Goal: Information Seeking & Learning: Understand process/instructions

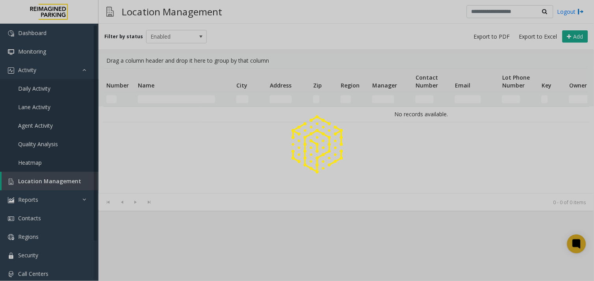
click at [178, 97] on div at bounding box center [297, 140] width 594 height 281
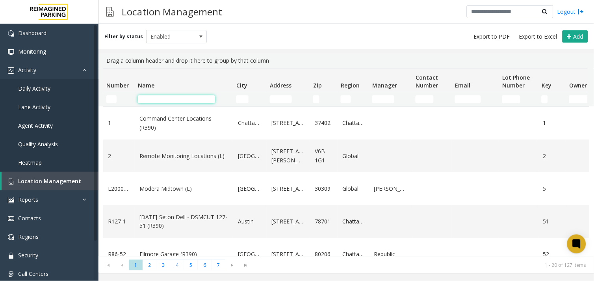
click at [178, 97] on input "Name Filter" at bounding box center [176, 99] width 77 height 8
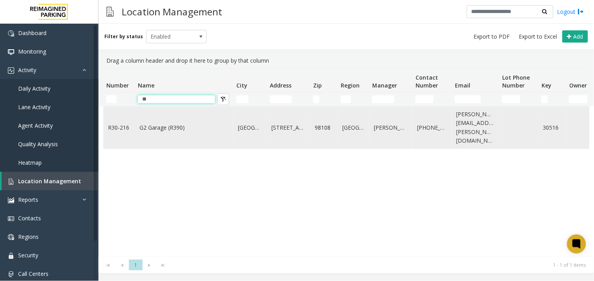
type input "**"
click at [184, 126] on link "G2 Garage (R390)" at bounding box center [183, 127] width 89 height 9
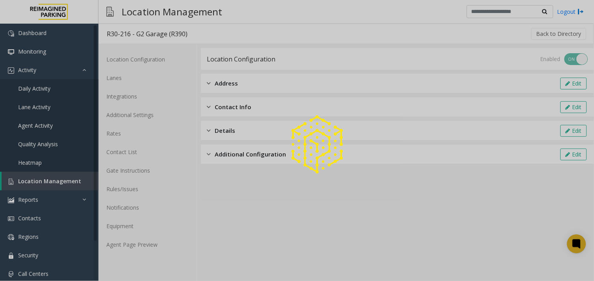
click at [145, 244] on div at bounding box center [297, 140] width 594 height 281
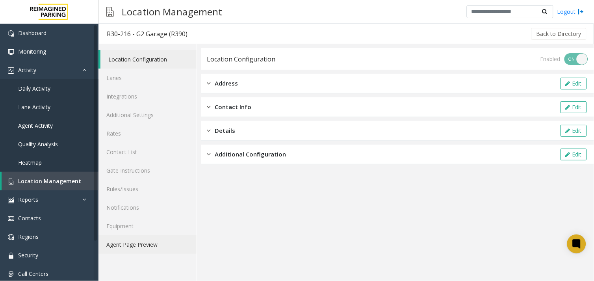
click at [144, 243] on link "Agent Page Preview" at bounding box center [147, 244] width 98 height 19
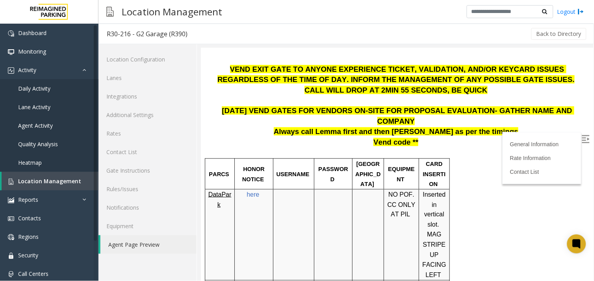
scroll to position [108, 0]
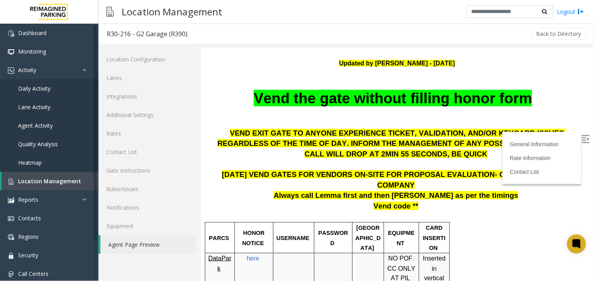
click at [581, 134] on label at bounding box center [586, 140] width 12 height 12
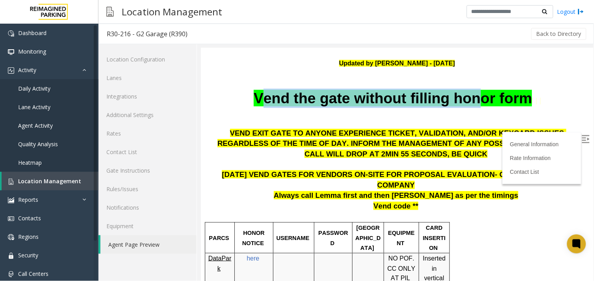
drag, startPoint x: 258, startPoint y: 93, endPoint x: 480, endPoint y: 89, distance: 222.6
click at [480, 89] on span "Vend the gate without filling honor form" at bounding box center [392, 97] width 278 height 17
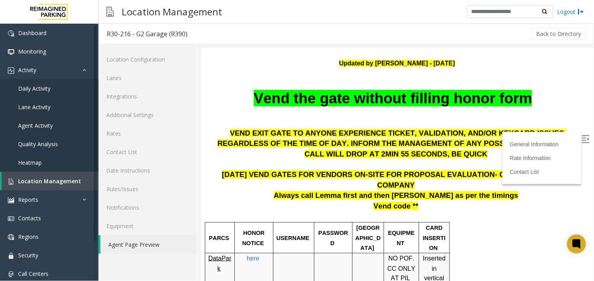
click at [319, 108] on p at bounding box center [396, 113] width 380 height 10
drag, startPoint x: 245, startPoint y: 95, endPoint x: 557, endPoint y: 86, distance: 312.1
click at [557, 86] on div "General Information Updated by Jyoti Teotia - 7th March 2025 Vend the gate with…" at bounding box center [396, 78] width 380 height 80
click at [540, 93] on p "Vend the gate without filling honor form" at bounding box center [396, 97] width 380 height 19
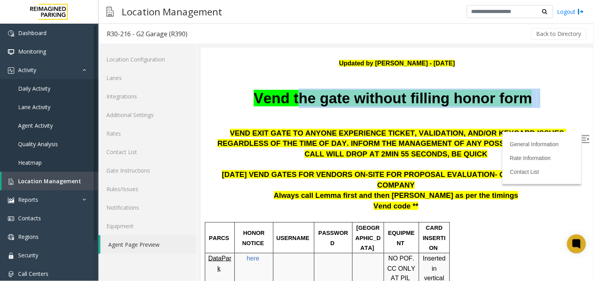
drag, startPoint x: 299, startPoint y: 107, endPoint x: 529, endPoint y: 111, distance: 229.7
click at [529, 111] on div "General Information Updated by Jyoti Teotia - 7th March 2025 Vend the gate with…" at bounding box center [396, 78] width 380 height 80
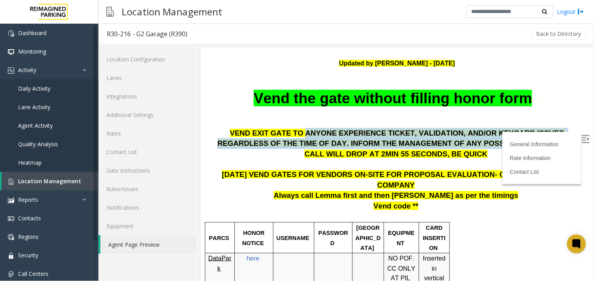
drag, startPoint x: 275, startPoint y: 130, endPoint x: 498, endPoint y: 138, distance: 223.5
click at [498, 138] on p "VEND EXIT GATE TO ANYONE EXPERIENCE TICKET, VALIDATION, AND/OR KEYCARD ISSUES R…" at bounding box center [396, 138] width 380 height 21
drag, startPoint x: 498, startPoint y: 138, endPoint x: 331, endPoint y: 132, distance: 166.7
click at [331, 132] on span "VEND EXIT GATE TO ANYONE EXPERIENCE TICKET, VALIDATION, AND/OR KEYCARD ISSUES R…" at bounding box center [395, 137] width 357 height 19
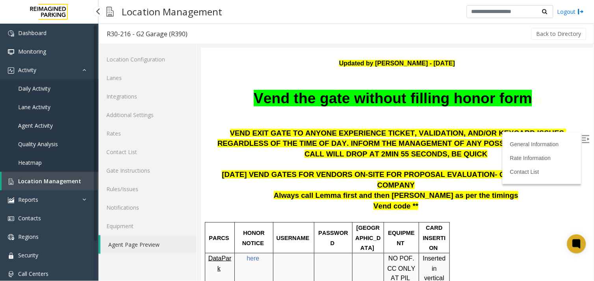
click at [39, 178] on span "Location Management" at bounding box center [49, 180] width 63 height 7
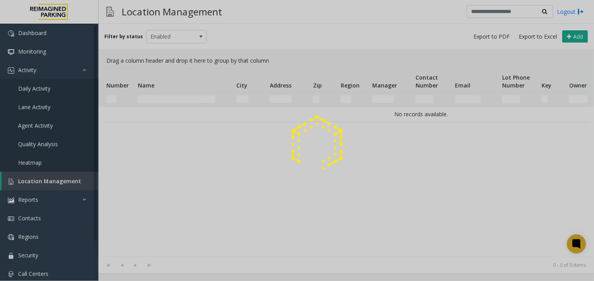
click at [162, 101] on div at bounding box center [297, 140] width 594 height 281
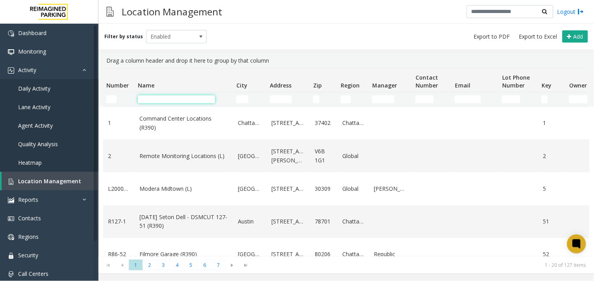
click at [167, 100] on input "Name Filter" at bounding box center [176, 99] width 77 height 8
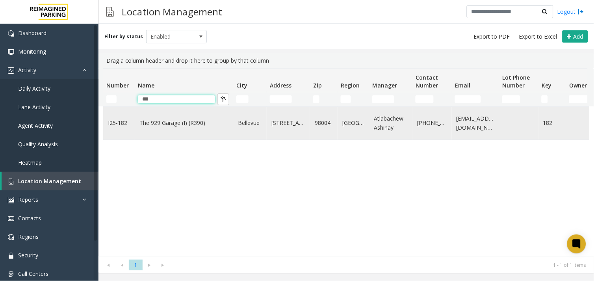
type input "***"
click at [182, 127] on link "The 929 Garage (I) (R390)" at bounding box center [183, 123] width 89 height 9
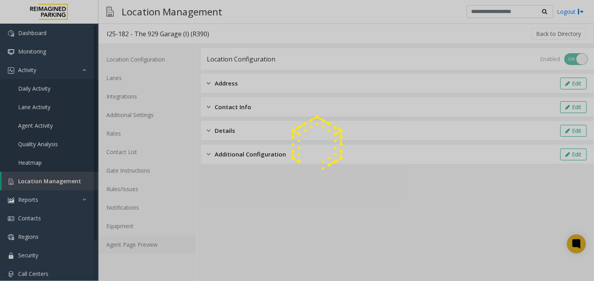
click at [135, 243] on link "Agent Page Preview" at bounding box center [147, 244] width 98 height 19
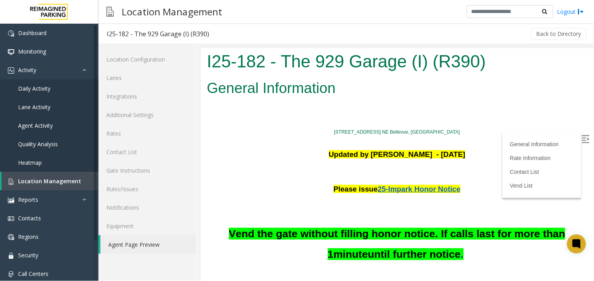
click at [581, 140] on img at bounding box center [585, 139] width 8 height 8
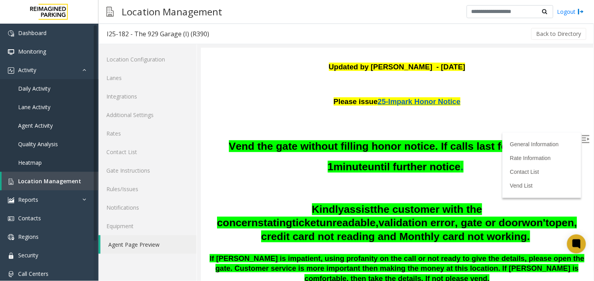
scroll to position [131, 0]
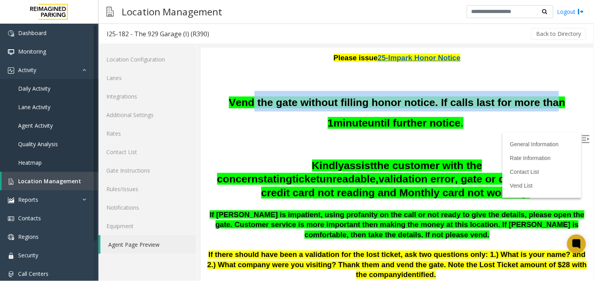
drag, startPoint x: 246, startPoint y: 100, endPoint x: 548, endPoint y: 105, distance: 302.5
click at [548, 105] on span "Vend the gate without filling honor notice. If calls last for more than 1" at bounding box center [396, 112] width 337 height 32
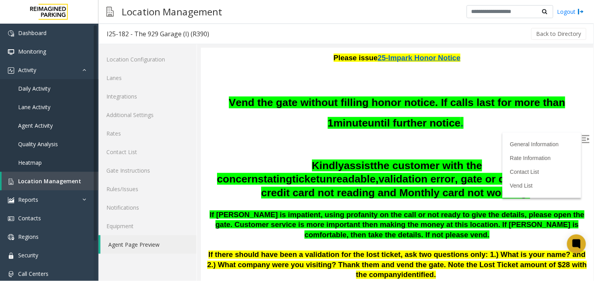
drag, startPoint x: 548, startPoint y: 105, endPoint x: 332, endPoint y: 132, distance: 217.6
click at [332, 132] on div "Vend the gate without filling honor notice. If calls last for more than 1 minut…" at bounding box center [396, 185] width 380 height 189
drag, startPoint x: 430, startPoint y: 98, endPoint x: 517, endPoint y: 107, distance: 87.2
click at [517, 107] on span "Vend the gate without filling honor notice. If calls last for more than 1" at bounding box center [396, 112] width 337 height 32
drag, startPoint x: 517, startPoint y: 107, endPoint x: 340, endPoint y: 144, distance: 180.2
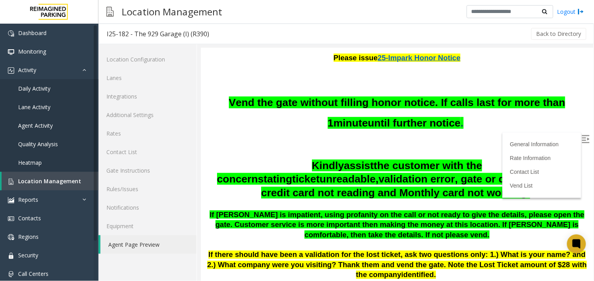
click at [346, 144] on h2 at bounding box center [396, 145] width 380 height 20
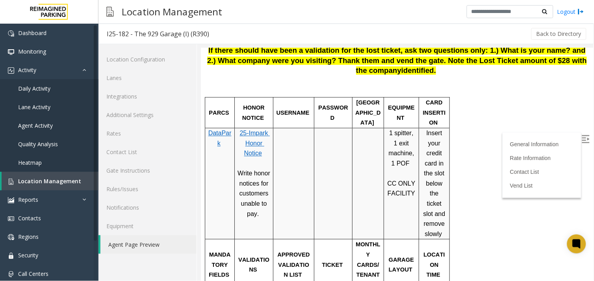
scroll to position [350, 0]
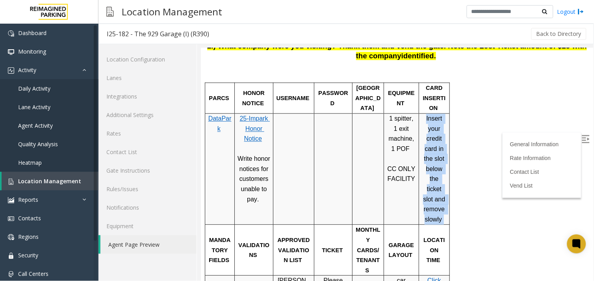
drag, startPoint x: 425, startPoint y: 108, endPoint x: 445, endPoint y: 199, distance: 93.4
click at [445, 199] on p "Insert your credit card in the slot below the ticket slot and remove slowly" at bounding box center [433, 168] width 25 height 111
drag, startPoint x: 445, startPoint y: 199, endPoint x: 427, endPoint y: 115, distance: 85.3
click at [428, 115] on p "Insert your credit card in the slot below the ticket slot and remove slowly" at bounding box center [433, 168] width 25 height 111
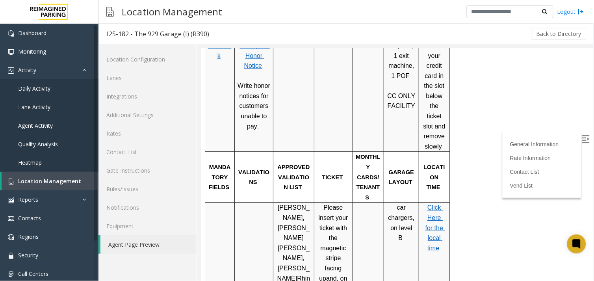
scroll to position [438, 0]
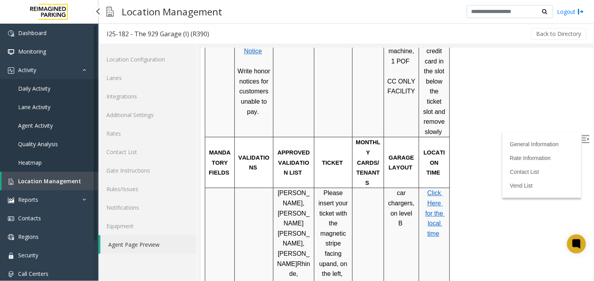
click at [38, 182] on span "Location Management" at bounding box center [49, 180] width 63 height 7
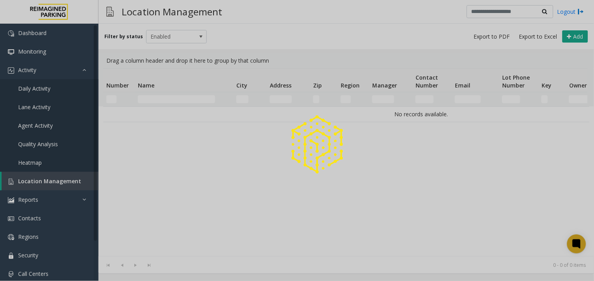
click at [147, 98] on div at bounding box center [297, 140] width 594 height 281
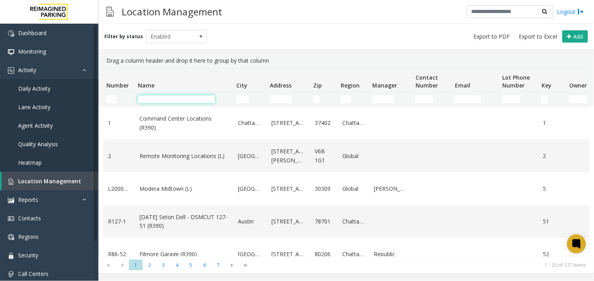
click at [151, 98] on input "Name Filter" at bounding box center [176, 99] width 77 height 8
type input "*"
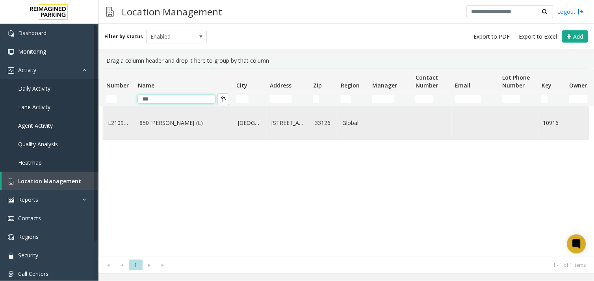
type input "***"
click at [156, 126] on link "850 [PERSON_NAME] (L)" at bounding box center [183, 123] width 89 height 9
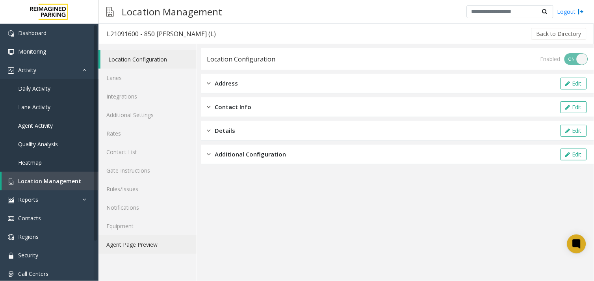
click at [150, 240] on link "Agent Page Preview" at bounding box center [147, 244] width 98 height 19
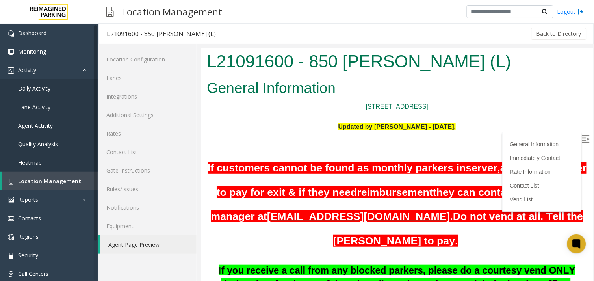
click at [581, 135] on img at bounding box center [585, 139] width 8 height 8
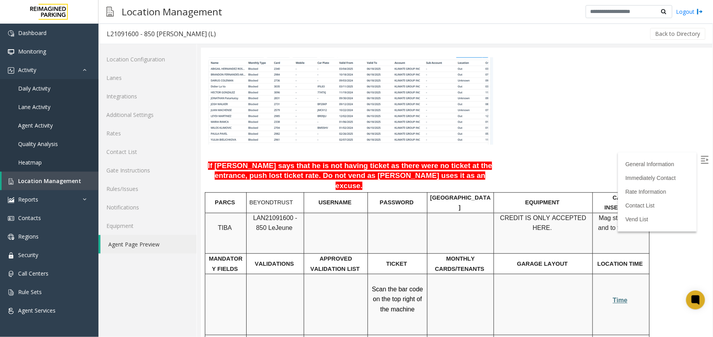
scroll to position [577, 0]
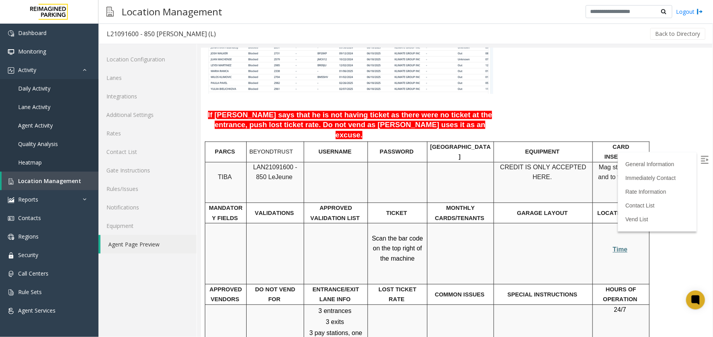
click at [359, 231] on td at bounding box center [336, 253] width 64 height 61
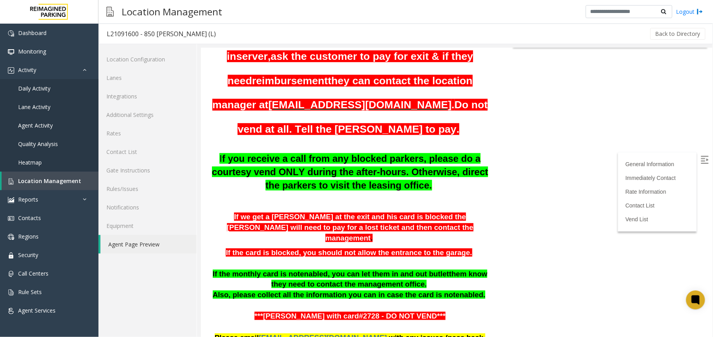
scroll to position [466, 0]
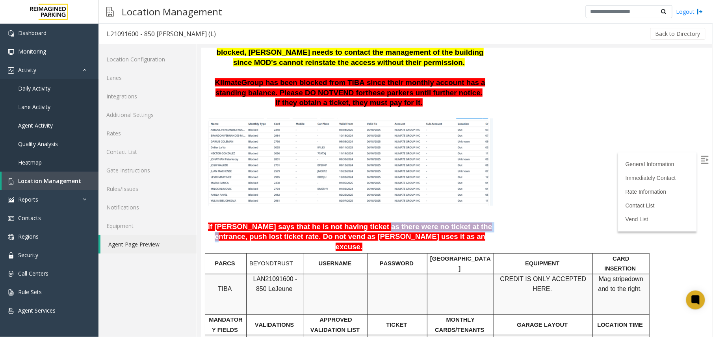
drag, startPoint x: 356, startPoint y: 193, endPoint x: 453, endPoint y: 196, distance: 97.7
click at [453, 223] on span "If parker says that he is not having ticket as there were no ticket at the entr…" at bounding box center [350, 237] width 284 height 28
drag, startPoint x: 453, startPoint y: 196, endPoint x: 484, endPoint y: 196, distance: 30.7
click at [484, 223] on span "If parker says that he is not having ticket as there were no ticket at the entr…" at bounding box center [350, 237] width 284 height 28
drag, startPoint x: 258, startPoint y: 204, endPoint x: 301, endPoint y: 207, distance: 43.0
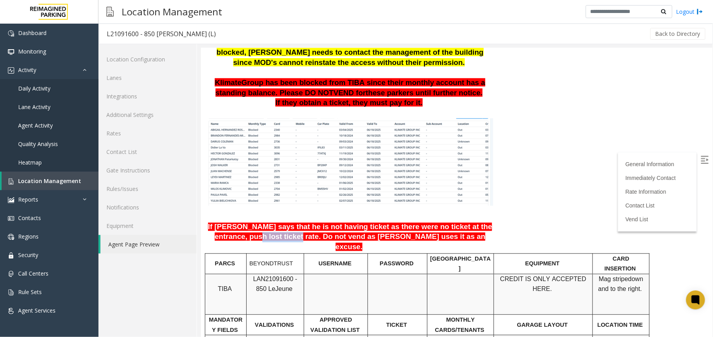
click at [301, 222] on p "If parker says that he is not having ticket as there were no ticket at the entr…" at bounding box center [349, 237] width 286 height 30
click at [302, 223] on span "If parker says that he is not having ticket as there were no ticket at the entr…" at bounding box center [350, 237] width 284 height 28
drag, startPoint x: 298, startPoint y: 202, endPoint x: 408, endPoint y: 206, distance: 110.7
click at [408, 223] on span "If parker says that he is not having ticket as there were no ticket at the entr…" at bounding box center [350, 237] width 284 height 28
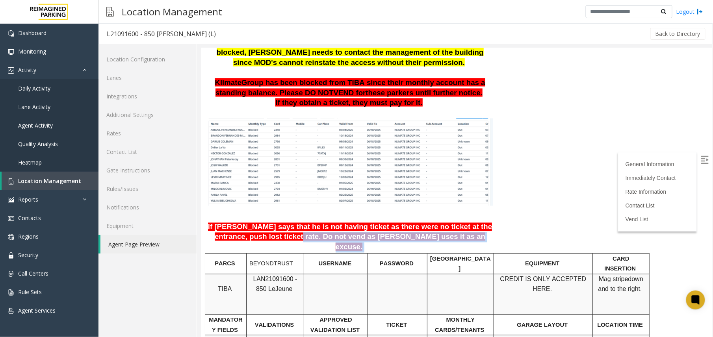
drag, startPoint x: 433, startPoint y: 206, endPoint x: 299, endPoint y: 206, distance: 133.9
click at [299, 222] on p "If parker says that he is not having ticket as there were no ticket at the entr…" at bounding box center [349, 237] width 286 height 30
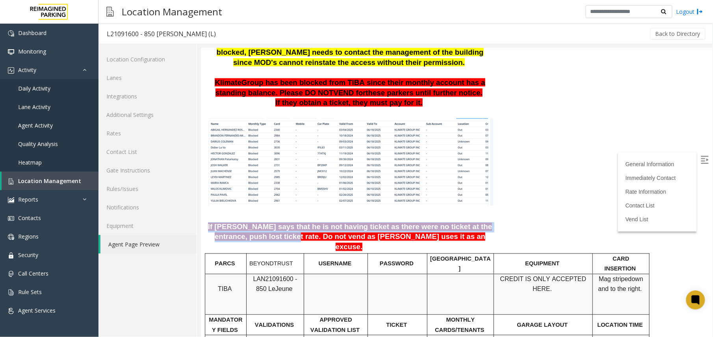
drag, startPoint x: 209, startPoint y: 190, endPoint x: 296, endPoint y: 202, distance: 87.9
click at [296, 222] on p "If parker says that he is not having ticket as there were no ticket at the entr…" at bounding box center [349, 237] width 286 height 30
drag, startPoint x: 296, startPoint y: 202, endPoint x: 283, endPoint y: 201, distance: 13.1
click at [283, 223] on span "If parker says that he is not having ticket as there were no ticket at the entr…" at bounding box center [350, 237] width 284 height 28
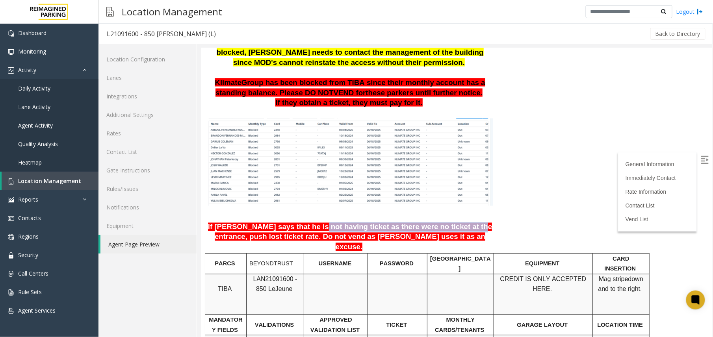
drag, startPoint x: 301, startPoint y: 193, endPoint x: 443, endPoint y: 192, distance: 142.6
click at [443, 223] on span "If parker says that he is not having ticket as there were no ticket at the entr…" at bounding box center [350, 237] width 284 height 28
click at [458, 222] on p "If parker says that he is not having ticket as there were no ticket at the entr…" at bounding box center [349, 237] width 286 height 30
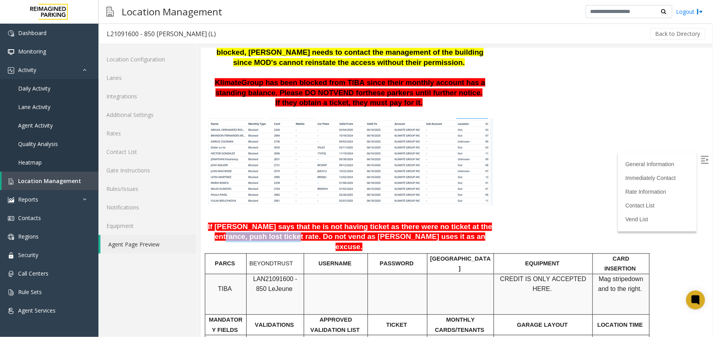
drag, startPoint x: 296, startPoint y: 203, endPoint x: 457, endPoint y: 196, distance: 160.8
click at [457, 223] on span "If parker says that he is not having ticket as there were no ticket at the entr…" at bounding box center [350, 237] width 284 height 28
click at [46, 182] on span "Location Management" at bounding box center [49, 180] width 63 height 7
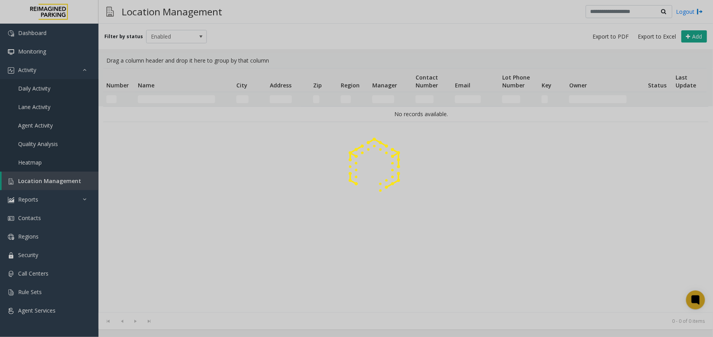
click at [189, 103] on div at bounding box center [356, 168] width 713 height 337
click at [187, 102] on div at bounding box center [356, 168] width 713 height 337
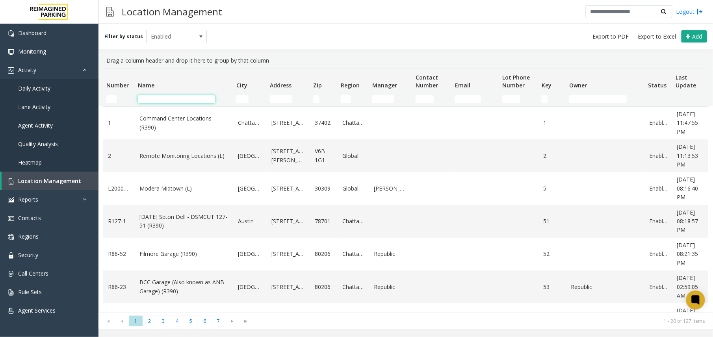
click at [182, 101] on input "Name Filter" at bounding box center [176, 99] width 77 height 8
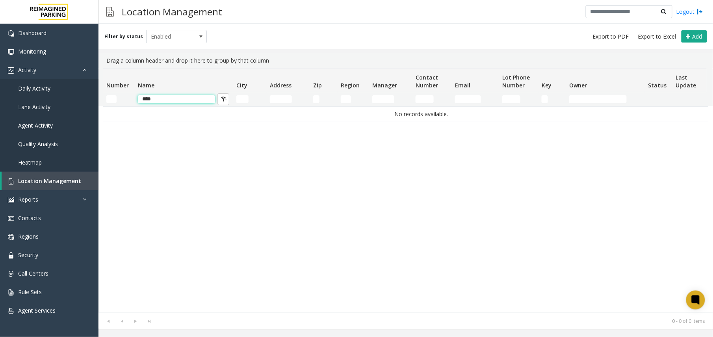
click at [162, 101] on input "****" at bounding box center [176, 99] width 77 height 8
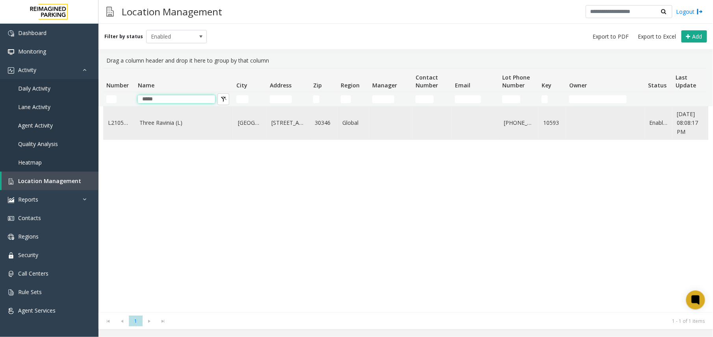
type input "*****"
drag, startPoint x: 172, startPoint y: 142, endPoint x: 175, endPoint y: 133, distance: 9.7
click at [171, 142] on div "L21059300 Three Ravinia (L) Atlanta 3 Ravinia Drive Northeast 30346 Global 770-…" at bounding box center [405, 209] width 605 height 206
click at [176, 126] on link "Three Ravinia (L)" at bounding box center [183, 123] width 89 height 9
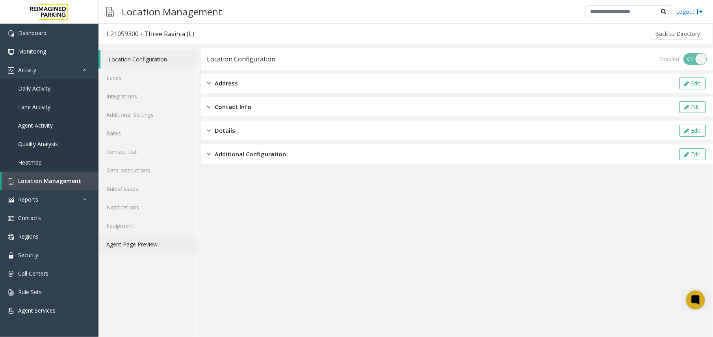
click at [139, 249] on link "Agent Page Preview" at bounding box center [147, 244] width 98 height 19
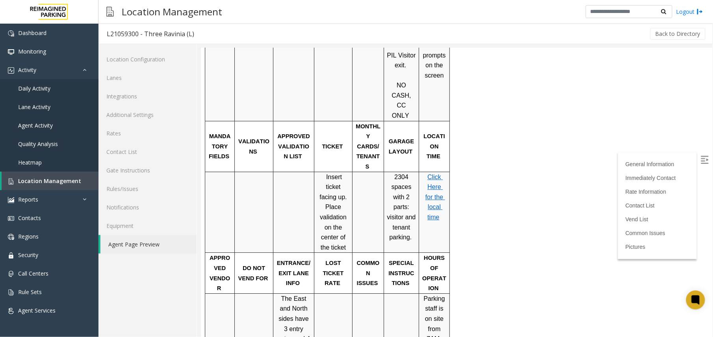
click at [594, 155] on label at bounding box center [705, 161] width 12 height 12
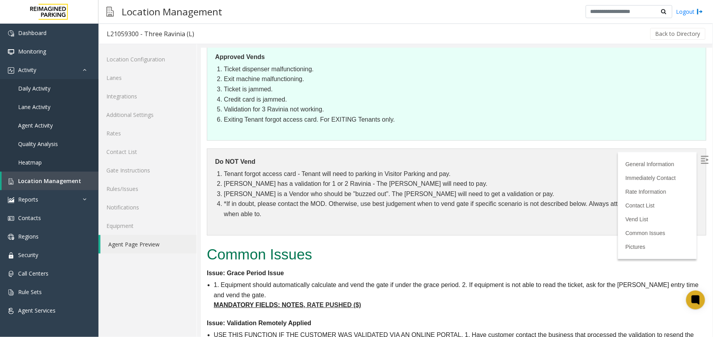
scroll to position [145, 0]
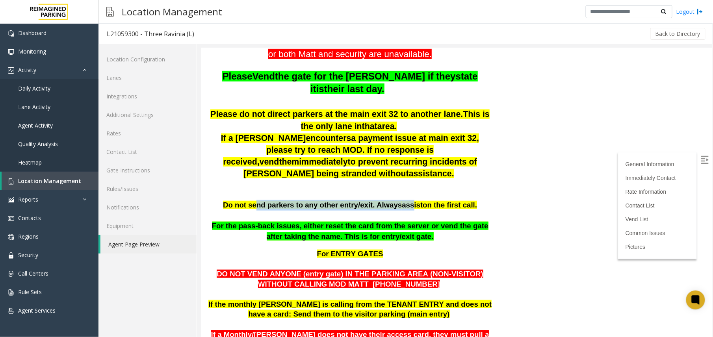
drag, startPoint x: 263, startPoint y: 191, endPoint x: 403, endPoint y: 191, distance: 139.4
click at [403, 200] on span "Do not send parkers to any other entry/exit. Always assist on the first call." at bounding box center [350, 204] width 254 height 8
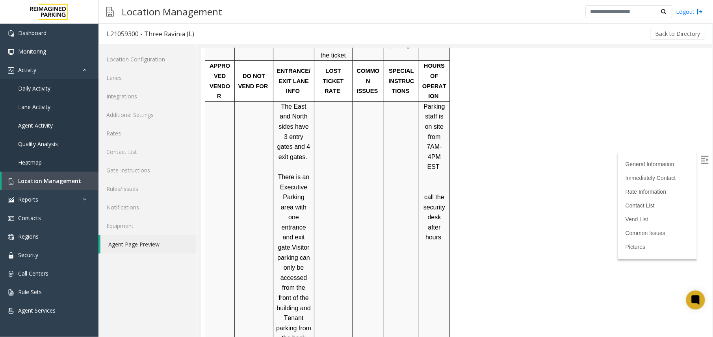
scroll to position [988, 0]
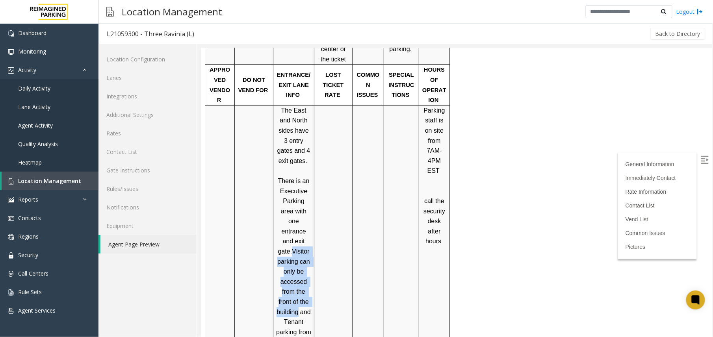
drag, startPoint x: 282, startPoint y: 156, endPoint x: 297, endPoint y: 220, distance: 66.3
click at [297, 220] on p "There is an Executive Parking area with one entrance and exit gate. Visitor par…" at bounding box center [293, 267] width 35 height 182
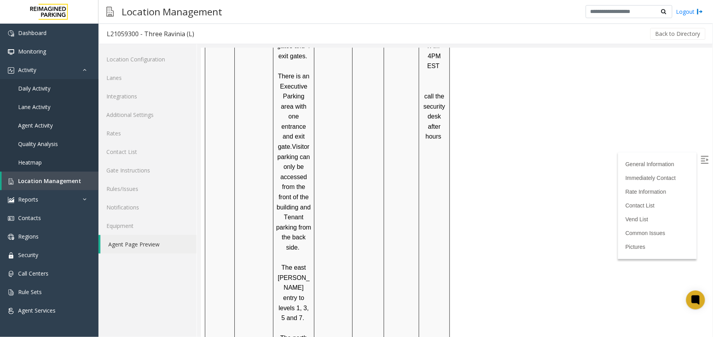
scroll to position [1905, 0]
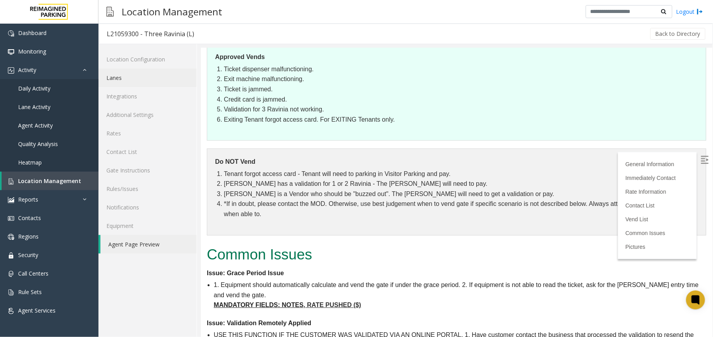
click at [129, 78] on link "Lanes" at bounding box center [147, 78] width 98 height 19
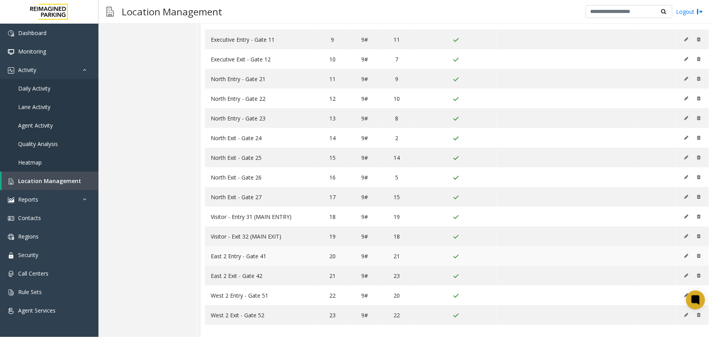
scroll to position [238, 0]
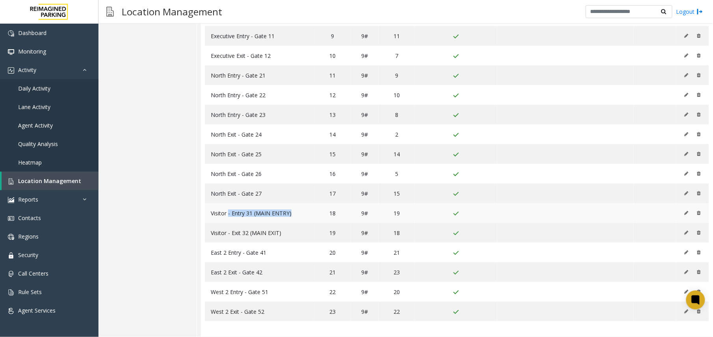
drag, startPoint x: 304, startPoint y: 214, endPoint x: 228, endPoint y: 213, distance: 76.8
click at [228, 213] on td "Visitor - Entry 31 (MAIN ENTRY)" at bounding box center [259, 213] width 109 height 20
drag, startPoint x: 228, startPoint y: 213, endPoint x: 230, endPoint y: 235, distance: 21.4
click at [230, 235] on td "Visitor - Exit 32 (MAIN EXIT)" at bounding box center [259, 233] width 109 height 20
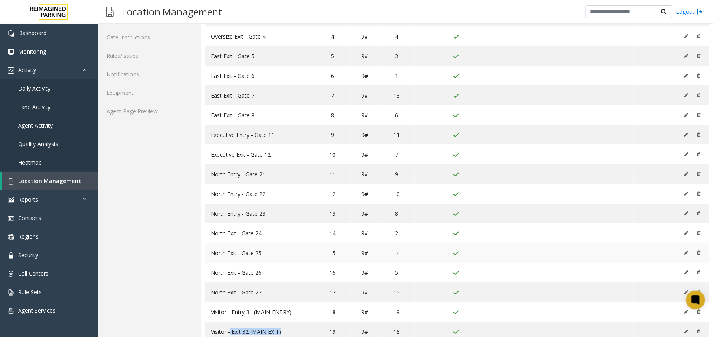
scroll to position [186, 0]
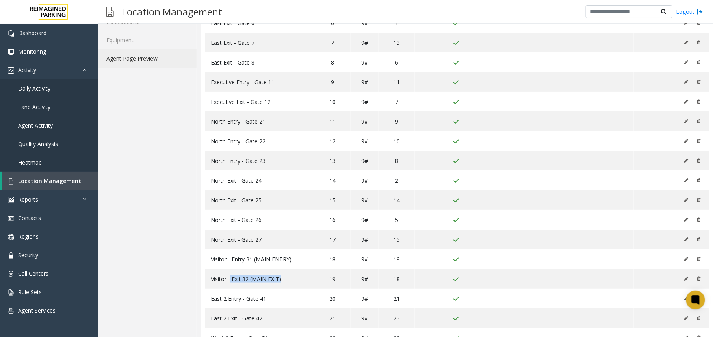
click at [162, 56] on link "Agent Page Preview" at bounding box center [147, 58] width 98 height 19
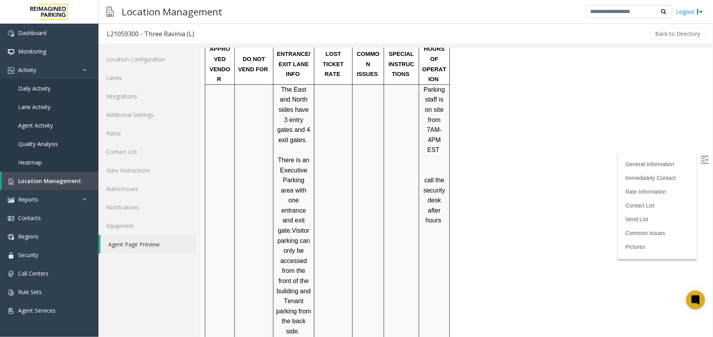
scroll to position [998, 0]
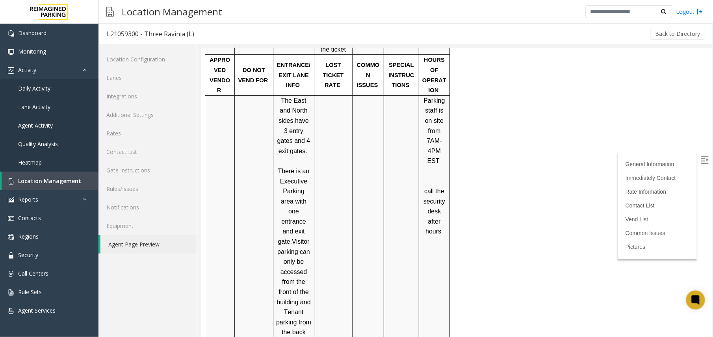
click at [278, 166] on p "There is an Executive Parking area with one entrance and exit gate. Visitor par…" at bounding box center [293, 257] width 35 height 182
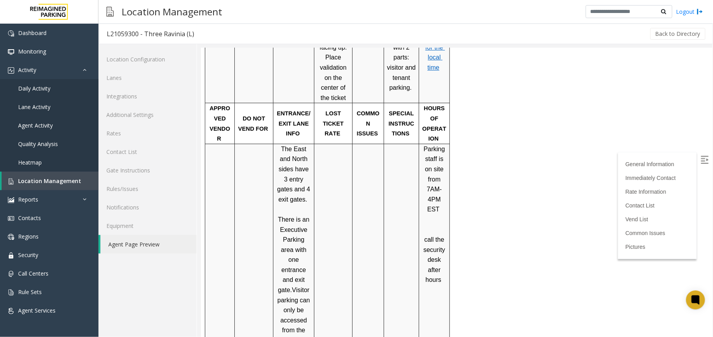
scroll to position [892, 0]
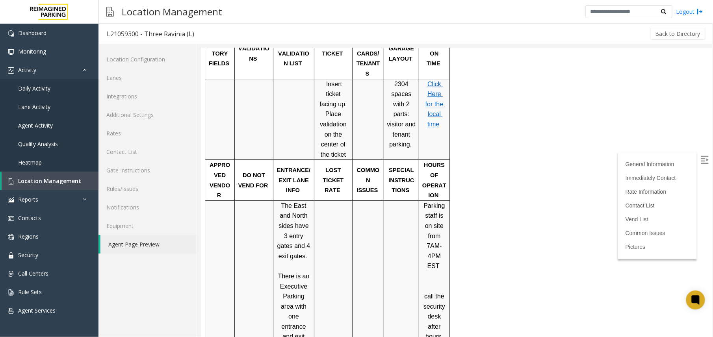
drag, startPoint x: 282, startPoint y: 247, endPoint x: 298, endPoint y: 310, distance: 65.0
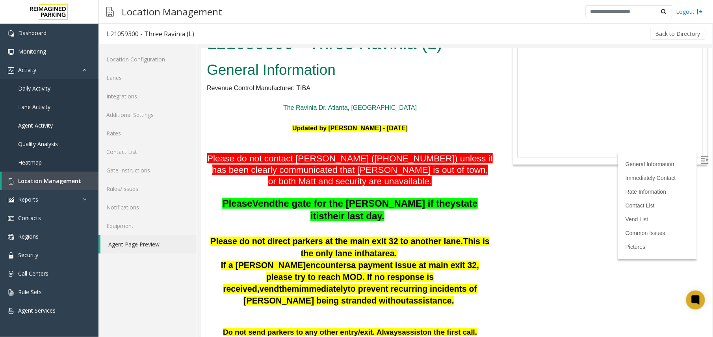
scroll to position [0, 0]
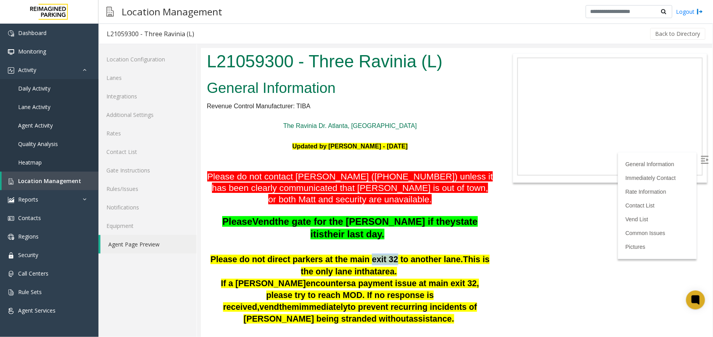
drag, startPoint x: 373, startPoint y: 258, endPoint x: 351, endPoint y: 256, distance: 21.7
click at [351, 256] on span "Please do not direct parkers at the main exit 32 to another lane" at bounding box center [335, 258] width 250 height 9
click at [44, 173] on link "Location Management" at bounding box center [50, 181] width 97 height 19
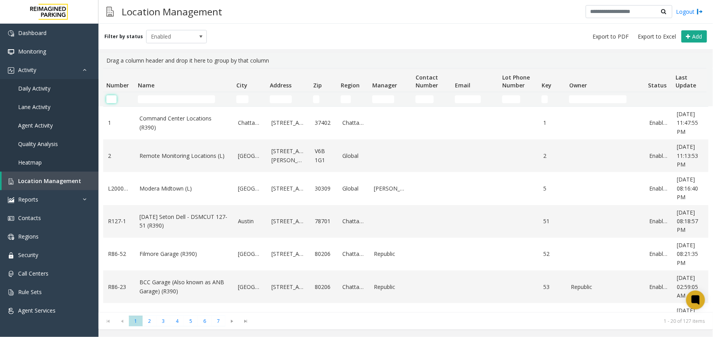
click at [110, 101] on input "Number Filter" at bounding box center [111, 99] width 10 height 8
click at [180, 98] on input "Name Filter" at bounding box center [176, 99] width 77 height 8
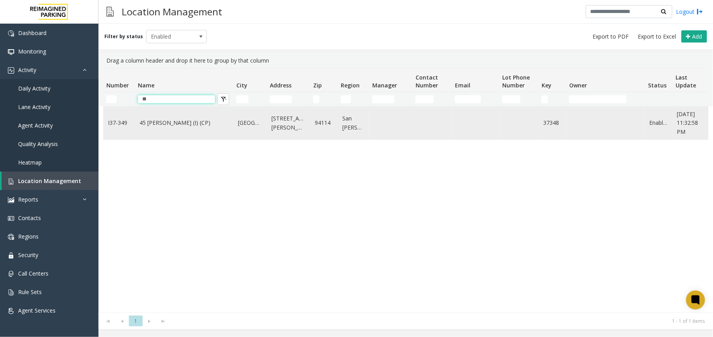
type input "**"
click at [178, 125] on link "45 [PERSON_NAME] (I) (CP)" at bounding box center [183, 123] width 89 height 9
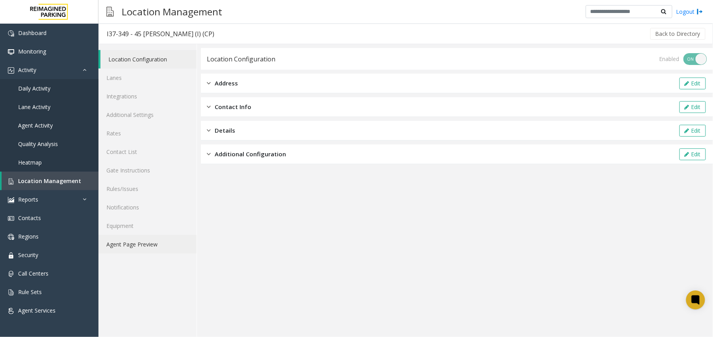
click at [158, 248] on link "Agent Page Preview" at bounding box center [147, 244] width 98 height 19
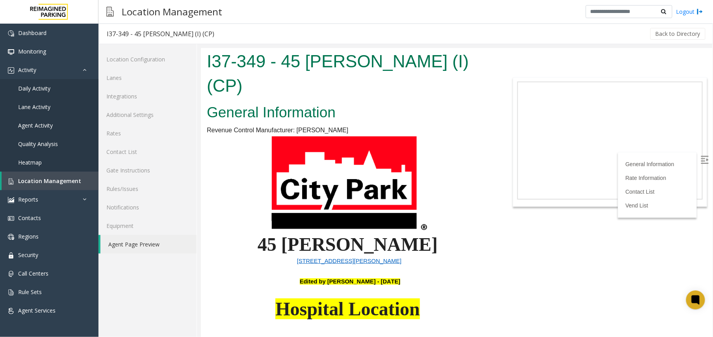
scroll to position [289, 0]
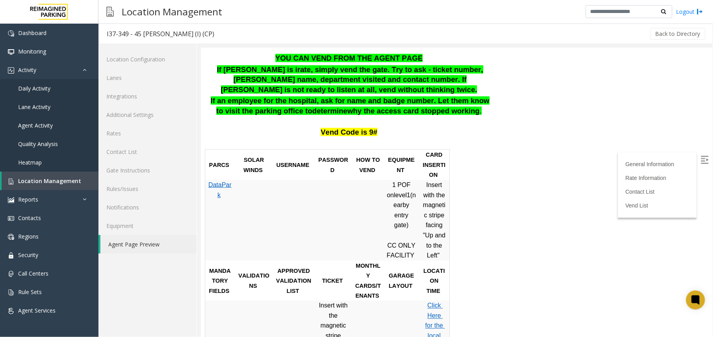
click at [594, 156] on label at bounding box center [705, 161] width 12 height 12
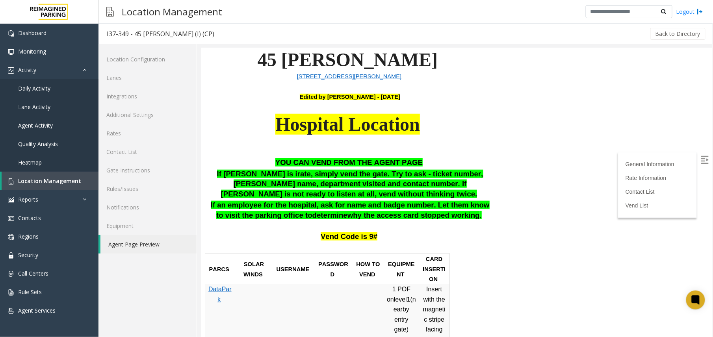
scroll to position [184, 0]
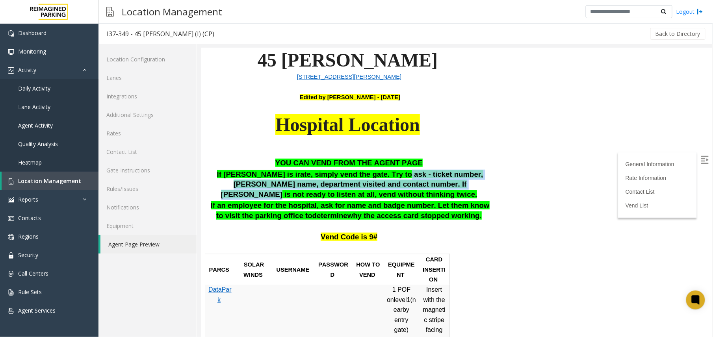
drag, startPoint x: 378, startPoint y: 150, endPoint x: 412, endPoint y: 157, distance: 34.5
click at [412, 170] on span "If parker is irate, simply vend the gate. Try to ask - ticket number, Parker's …" at bounding box center [350, 184] width 266 height 28
drag, startPoint x: 412, startPoint y: 157, endPoint x: 394, endPoint y: 160, distance: 18.4
click at [394, 170] on span "If parker is irate, simply vend the gate. Try to ask - ticket number, Parker's …" at bounding box center [350, 184] width 266 height 28
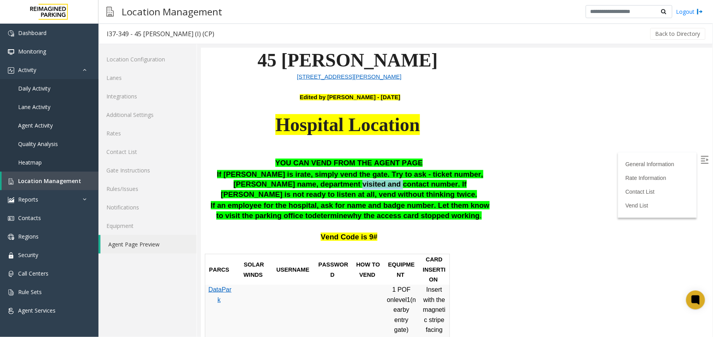
drag, startPoint x: 282, startPoint y: 161, endPoint x: 325, endPoint y: 160, distance: 43.0
click at [325, 170] on span "If parker is irate, simply vend the gate. Try to ask - ticket number, Parker's …" at bounding box center [350, 184] width 266 height 28
drag, startPoint x: 325, startPoint y: 160, endPoint x: 346, endPoint y: 166, distance: 22.7
click at [346, 170] on span "If parker is irate, simply vend the gate. Try to ask - ticket number, Parker's …" at bounding box center [350, 184] width 266 height 28
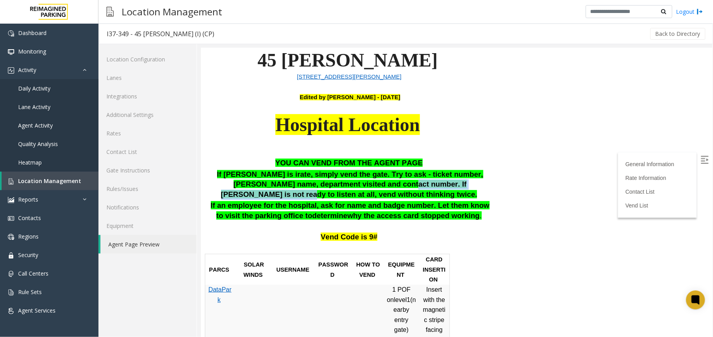
drag, startPoint x: 334, startPoint y: 160, endPoint x: 442, endPoint y: 165, distance: 107.2
click at [442, 169] on p "If parker is irate, simply vend the gate. Try to ask - ticket number, Parker's …" at bounding box center [349, 184] width 286 height 30
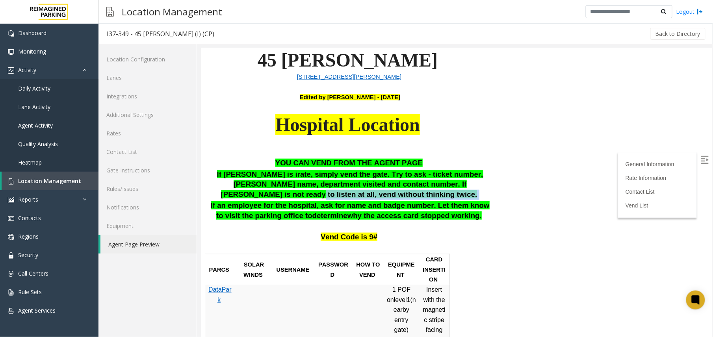
drag, startPoint x: 442, startPoint y: 165, endPoint x: 449, endPoint y: 169, distance: 8.3
click at [449, 169] on p "If parker is irate, simply vend the gate. Try to ask - ticket number, Parker's …" at bounding box center [349, 184] width 286 height 30
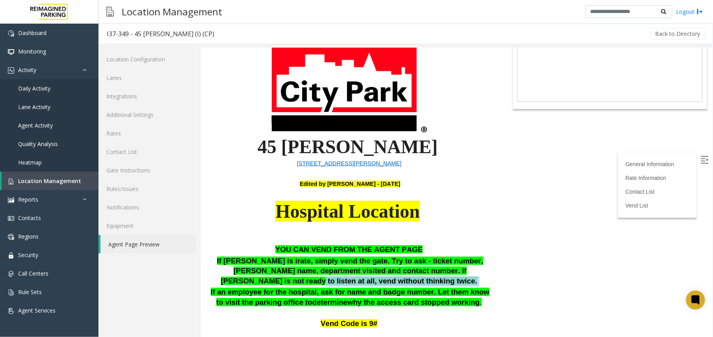
scroll to position [79, 0]
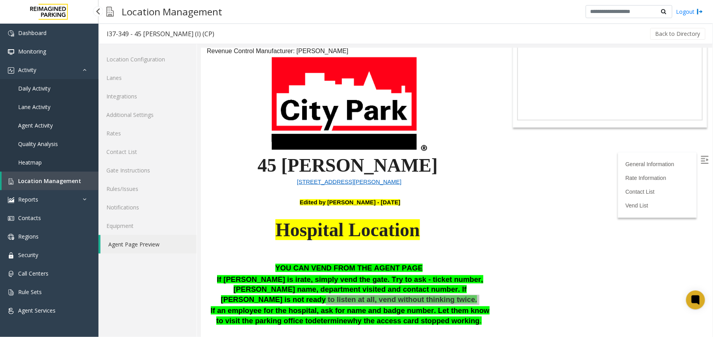
click at [48, 179] on span "Location Management" at bounding box center [49, 180] width 63 height 7
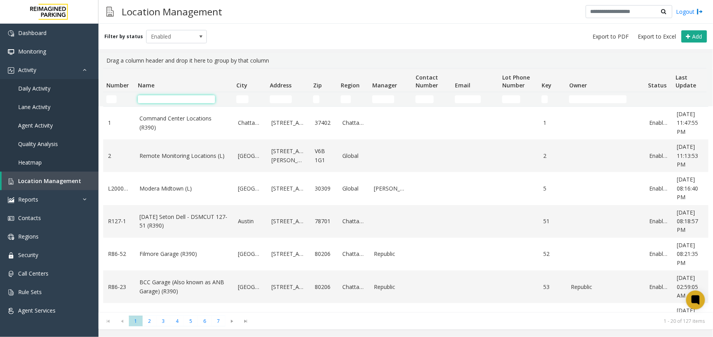
click at [185, 102] on input "Name Filter" at bounding box center [176, 99] width 77 height 8
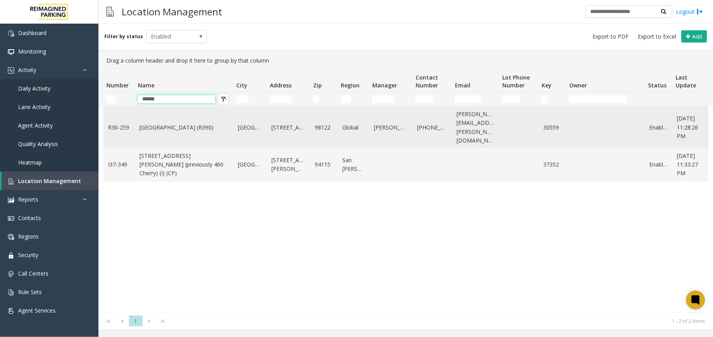
type input "******"
click at [171, 130] on td "[GEOGRAPHIC_DATA] (R390)" at bounding box center [184, 128] width 98 height 42
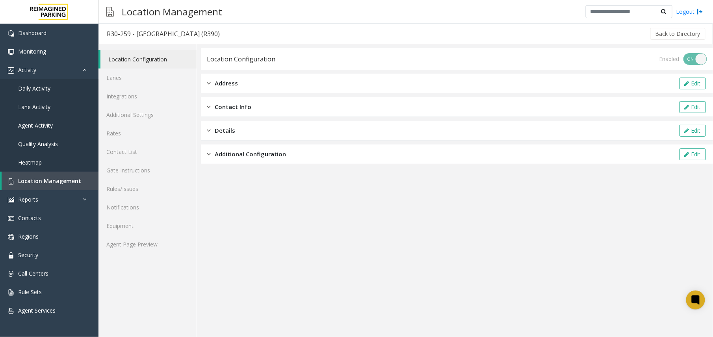
click at [133, 257] on div "Location Configuration Lanes Integrations Additional Settings Rates Contact Lis…" at bounding box center [147, 190] width 98 height 293
click at [142, 248] on link "Agent Page Preview" at bounding box center [147, 244] width 98 height 19
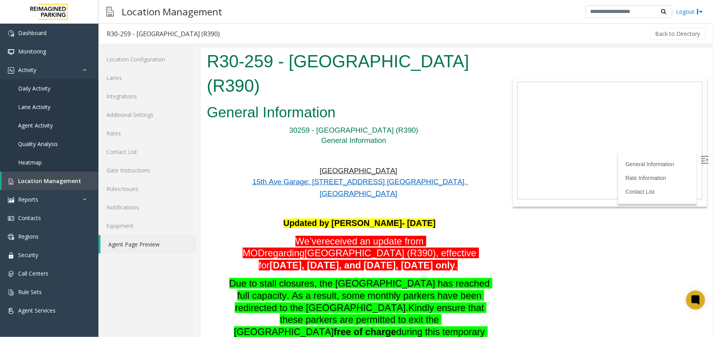
scroll to position [696, 0]
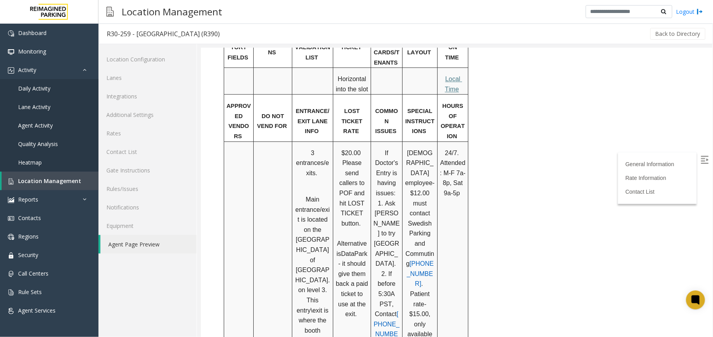
click at [594, 155] on label at bounding box center [705, 161] width 12 height 12
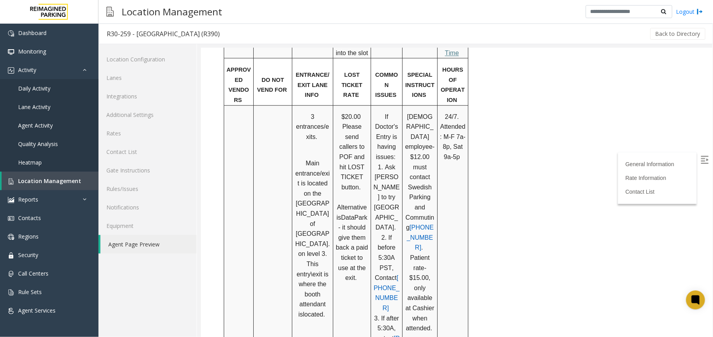
scroll to position [748, 0]
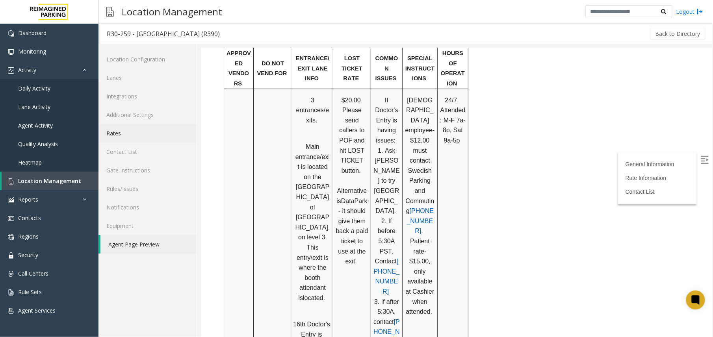
click at [128, 132] on link "Rates" at bounding box center [147, 133] width 98 height 19
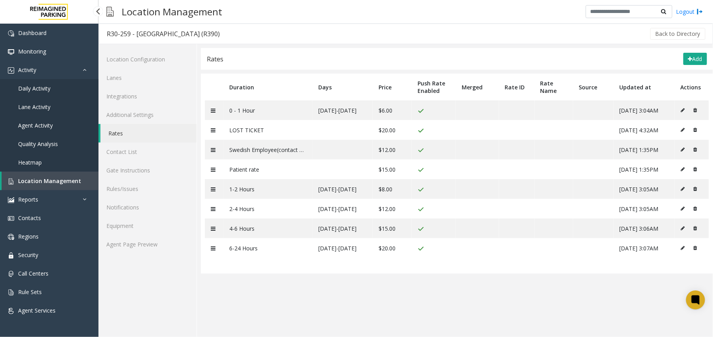
click at [54, 180] on span "Location Management" at bounding box center [49, 180] width 63 height 7
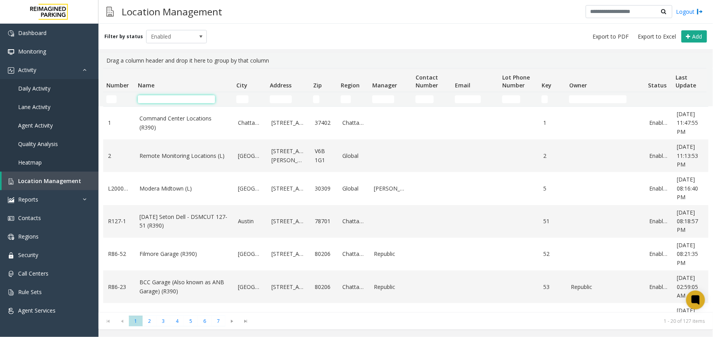
click at [165, 100] on input "Name Filter" at bounding box center [176, 99] width 77 height 8
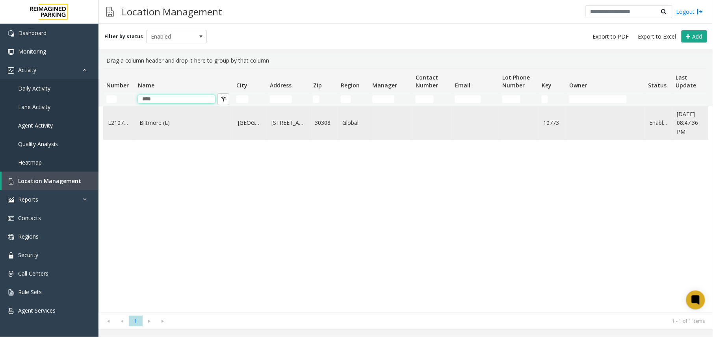
type input "****"
click at [166, 126] on link "Biltmore (L)" at bounding box center [183, 123] width 89 height 9
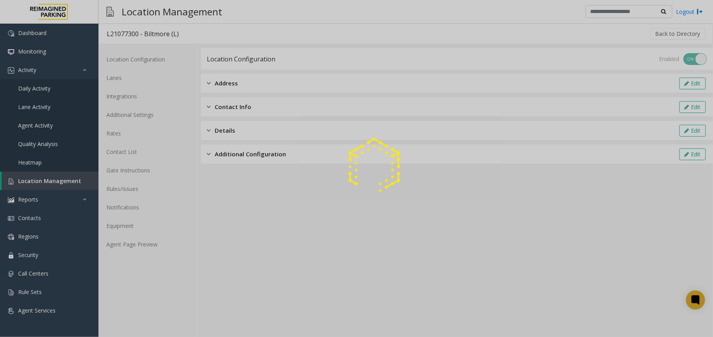
click at [149, 243] on div at bounding box center [356, 168] width 713 height 337
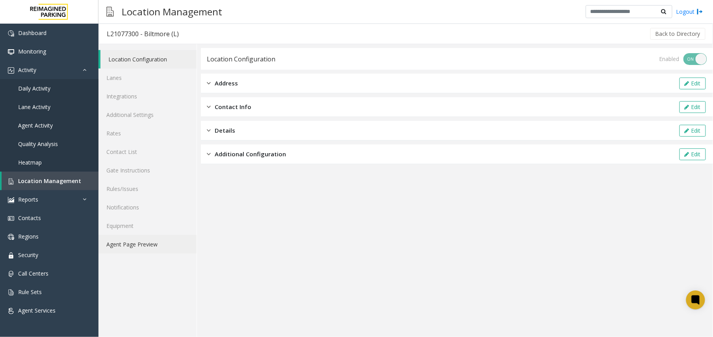
click at [149, 243] on link "Agent Page Preview" at bounding box center [147, 244] width 98 height 19
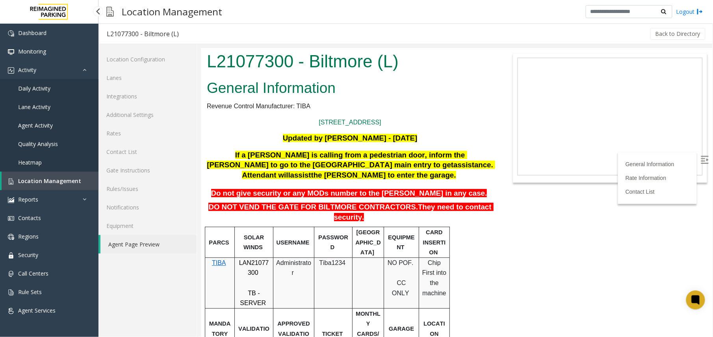
click at [49, 181] on span "Location Management" at bounding box center [49, 180] width 63 height 7
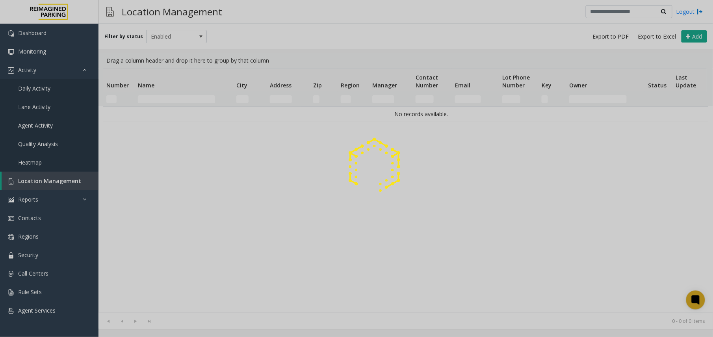
click at [190, 100] on div at bounding box center [356, 168] width 713 height 337
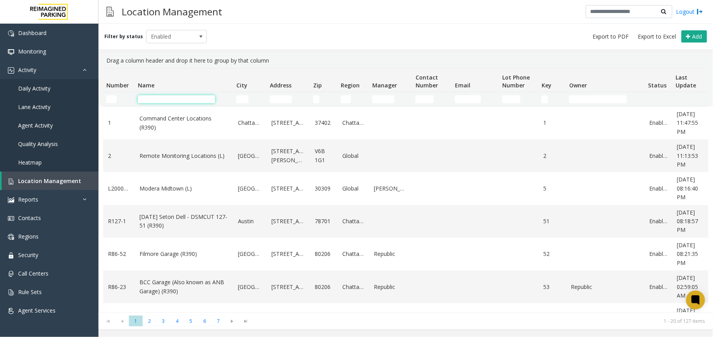
click at [160, 98] on input "Name Filter" at bounding box center [176, 99] width 77 height 8
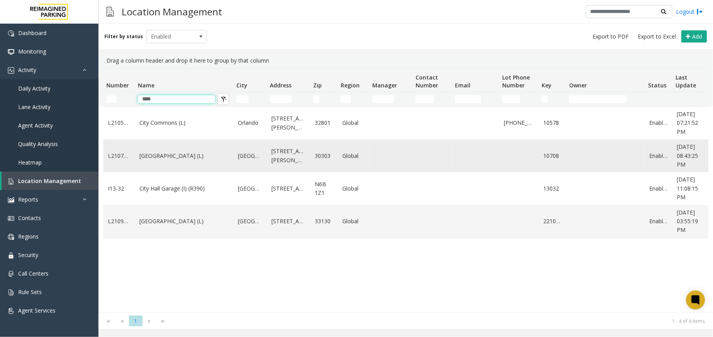
type input "****"
click at [167, 161] on td "[GEOGRAPHIC_DATA] (L)" at bounding box center [184, 155] width 98 height 33
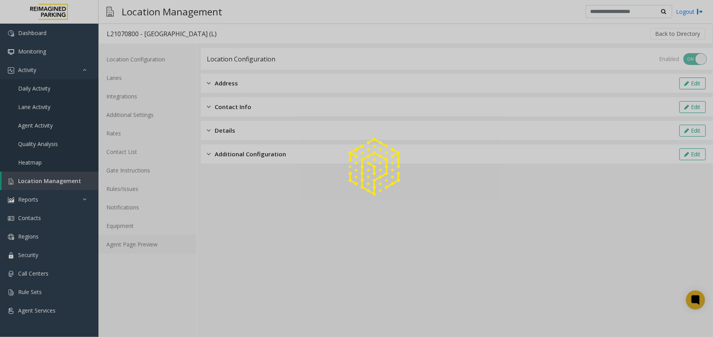
click at [142, 249] on link "Agent Page Preview" at bounding box center [147, 244] width 98 height 19
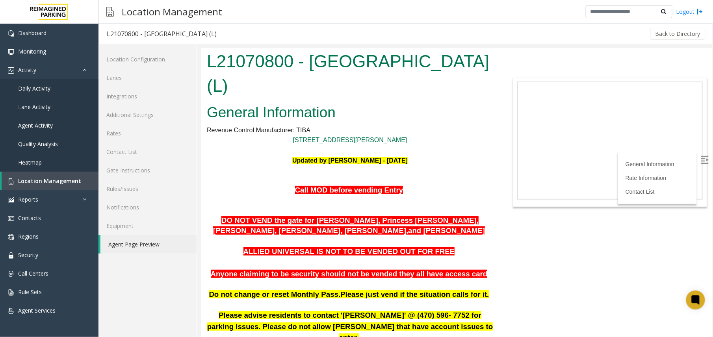
click at [594, 163] on body "L21070800 - City Plaza (L) General Information Revenue Control Manufacturer: TI…" at bounding box center [455, 192] width 511 height 289
click at [594, 162] on label at bounding box center [705, 161] width 12 height 12
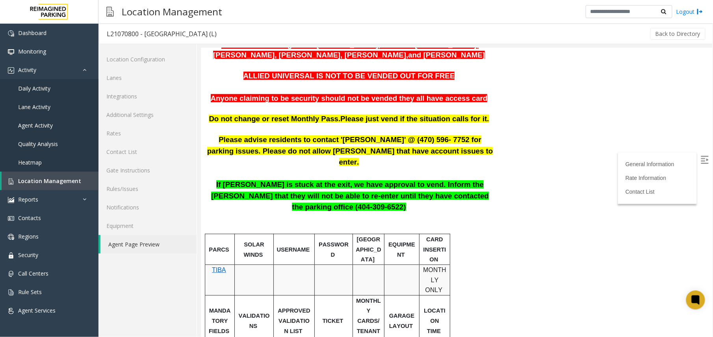
scroll to position [158, 0]
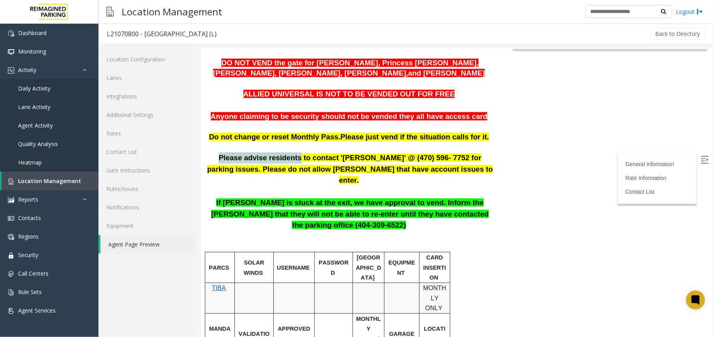
drag, startPoint x: 216, startPoint y: 136, endPoint x: 287, endPoint y: 138, distance: 70.9
click at [287, 152] on p "Please advise residents to contact 'Aldo Gaither' @ (470) 596- 7752 for parking…" at bounding box center [349, 169] width 286 height 34
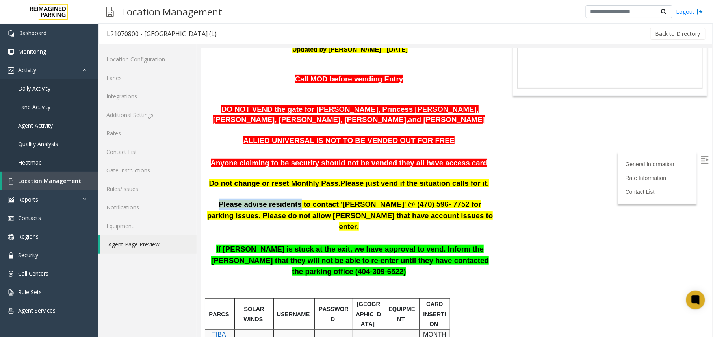
scroll to position [52, 0]
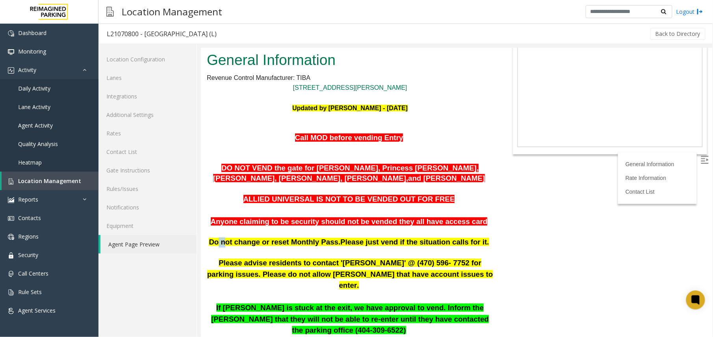
drag, startPoint x: 230, startPoint y: 217, endPoint x: 239, endPoint y: 217, distance: 9.1
click at [239, 237] on span "Do not change or reset Monthly Pass." at bounding box center [274, 241] width 132 height 8
click at [236, 237] on span "Do not change or reset Monthly Pass." at bounding box center [274, 241] width 132 height 8
drag, startPoint x: 224, startPoint y: 219, endPoint x: 334, endPoint y: 218, distance: 110.3
click at [334, 237] on span "Do not change or reset Monthly Pass." at bounding box center [274, 241] width 132 height 8
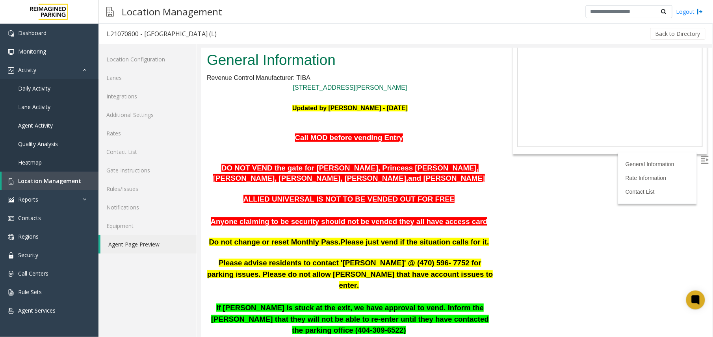
drag, startPoint x: 334, startPoint y: 218, endPoint x: 312, endPoint y: 225, distance: 23.2
click at [312, 247] on p at bounding box center [349, 252] width 286 height 10
click at [340, 237] on span "Please just vend if the situation calls for it." at bounding box center [414, 241] width 148 height 8
drag, startPoint x: 218, startPoint y: 241, endPoint x: 320, endPoint y: 239, distance: 102.0
click at [320, 258] on span "Please advise residents to contact 'Aldo Gaither' @ (470) 596- 7752 for parking…" at bounding box center [350, 273] width 286 height 31
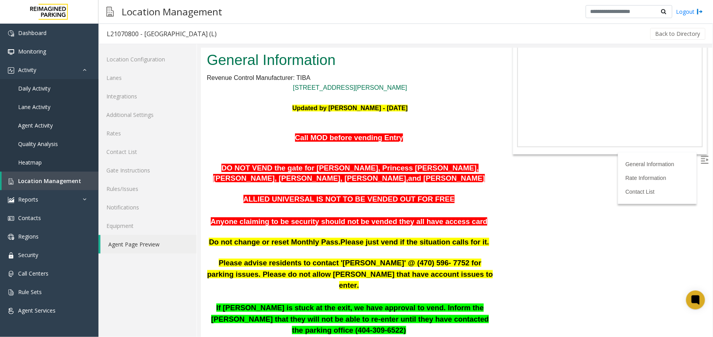
drag, startPoint x: 320, startPoint y: 239, endPoint x: 246, endPoint y: 250, distance: 74.5
click at [246, 257] on p "Please advise residents to contact 'Aldo Gaither' @ (470) 596- 7752 for parking…" at bounding box center [349, 274] width 286 height 34
drag, startPoint x: 246, startPoint y: 250, endPoint x: 360, endPoint y: 247, distance: 114.3
click at [360, 257] on p "Please advise residents to contact 'Aldo Gaither' @ (470) 596- 7752 for parking…" at bounding box center [349, 274] width 286 height 34
click at [258, 258] on span "Please advise residents to contact 'Aldo Gaither' @ (470) 596- 7752 for parking…" at bounding box center [350, 273] width 286 height 31
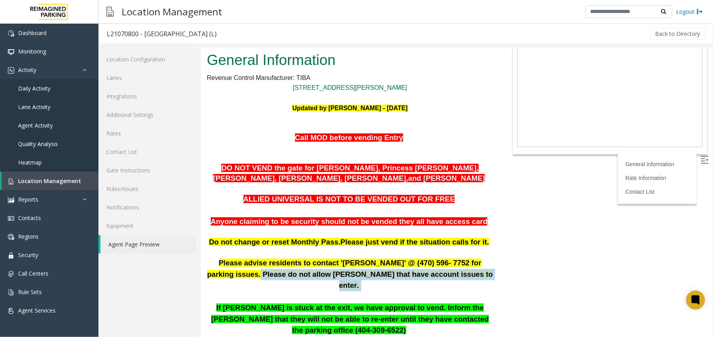
drag, startPoint x: 243, startPoint y: 251, endPoint x: 447, endPoint y: 249, distance: 204.0
click at [447, 257] on p "Please advise residents to contact 'Aldo Gaither' @ (470) 596- 7752 for parking…" at bounding box center [349, 274] width 286 height 34
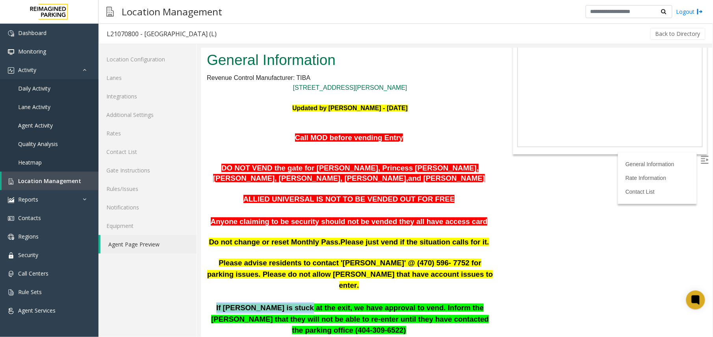
drag, startPoint x: 206, startPoint y: 275, endPoint x: 277, endPoint y: 276, distance: 70.9
click at [277, 280] on p "If Parker is stuck at the exit, we have approval to vend. Inform the parker tha…" at bounding box center [349, 319] width 286 height 34
drag, startPoint x: 277, startPoint y: 276, endPoint x: 319, endPoint y: 280, distance: 41.5
click at [319, 280] on span "If Parker is stuck at the exit, we have approval to vend. Inform the parker tha…" at bounding box center [350, 318] width 278 height 31
drag, startPoint x: 245, startPoint y: 273, endPoint x: 297, endPoint y: 275, distance: 52.0
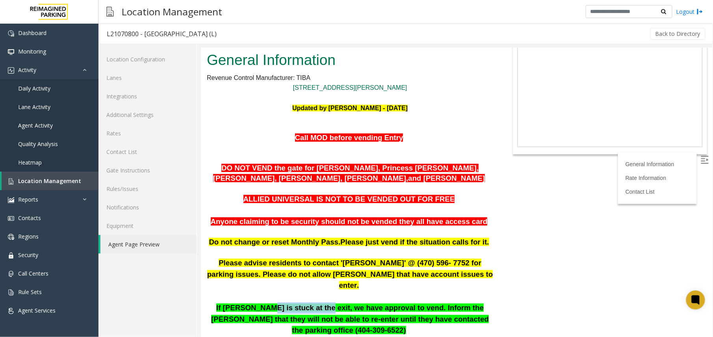
click at [297, 280] on span "If Parker is stuck at the exit, we have approval to vend. Inform the parker tha…" at bounding box center [350, 318] width 278 height 31
drag, startPoint x: 297, startPoint y: 275, endPoint x: 221, endPoint y: 244, distance: 81.8
click at [217, 257] on p "Please advise residents to contact 'Aldo Gaither' @ (470) 596- 7752 for parking…" at bounding box center [349, 274] width 286 height 34
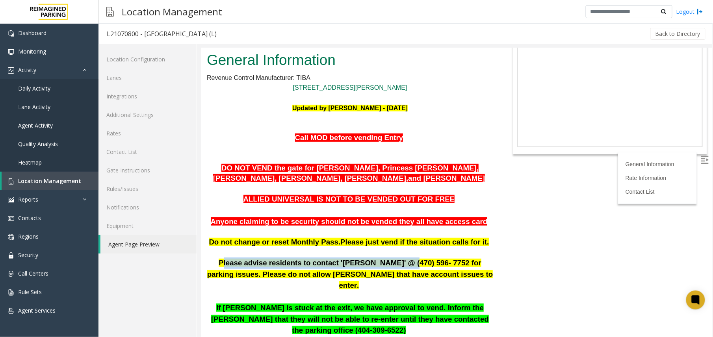
drag, startPoint x: 220, startPoint y: 240, endPoint x: 380, endPoint y: 243, distance: 159.5
click at [380, 258] on span "Please advise residents to contact 'Aldo Gaither' @ (470) 596- 7752 for parking…" at bounding box center [350, 273] width 286 height 31
drag, startPoint x: 380, startPoint y: 243, endPoint x: 389, endPoint y: 115, distance: 128.3
click at [389, 133] on span "Call MOD before vending Entry" at bounding box center [349, 137] width 108 height 8
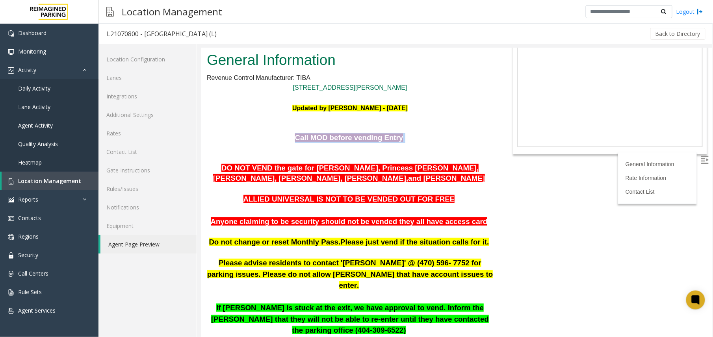
drag, startPoint x: 401, startPoint y: 111, endPoint x: 301, endPoint y: 111, distance: 100.4
click at [301, 133] on p "Call MOD before vending Entry" at bounding box center [349, 143] width 286 height 20
click at [301, 133] on span "Call MOD before vending Entry" at bounding box center [349, 137] width 108 height 8
drag, startPoint x: 295, startPoint y: 109, endPoint x: 406, endPoint y: 111, distance: 111.1
click at [406, 133] on p "Call MOD before vending Entry" at bounding box center [349, 143] width 286 height 20
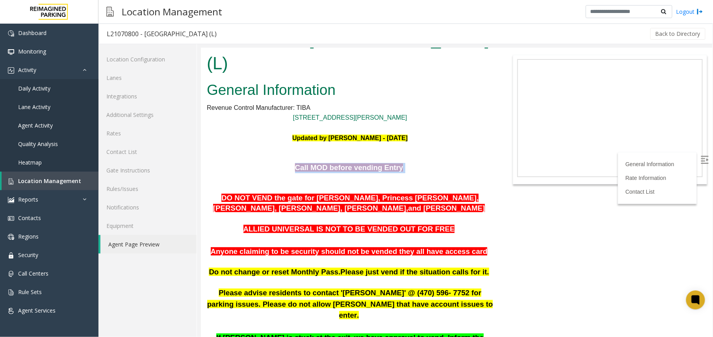
scroll to position [0, 0]
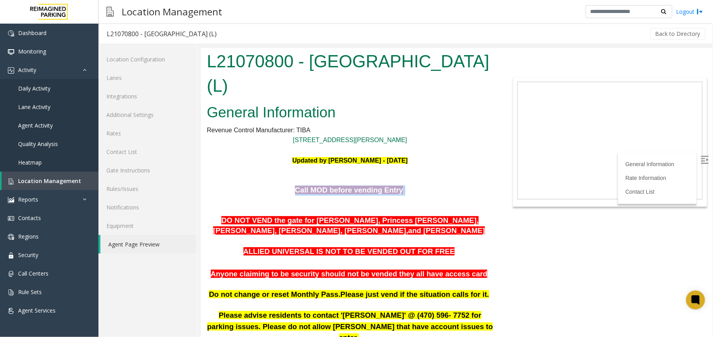
click at [361, 186] on span "Call MOD before vending Entry" at bounding box center [349, 190] width 108 height 8
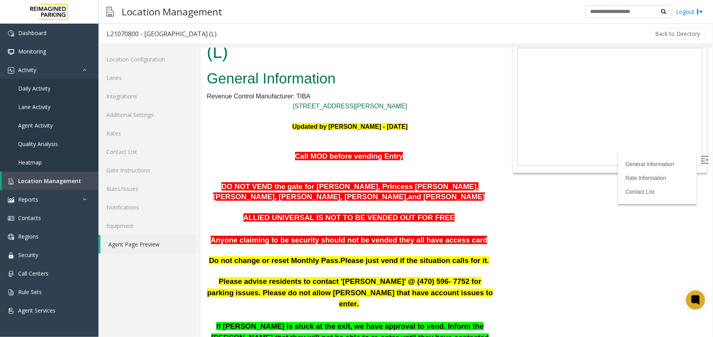
scroll to position [52, 0]
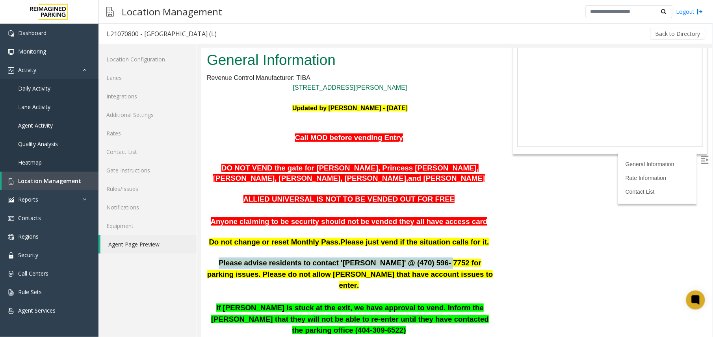
drag, startPoint x: 214, startPoint y: 240, endPoint x: 410, endPoint y: 239, distance: 196.1
click at [410, 257] on p "Please advise residents to contact 'Aldo Gaither' @ (470) 596- 7752 for parking…" at bounding box center [349, 274] width 286 height 34
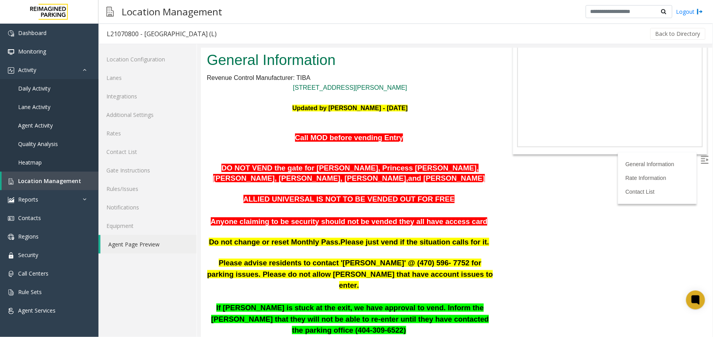
drag, startPoint x: 410, startPoint y: 239, endPoint x: 348, endPoint y: 255, distance: 63.8
click at [348, 258] on span "Please advise residents to contact 'Aldo Gaither' @ (470) 596- 7752 for parking…" at bounding box center [350, 273] width 286 height 31
drag, startPoint x: 220, startPoint y: 240, endPoint x: 215, endPoint y: 242, distance: 5.7
click at [215, 257] on p "Please advise residents to contact 'Aldo Gaither' @ (470) 596- 7752 for parking…" at bounding box center [349, 274] width 286 height 34
click at [214, 257] on p "Please advise residents to contact 'Aldo Gaither' @ (470) 596- 7752 for parking…" at bounding box center [349, 274] width 286 height 34
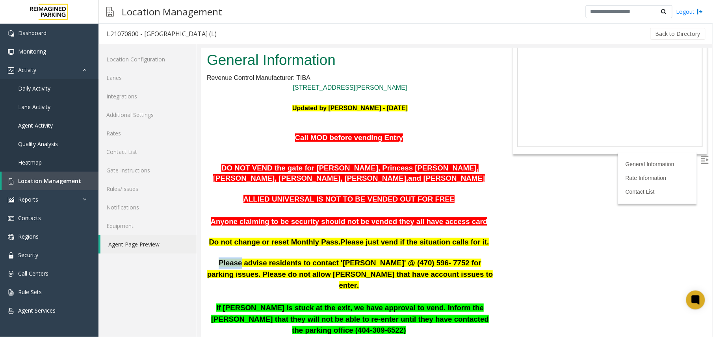
drag, startPoint x: 214, startPoint y: 242, endPoint x: 230, endPoint y: 239, distance: 16.8
click at [230, 257] on p "Please advise residents to contact 'Aldo Gaither' @ (470) 596- 7752 for parking…" at bounding box center [349, 274] width 286 height 34
click at [227, 258] on span "Please advise residents to contact 'Aldo Gaither' @ (470) 596- 7752 for parking…" at bounding box center [350, 273] width 286 height 31
drag, startPoint x: 216, startPoint y: 241, endPoint x: 320, endPoint y: 238, distance: 104.4
click at [320, 257] on p "Please advise residents to contact 'Aldo Gaither' @ (470) 596- 7752 for parking…" at bounding box center [349, 274] width 286 height 34
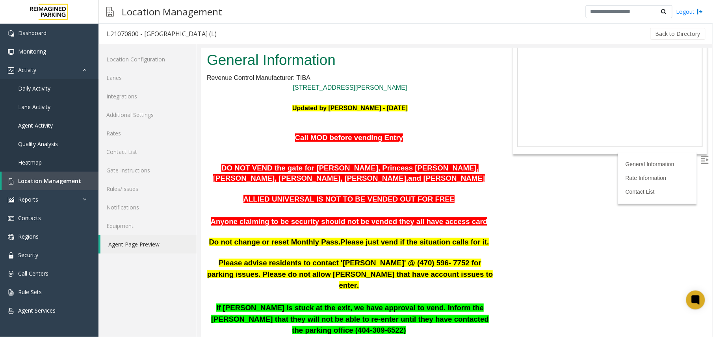
drag, startPoint x: 320, startPoint y: 238, endPoint x: 364, endPoint y: 241, distance: 44.2
click at [364, 258] on span "Please advise residents to contact 'Aldo Gaither' @ (470) 596- 7752 for parking…" at bounding box center [350, 273] width 286 height 31
click at [227, 258] on span "Please advise residents to contact 'Aldo Gaither' @ (470) 596- 7752 for parking…" at bounding box center [350, 273] width 286 height 31
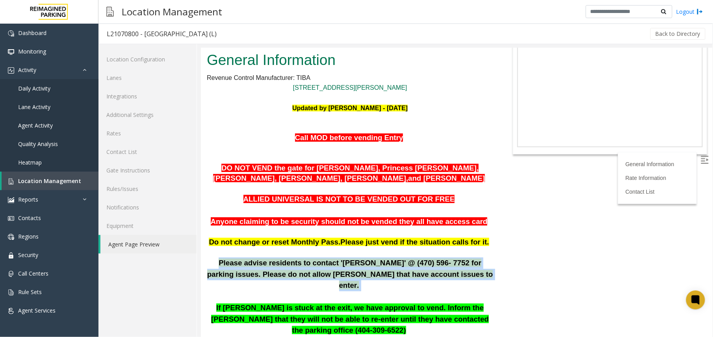
drag, startPoint x: 216, startPoint y: 239, endPoint x: 475, endPoint y: 251, distance: 259.4
click at [475, 257] on p "Please advise residents to contact 'Aldo Gaither' @ (470) 596- 7752 for parking…" at bounding box center [349, 274] width 286 height 34
click at [401, 258] on span "Please advise residents to contact 'Aldo Gaither' @ (470) 596- 7752 for parking…" at bounding box center [350, 273] width 286 height 31
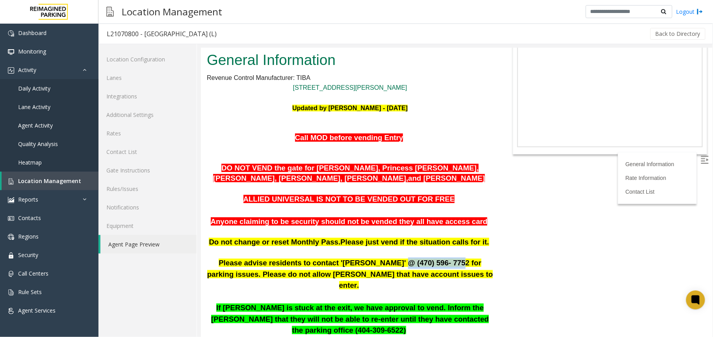
drag, startPoint x: 421, startPoint y: 240, endPoint x: 371, endPoint y: 241, distance: 49.6
click at [371, 258] on span "Please advise residents to contact 'Aldo Gaither' @ (470) 596- 7752 for parking…" at bounding box center [350, 273] width 286 height 31
drag, startPoint x: 371, startPoint y: 241, endPoint x: 371, endPoint y: 250, distance: 9.1
click at [371, 258] on span "Please advise residents to contact 'Aldo Gaither' @ (470) 596- 7752 for parking…" at bounding box center [350, 273] width 286 height 31
drag, startPoint x: 369, startPoint y: 249, endPoint x: 414, endPoint y: 245, distance: 45.0
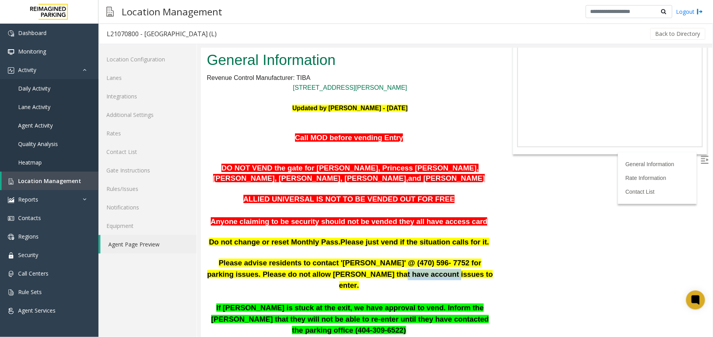
click at [414, 257] on p "Please advise residents to contact 'Aldo Gaither' @ (470) 596- 7752 for parking…" at bounding box center [349, 274] width 286 height 34
click at [407, 258] on span "Please advise residents to contact 'Aldo Gaither' @ (470) 596- 7752 for parking…" at bounding box center [350, 273] width 286 height 31
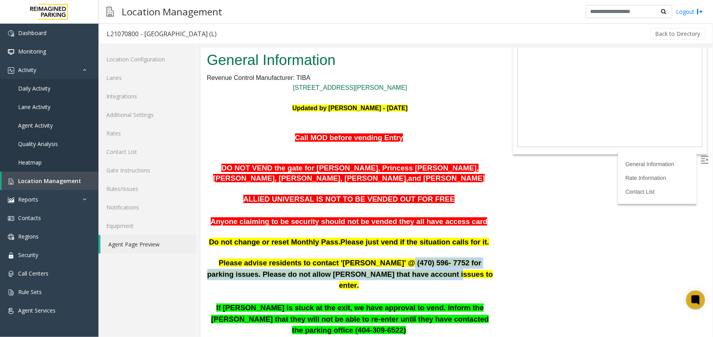
drag, startPoint x: 416, startPoint y: 254, endPoint x: 373, endPoint y: 243, distance: 43.9
click at [373, 258] on span "Please advise residents to contact 'Aldo Gaither' @ (470) 596- 7752 for parking…" at bounding box center [350, 273] width 286 height 31
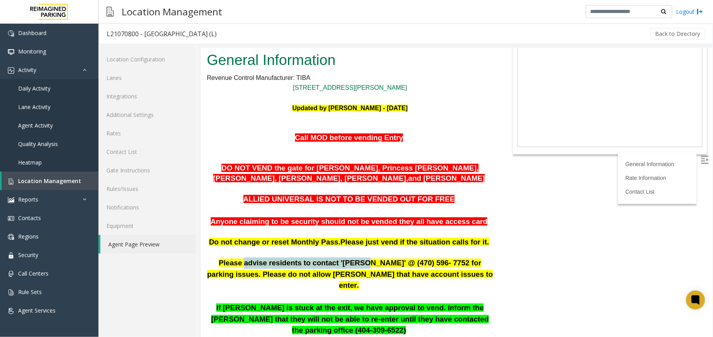
drag, startPoint x: 237, startPoint y: 239, endPoint x: 344, endPoint y: 237, distance: 106.3
click at [344, 258] on span "Please advise residents to contact 'Aldo Gaither' @ (470) 596- 7752 for parking…" at bounding box center [350, 273] width 286 height 31
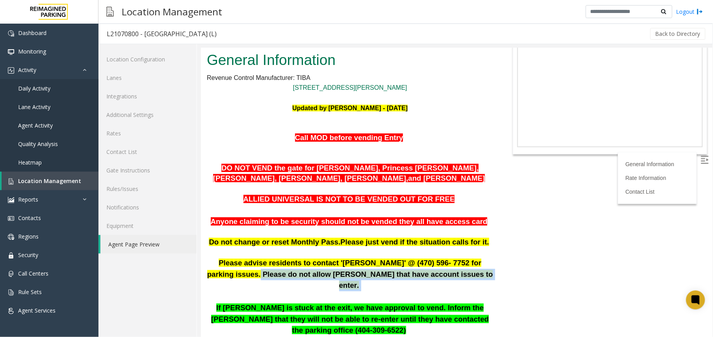
drag, startPoint x: 246, startPoint y: 254, endPoint x: 444, endPoint y: 253, distance: 198.1
click at [444, 257] on p "Please advise residents to contact 'Aldo Gaither' @ (470) 596- 7752 for parking…" at bounding box center [349, 274] width 286 height 34
drag, startPoint x: 444, startPoint y: 253, endPoint x: 433, endPoint y: 253, distance: 11.4
click at [433, 258] on span "Please advise residents to contact 'Aldo Gaither' @ (470) 596- 7752 for parking…" at bounding box center [350, 273] width 286 height 31
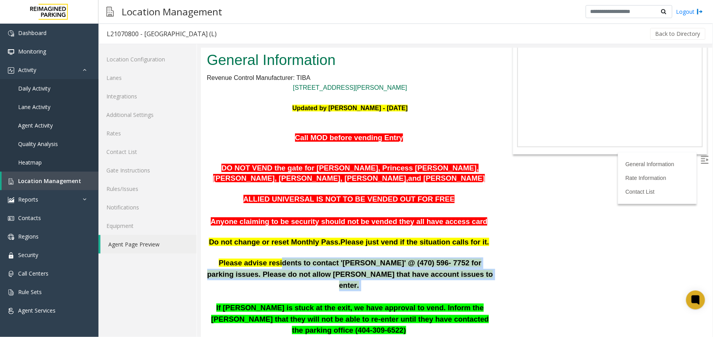
drag, startPoint x: 443, startPoint y: 253, endPoint x: 269, endPoint y: 242, distance: 173.6
click at [269, 257] on p "Please advise residents to contact 'Aldo Gaither' @ (470) 596- 7752 for parking…" at bounding box center [349, 274] width 286 height 34
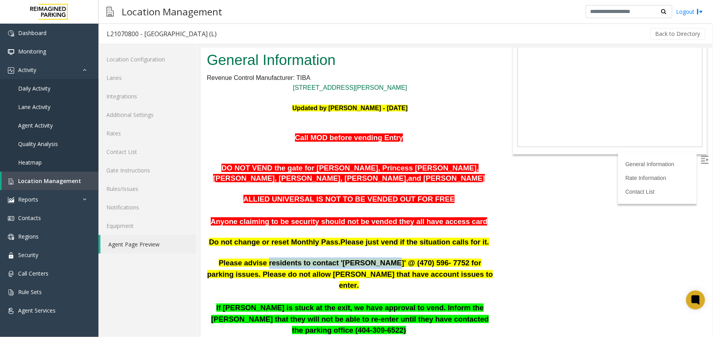
drag, startPoint x: 260, startPoint y: 240, endPoint x: 362, endPoint y: 243, distance: 102.5
click at [362, 258] on span "Please advise residents to contact 'Aldo Gaither' @ (470) 596- 7752 for parking…" at bounding box center [350, 273] width 286 height 31
drag, startPoint x: 362, startPoint y: 243, endPoint x: 419, endPoint y: 237, distance: 57.5
click at [419, 258] on span "Please advise residents to contact 'Aldo Gaither' @ (470) 596- 7752 for parking…" at bounding box center [350, 273] width 286 height 31
drag, startPoint x: 416, startPoint y: 252, endPoint x: 364, endPoint y: 251, distance: 52.0
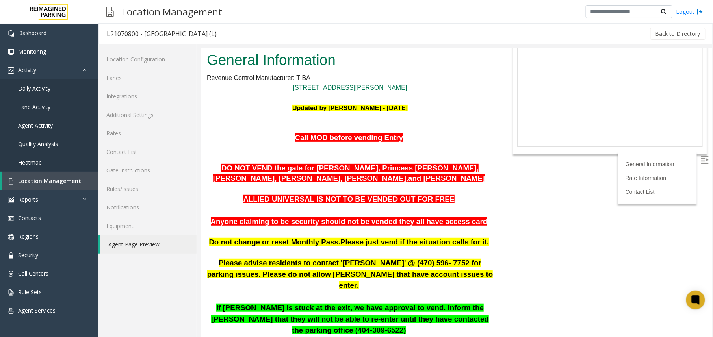
click at [364, 258] on span "Please advise residents to contact 'Aldo Gaither' @ (470) 596- 7752 for parking…" at bounding box center [350, 273] width 286 height 31
drag, startPoint x: 327, startPoint y: 239, endPoint x: 356, endPoint y: 240, distance: 29.2
click at [356, 258] on span "Please advise residents to contact 'Aldo Gaither' @ (470) 596- 7752 for parking…" at bounding box center [350, 273] width 286 height 31
drag, startPoint x: 373, startPoint y: 239, endPoint x: 420, endPoint y: 238, distance: 47.3
click at [420, 258] on span "Please advise residents to contact 'Aldo Gaither' @ (470) 596- 7752 for parking…" at bounding box center [350, 273] width 286 height 31
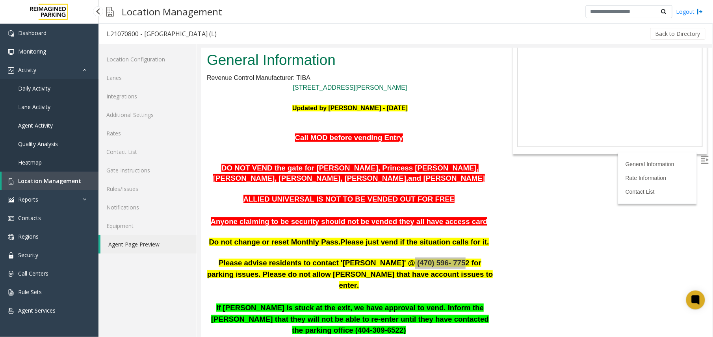
click at [29, 180] on span "Location Management" at bounding box center [49, 180] width 63 height 7
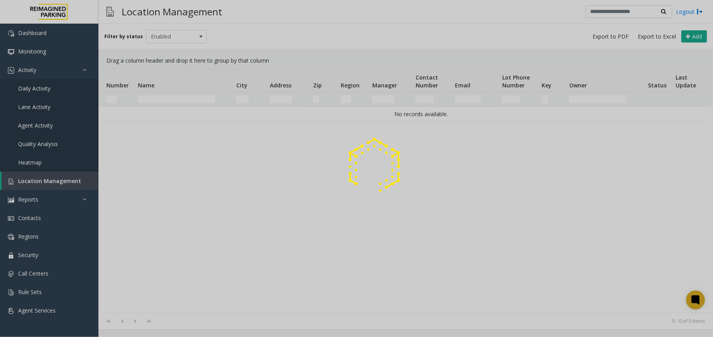
click at [163, 98] on div at bounding box center [356, 168] width 713 height 337
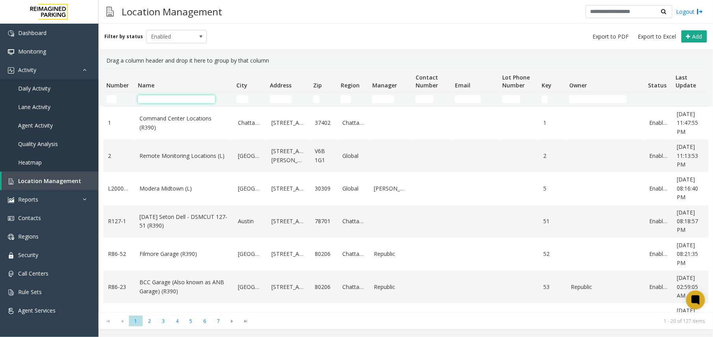
click at [164, 100] on input "Name Filter" at bounding box center [176, 99] width 77 height 8
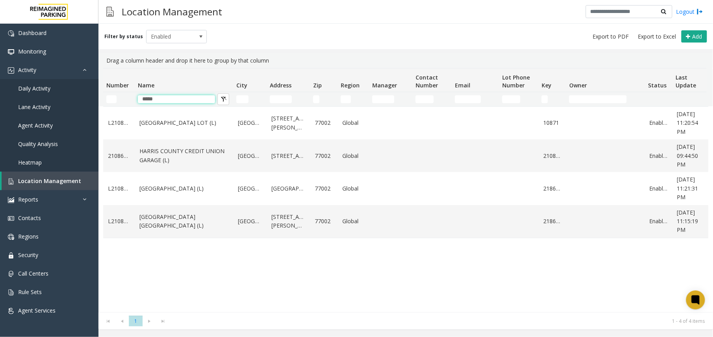
type input "*****"
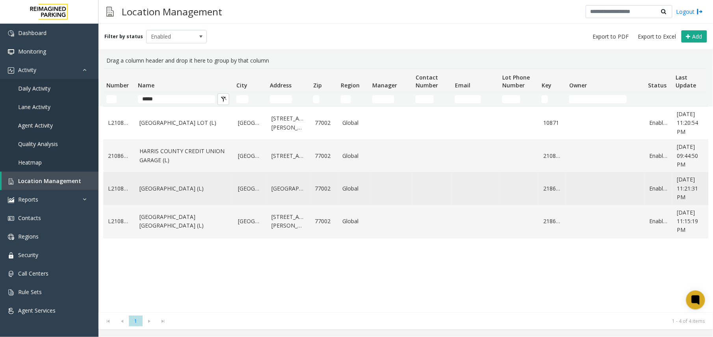
click at [188, 193] on link "[GEOGRAPHIC_DATA] (L)" at bounding box center [183, 188] width 89 height 9
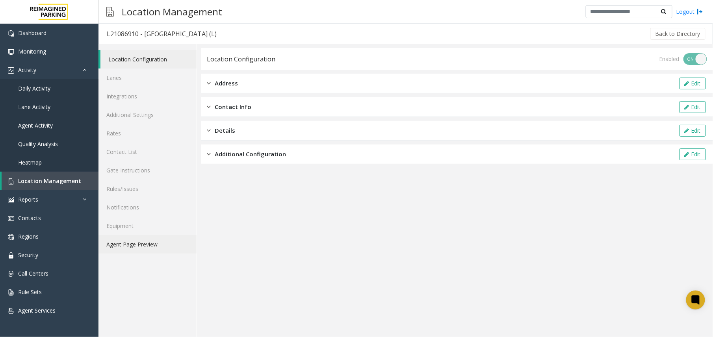
click at [143, 243] on link "Agent Page Preview" at bounding box center [147, 244] width 98 height 19
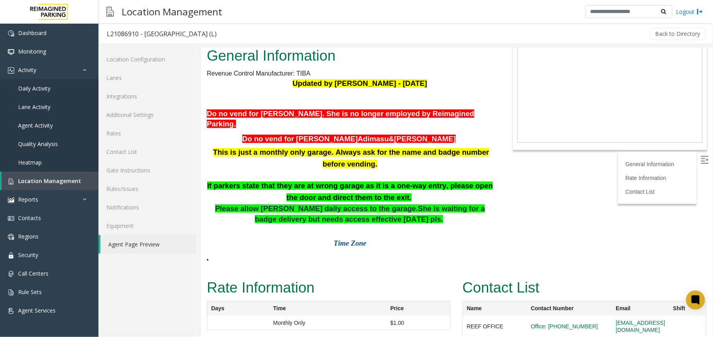
scroll to position [59, 0]
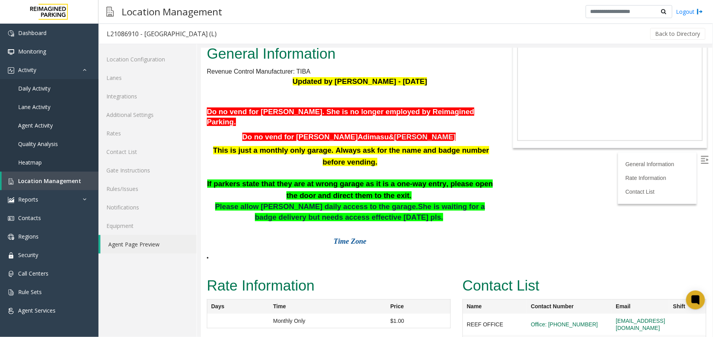
drag, startPoint x: 712, startPoint y: 142, endPoint x: 712, endPoint y: 186, distance: 43.3
click at [594, 186] on html "L21086910 - HARRIS COUNTY CONGRESS PLAZA GARAGE (L) General Information Revenue…" at bounding box center [455, 133] width 511 height 289
drag, startPoint x: 213, startPoint y: 139, endPoint x: 320, endPoint y: 137, distance: 107.1
click at [320, 144] on p "This is just a monthly only garage. Always ask for the name and badge number be…" at bounding box center [349, 156] width 286 height 24
drag, startPoint x: 320, startPoint y: 137, endPoint x: 297, endPoint y: 149, distance: 26.1
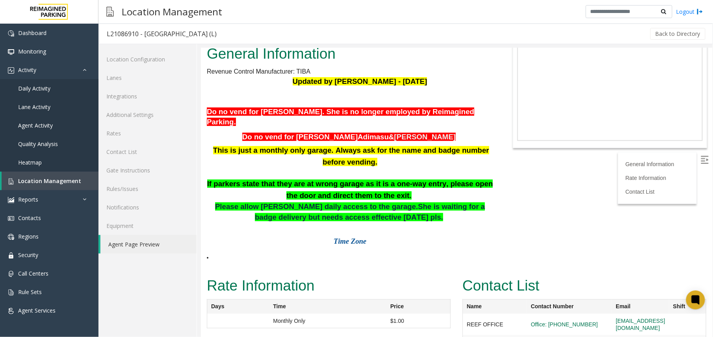
click at [297, 149] on p "This is just a monthly only garage. Always ask for the name and badge number be…" at bounding box center [349, 156] width 286 height 24
drag, startPoint x: 210, startPoint y: 143, endPoint x: 321, endPoint y: 138, distance: 111.2
click at [321, 144] on p "This is just a monthly only garage. Always ask for the name and badge number be…" at bounding box center [349, 156] width 286 height 24
click at [421, 178] on p "If parkers state that they are at wrong garage as it is a one-way entry, please…" at bounding box center [349, 190] width 286 height 24
drag, startPoint x: 422, startPoint y: 171, endPoint x: 445, endPoint y: 183, distance: 26.2
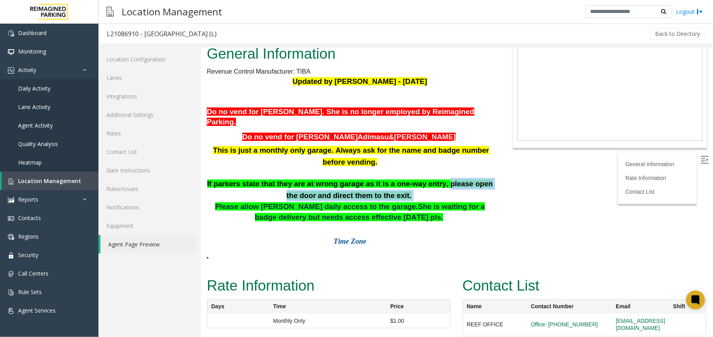
click at [445, 183] on p "If parkers state that they are at wrong garage as it is a one-way entry, please…" at bounding box center [349, 190] width 286 height 24
click at [295, 188] on p "If parkers state that they are at wrong garage as it is a one-way entry, please…" at bounding box center [349, 190] width 286 height 24
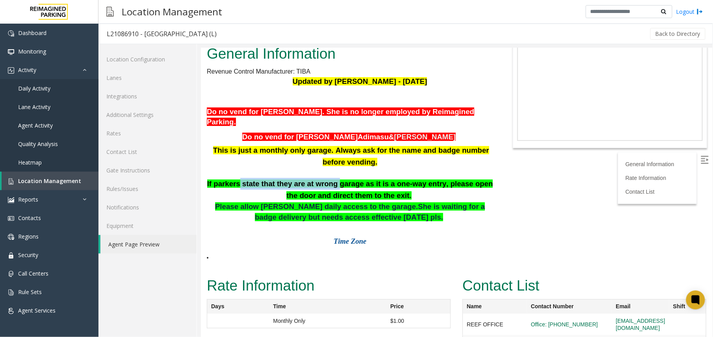
drag, startPoint x: 237, startPoint y: 172, endPoint x: 326, endPoint y: 171, distance: 89.0
click at [326, 179] on b "If parkers state that they are at wrong garage as it is a one-way entry, please…" at bounding box center [350, 189] width 286 height 20
drag, startPoint x: 326, startPoint y: 171, endPoint x: 269, endPoint y: 173, distance: 56.3
click at [269, 179] on b "If parkers state that they are at wrong garage as it is a one-way entry, please…" at bounding box center [350, 189] width 286 height 20
drag, startPoint x: 243, startPoint y: 173, endPoint x: 334, endPoint y: 173, distance: 91.4
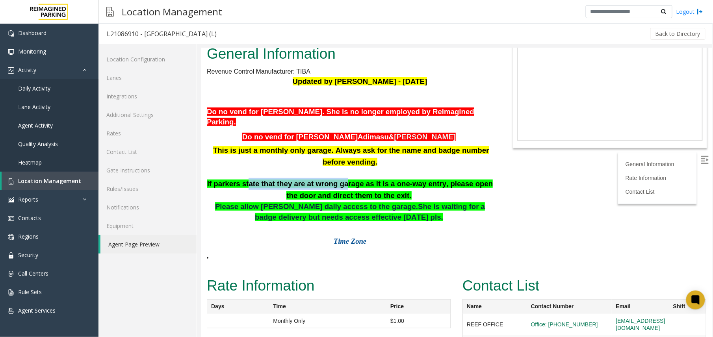
click at [334, 179] on b "If parkers state that they are at wrong garage as it is a one-way entry, please…" at bounding box center [350, 189] width 286 height 20
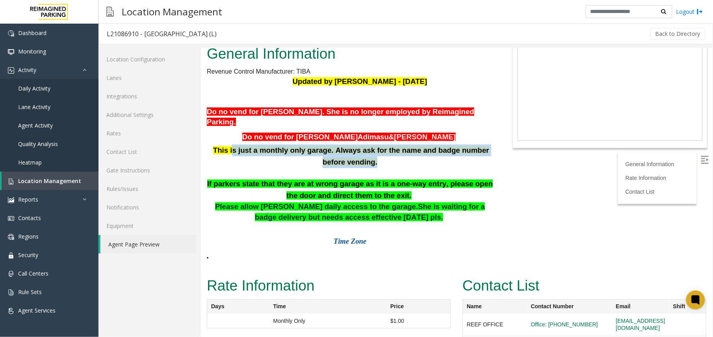
drag, startPoint x: 233, startPoint y: 138, endPoint x: 383, endPoint y: 147, distance: 150.7
click at [383, 147] on p "This is just a monthly only garage. Always ask for the name and badge number be…" at bounding box center [349, 156] width 286 height 24
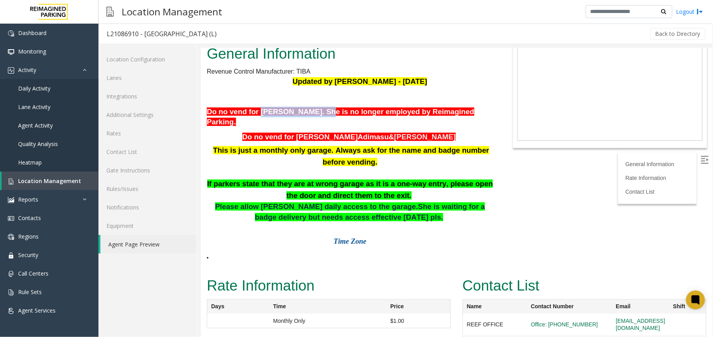
drag, startPoint x: 254, startPoint y: 111, endPoint x: 309, endPoint y: 109, distance: 55.6
click at [309, 109] on span "Do no vend for Stephanie Bogany. She is no longer employed by Reimagined Parkin…" at bounding box center [339, 116] width 267 height 19
drag, startPoint x: 309, startPoint y: 109, endPoint x: 232, endPoint y: 116, distance: 77.9
click at [232, 116] on p "Do no vend for Stephanie Bogany. She is no longer employed by Reimagined Parkin…" at bounding box center [349, 116] width 286 height 21
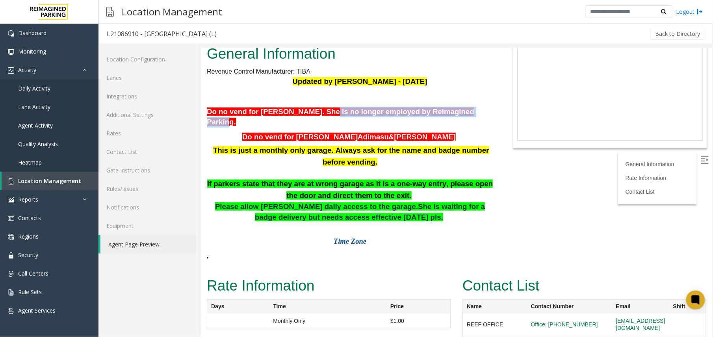
drag, startPoint x: 347, startPoint y: 111, endPoint x: 449, endPoint y: 110, distance: 102.0
click at [449, 110] on span "Do no vend for Stephanie Bogany. She is no longer employed by Reimagined Parkin…" at bounding box center [339, 116] width 267 height 19
drag, startPoint x: 449, startPoint y: 110, endPoint x: 423, endPoint y: 125, distance: 30.0
click at [423, 132] on p "Do no vend for Abebe Adimasu & Victor Castro" at bounding box center [349, 137] width 286 height 11
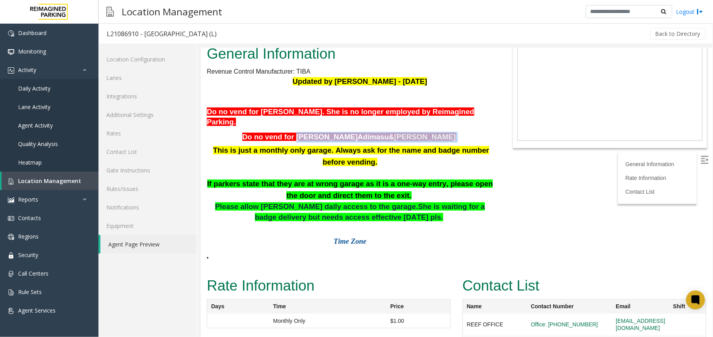
drag, startPoint x: 423, startPoint y: 125, endPoint x: 325, endPoint y: 128, distance: 98.1
click at [325, 132] on p "Do no vend for Abebe Adimasu & Victor Castro" at bounding box center [349, 137] width 286 height 11
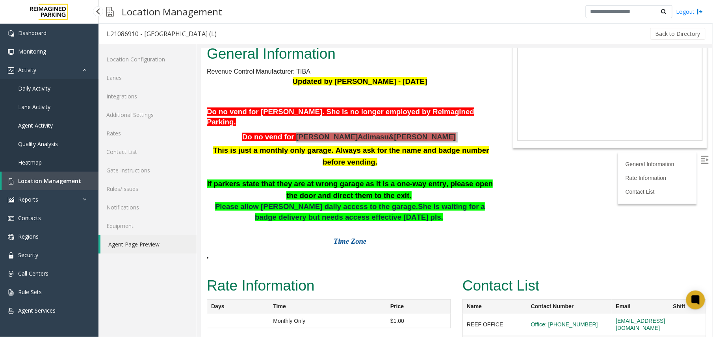
click at [59, 178] on span "Location Management" at bounding box center [49, 180] width 63 height 7
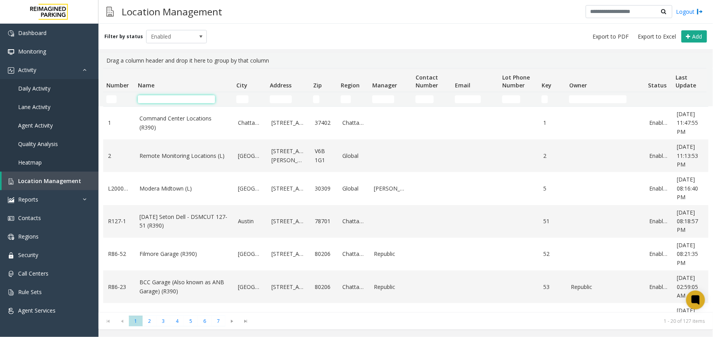
click at [164, 96] on input "Name Filter" at bounding box center [176, 99] width 77 height 8
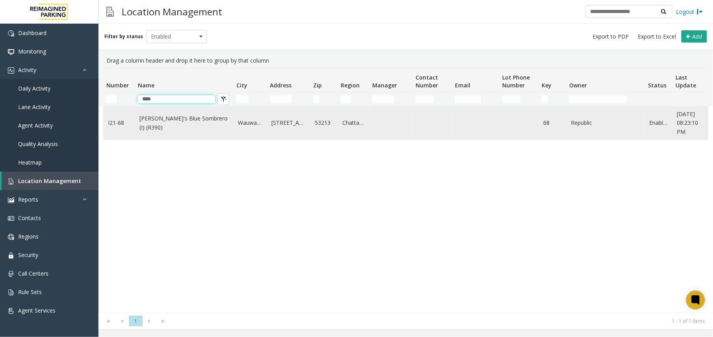
type input "****"
click at [176, 119] on link "[PERSON_NAME]'s Blue Sombrero (I) (R390)" at bounding box center [183, 123] width 89 height 18
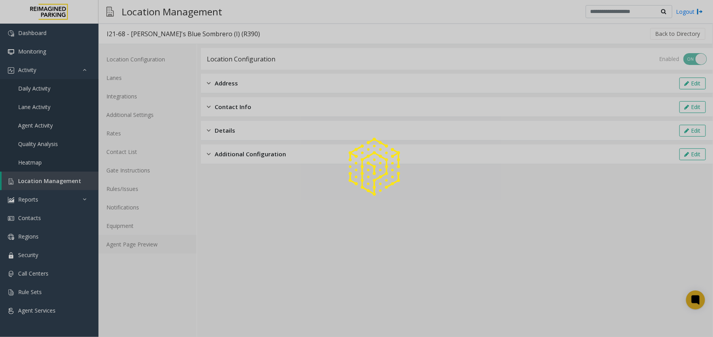
click at [143, 247] on link "Agent Page Preview" at bounding box center [147, 244] width 98 height 19
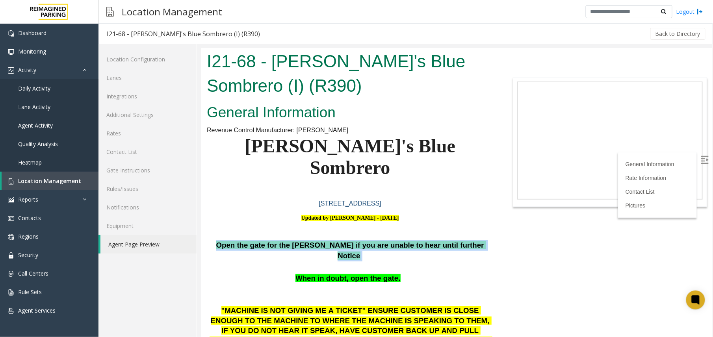
drag, startPoint x: 224, startPoint y: 229, endPoint x: 478, endPoint y: 229, distance: 254.0
click at [478, 240] on p "Open the gate for the parker if you are unable to hear until further Notice" at bounding box center [349, 250] width 286 height 21
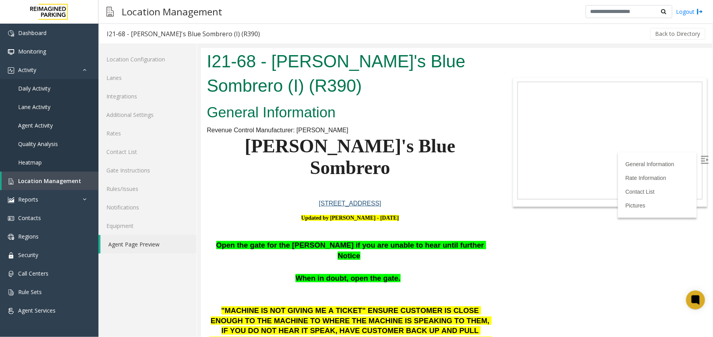
drag, startPoint x: 478, startPoint y: 229, endPoint x: 408, endPoint y: 250, distance: 72.7
click at [408, 273] on p "When in doubt, open the gate." at bounding box center [349, 278] width 286 height 11
drag, startPoint x: 297, startPoint y: 243, endPoint x: 345, endPoint y: 251, distance: 48.2
click at [345, 273] on p "When in doubt, open the gate." at bounding box center [349, 278] width 286 height 11
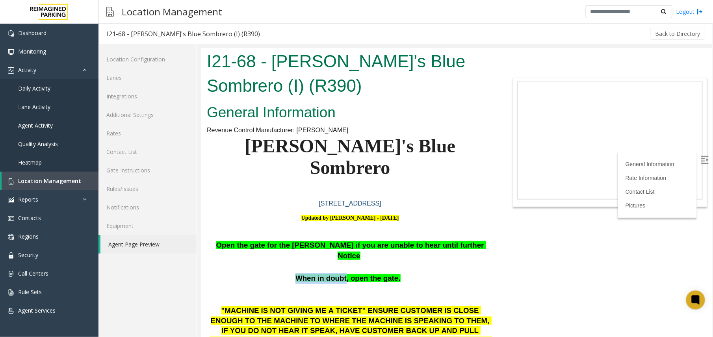
click at [318, 274] on span "When in doubt, open the gate." at bounding box center [347, 278] width 105 height 8
drag, startPoint x: 265, startPoint y: 226, endPoint x: 406, endPoint y: 226, distance: 141.4
click at [406, 241] on span "Open the gate for the parker if you are unable to hear until further Notice" at bounding box center [351, 250] width 270 height 19
drag, startPoint x: 406, startPoint y: 226, endPoint x: 317, endPoint y: 238, distance: 90.7
click at [317, 261] on p at bounding box center [349, 267] width 286 height 12
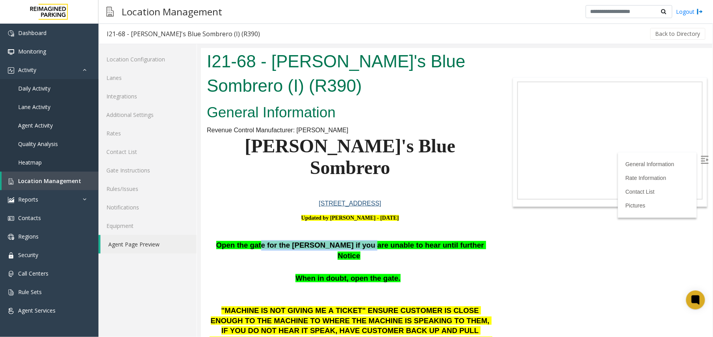
drag, startPoint x: 273, startPoint y: 228, endPoint x: 364, endPoint y: 228, distance: 91.4
click at [364, 241] on span "Open the gate for the parker if you are unable to hear until further Notice" at bounding box center [351, 250] width 270 height 19
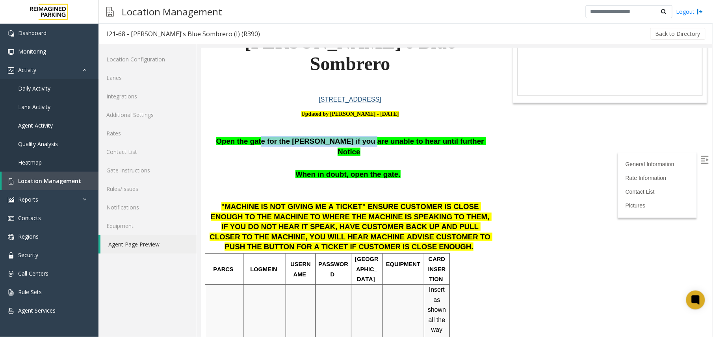
scroll to position [105, 0]
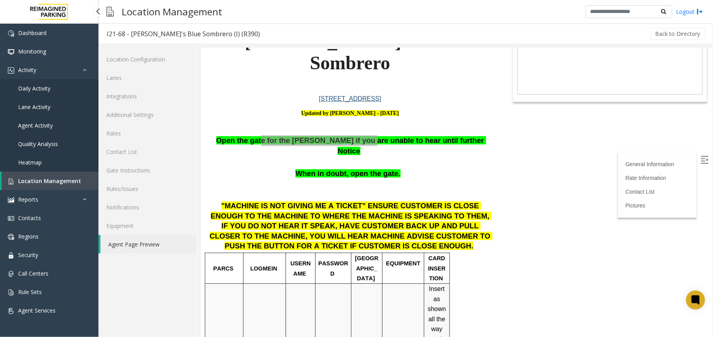
click at [17, 176] on link "Location Management" at bounding box center [50, 181] width 97 height 19
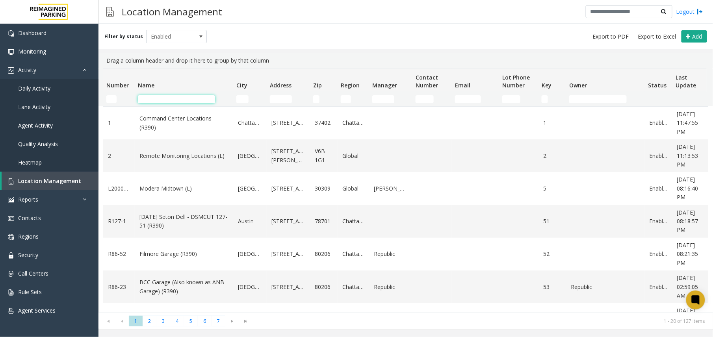
click at [154, 98] on input "Name Filter" at bounding box center [176, 99] width 77 height 8
click at [165, 100] on input "Name Filter" at bounding box center [176, 99] width 77 height 8
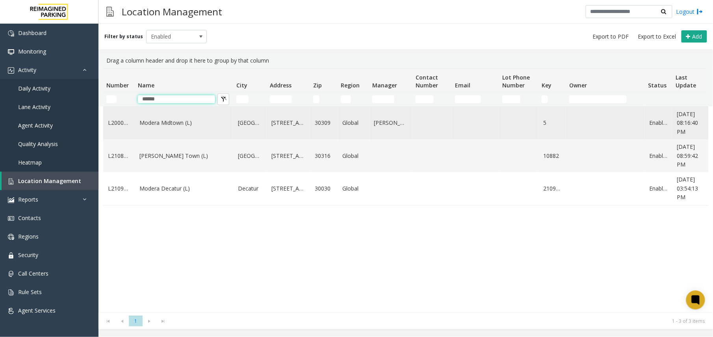
type input "******"
click at [150, 129] on td "Modera Midtown (L)" at bounding box center [184, 123] width 98 height 33
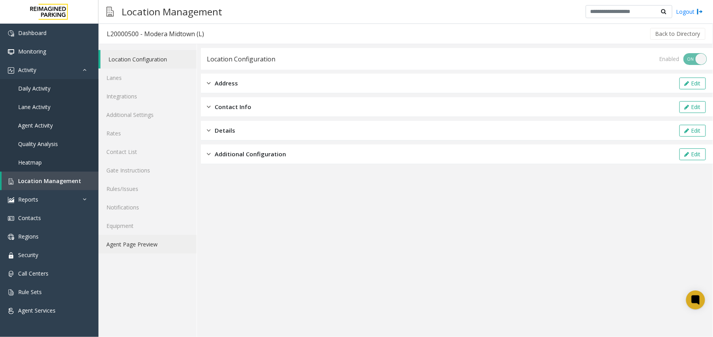
click at [147, 249] on link "Agent Page Preview" at bounding box center [147, 244] width 98 height 19
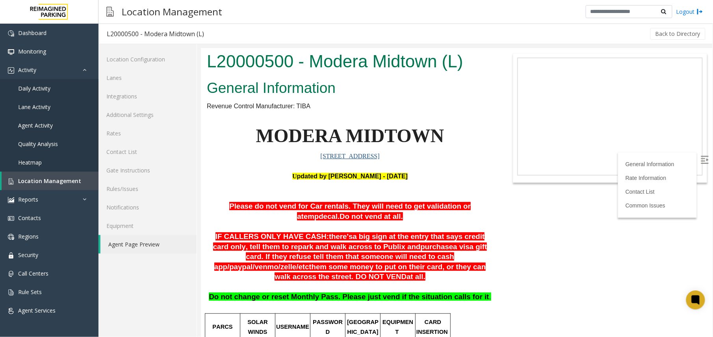
click at [594, 158] on img at bounding box center [704, 160] width 8 height 8
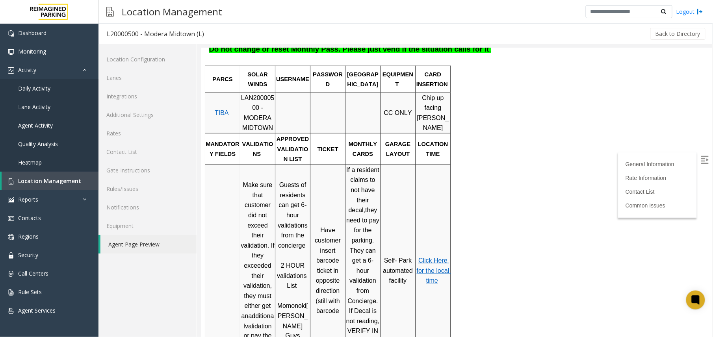
scroll to position [262, 0]
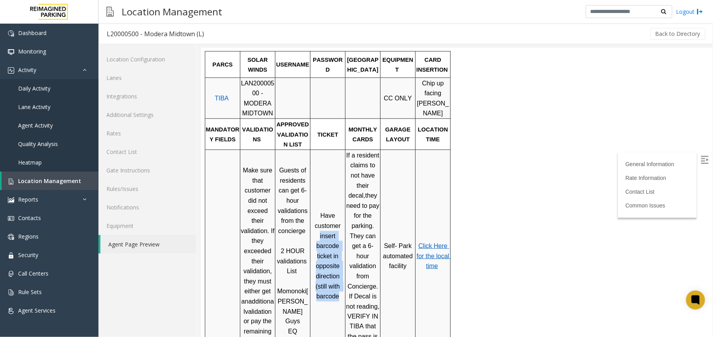
drag, startPoint x: 317, startPoint y: 209, endPoint x: 339, endPoint y: 279, distance: 74.0
click at [339, 279] on td "Have customer insert barcode ticket in opposite direction (still with barcode" at bounding box center [327, 255] width 35 height 212
click at [257, 80] on span "LAN20000500 - MODERA MIDTOWN" at bounding box center [257, 98] width 33 height 37
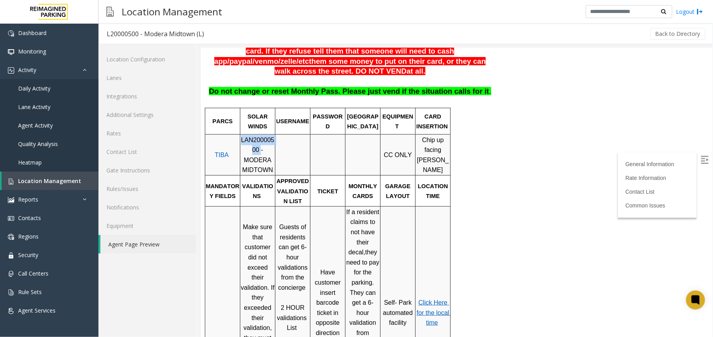
scroll to position [210, 0]
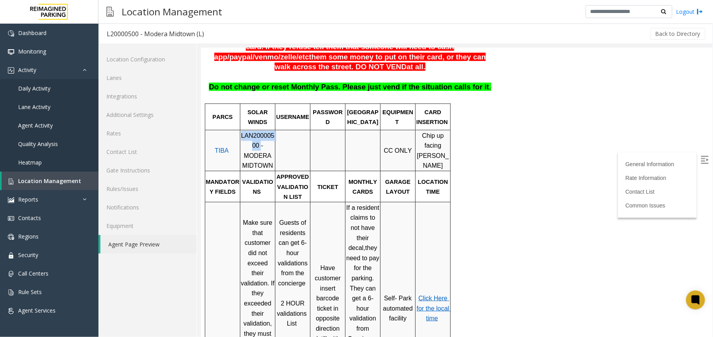
copy span "LAN20000500"
click at [134, 135] on link "Rates" at bounding box center [147, 133] width 98 height 19
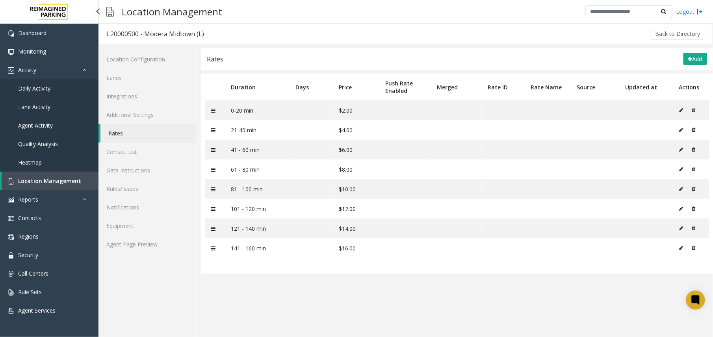
click at [65, 176] on link "Location Management" at bounding box center [50, 181] width 97 height 19
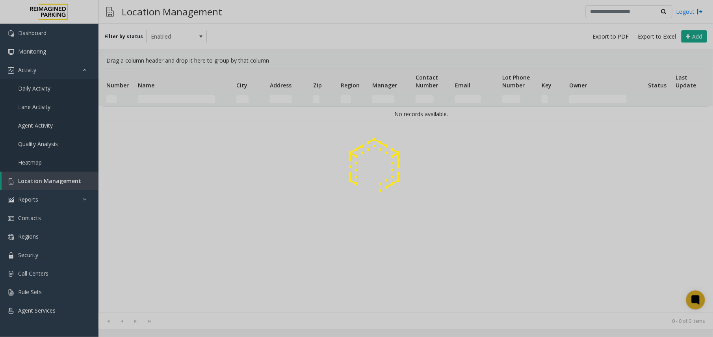
click at [166, 92] on div at bounding box center [356, 168] width 713 height 337
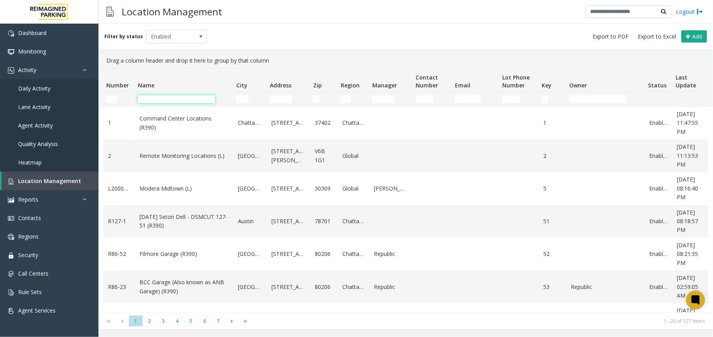
click at [165, 96] on input "Name Filter" at bounding box center [176, 99] width 77 height 8
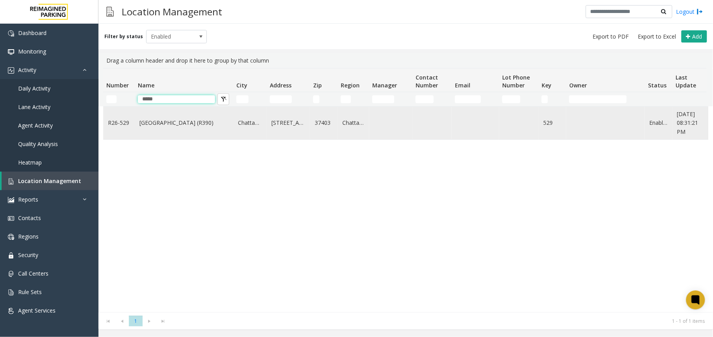
type input "*****"
click at [198, 129] on td "[GEOGRAPHIC_DATA] (R390)" at bounding box center [184, 123] width 98 height 33
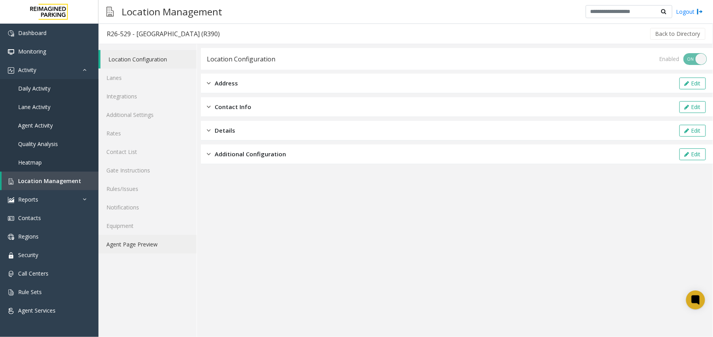
click at [141, 243] on link "Agent Page Preview" at bounding box center [147, 244] width 98 height 19
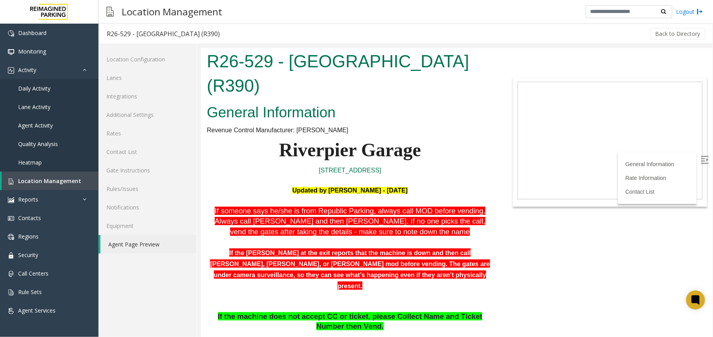
click at [594, 158] on img at bounding box center [704, 160] width 8 height 8
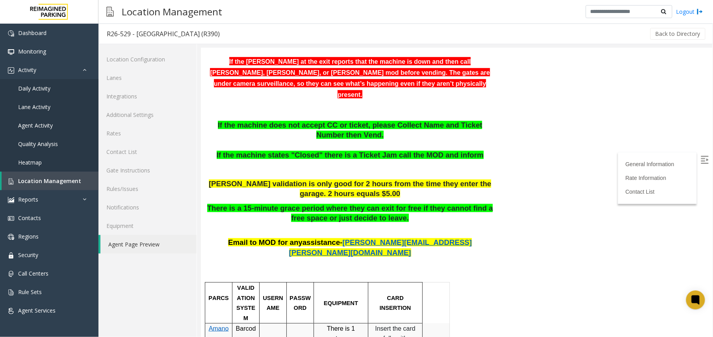
scroll to position [210, 0]
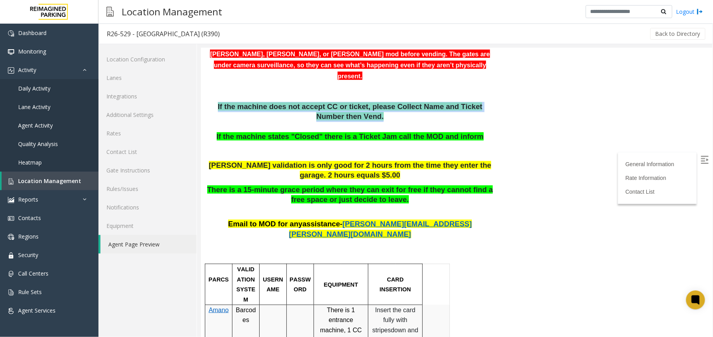
drag, startPoint x: 210, startPoint y: 66, endPoint x: 388, endPoint y: 81, distance: 178.7
click at [388, 102] on p "If the machine does not accept CC or ticket, please Collect Name and Ticket Num…" at bounding box center [349, 122] width 286 height 40
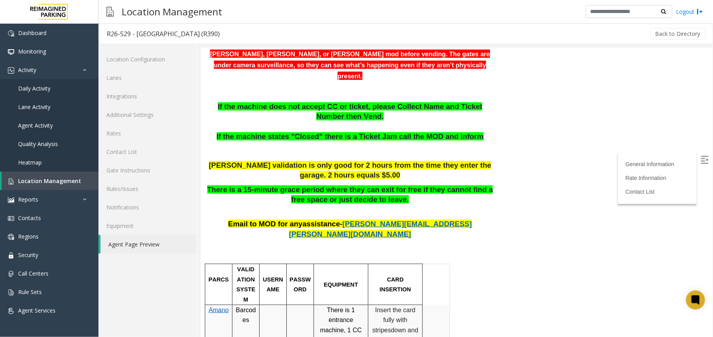
drag, startPoint x: 388, startPoint y: 81, endPoint x: 376, endPoint y: 89, distance: 14.3
click at [376, 102] on p "If the machine does not accept CC or ticket, please Collect Name and Ticket Num…" at bounding box center [349, 122] width 286 height 40
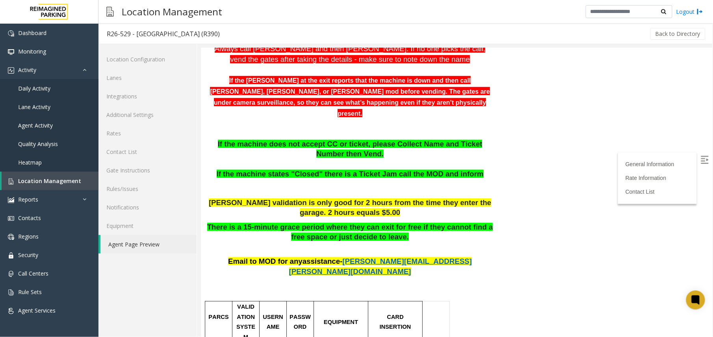
scroll to position [158, 0]
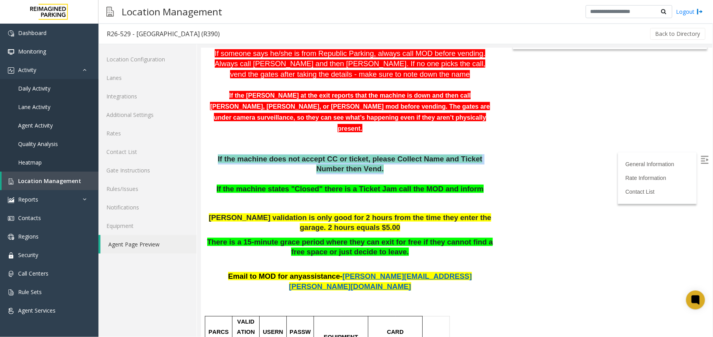
drag, startPoint x: 211, startPoint y: 122, endPoint x: 376, endPoint y: 134, distance: 165.4
click at [376, 154] on p "If the machine does not accept CC or ticket, please Collect Name and Ticket Num…" at bounding box center [349, 174] width 286 height 40
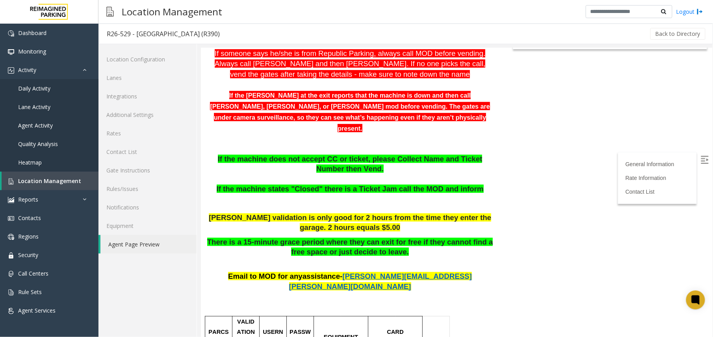
drag, startPoint x: 376, startPoint y: 134, endPoint x: 363, endPoint y: 139, distance: 14.6
click at [363, 154] on p "If the machine does not accept CC or ticket, please Collect Name and Ticket Num…" at bounding box center [349, 174] width 286 height 40
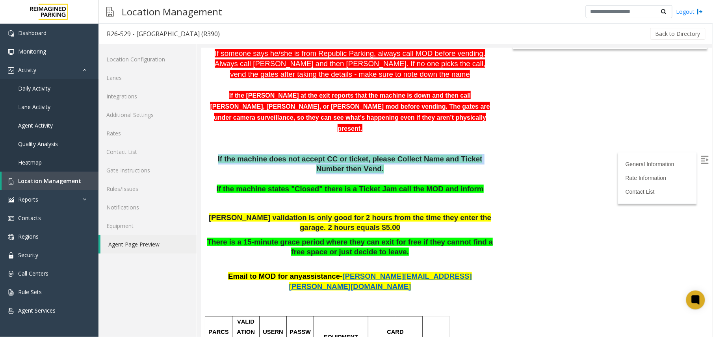
drag, startPoint x: 208, startPoint y: 121, endPoint x: 361, endPoint y: 134, distance: 153.0
click at [361, 154] on p "If the machine does not accept CC or ticket, please Collect Name and Ticket Num…" at bounding box center [349, 174] width 286 height 40
drag, startPoint x: 361, startPoint y: 134, endPoint x: 377, endPoint y: 134, distance: 15.8
click at [377, 154] on p "If the machine does not accept CC or ticket, please Collect Name and Ticket Num…" at bounding box center [349, 174] width 286 height 40
drag, startPoint x: 362, startPoint y: 134, endPoint x: 343, endPoint y: 122, distance: 22.0
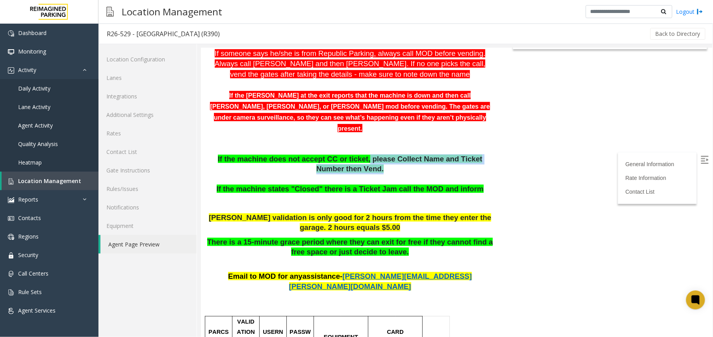
click at [343, 154] on p "If the machine does not accept CC or ticket, please Collect Name and Ticket Num…" at bounding box center [349, 174] width 286 height 40
drag, startPoint x: 343, startPoint y: 122, endPoint x: 357, endPoint y: 133, distance: 17.9
click at [357, 154] on p "If the machine does not accept CC or ticket, please Collect Name and Ticket Num…" at bounding box center [349, 174] width 286 height 40
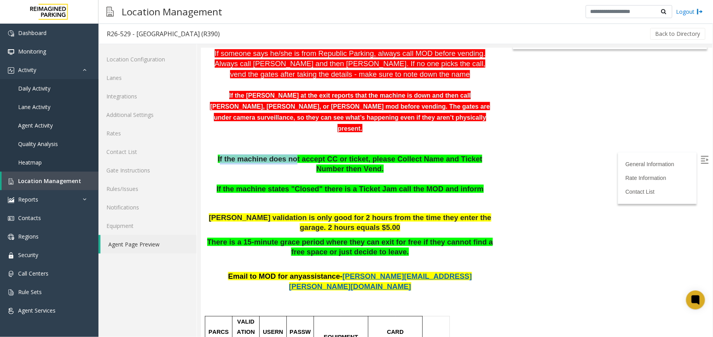
drag, startPoint x: 213, startPoint y: 122, endPoint x: 281, endPoint y: 122, distance: 67.7
click at [281, 154] on span "If the machine does not accept CC or ticket, please Collect Name and Ticket Num…" at bounding box center [349, 163] width 265 height 19
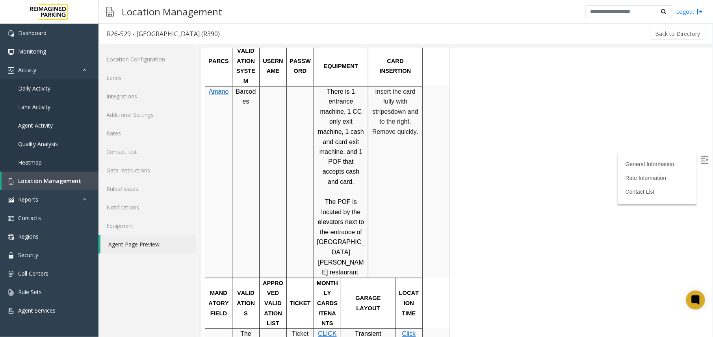
scroll to position [473, 0]
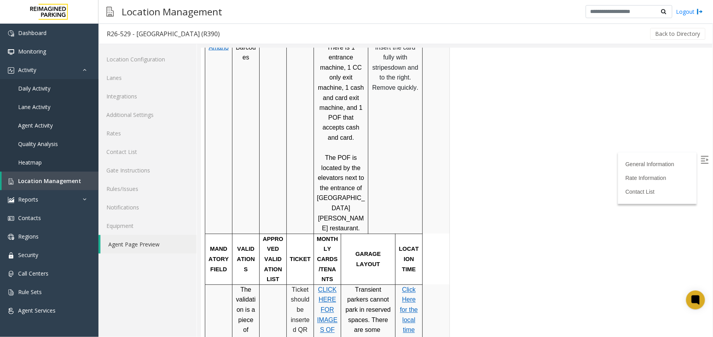
drag, startPoint x: 289, startPoint y: 197, endPoint x: 312, endPoint y: 250, distance: 57.1
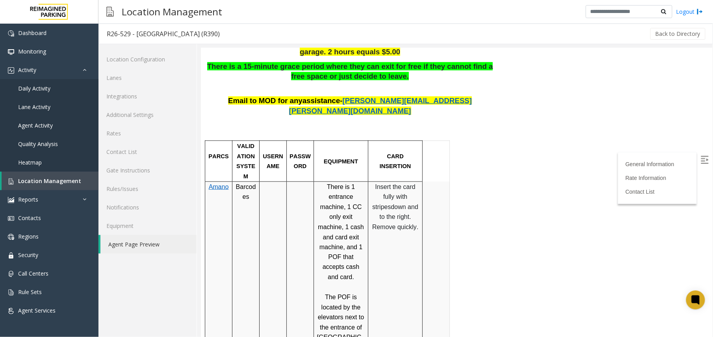
scroll to position [315, 0]
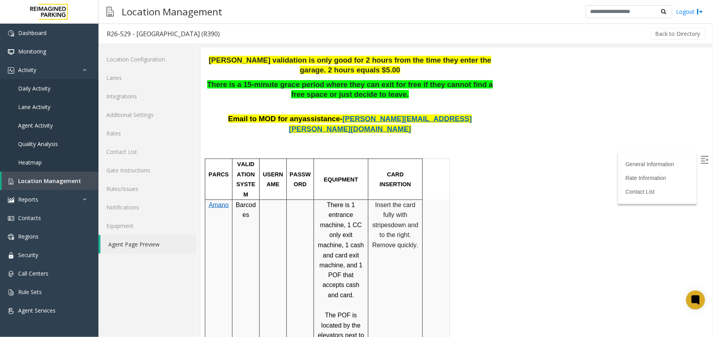
drag, startPoint x: 375, startPoint y: 151, endPoint x: 405, endPoint y: 196, distance: 54.4
click at [405, 200] on p "Insert the card fully with stripes down and to the right. Remove quickly." at bounding box center [395, 225] width 48 height 50
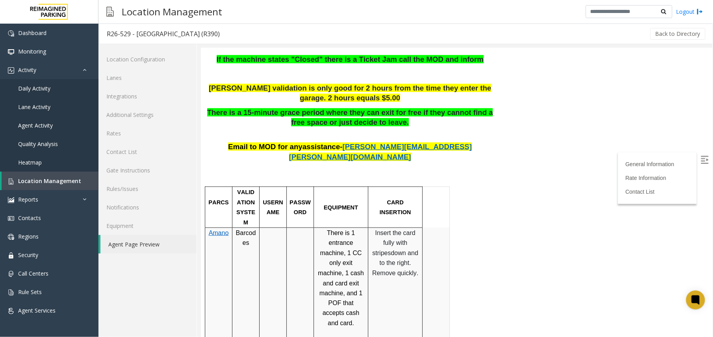
scroll to position [262, 0]
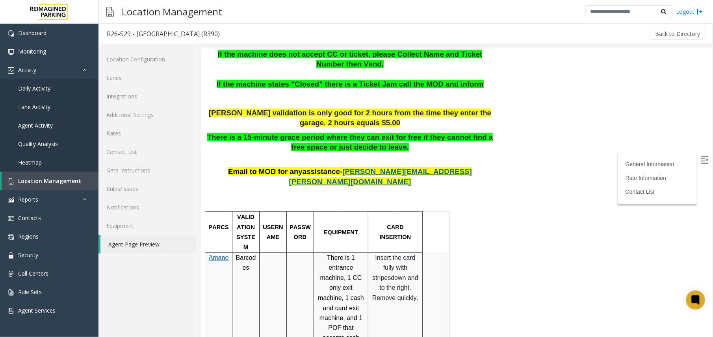
click at [371, 252] on p "Insert the card fully with stripes down and to the right. Remove quickly." at bounding box center [395, 277] width 48 height 50
drag, startPoint x: 375, startPoint y: 204, endPoint x: 404, endPoint y: 248, distance: 53.6
click at [404, 252] on p "Insert the card fully with stripes down and to the right. Remove quickly." at bounding box center [395, 277] width 48 height 50
drag, startPoint x: 405, startPoint y: 249, endPoint x: 375, endPoint y: 222, distance: 40.5
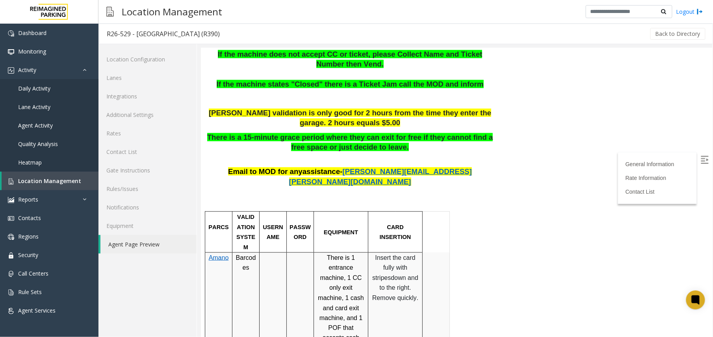
drag, startPoint x: 375, startPoint y: 222, endPoint x: 382, endPoint y: 242, distance: 21.5
click at [382, 252] on p "Insert the card fully with stripes down and to the right. Remove quickly." at bounding box center [395, 277] width 48 height 50
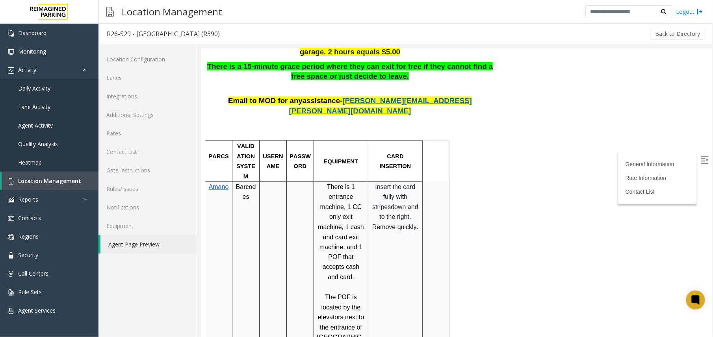
scroll to position [315, 0]
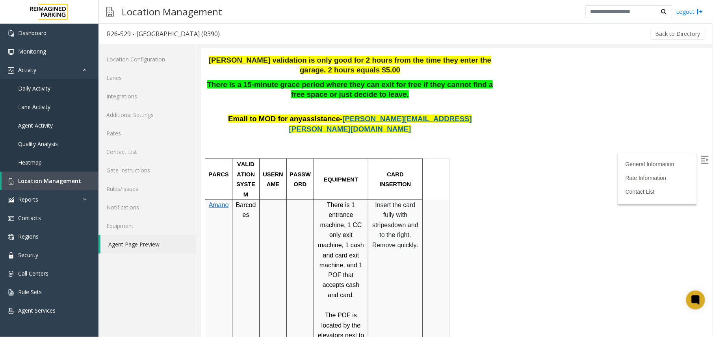
drag, startPoint x: 371, startPoint y: 150, endPoint x: 404, endPoint y: 196, distance: 56.7
click at [404, 199] on td "Insert the card fully with stripes down and to the right. Remove quickly." at bounding box center [395, 295] width 54 height 192
click at [41, 180] on span "Location Management" at bounding box center [49, 180] width 63 height 7
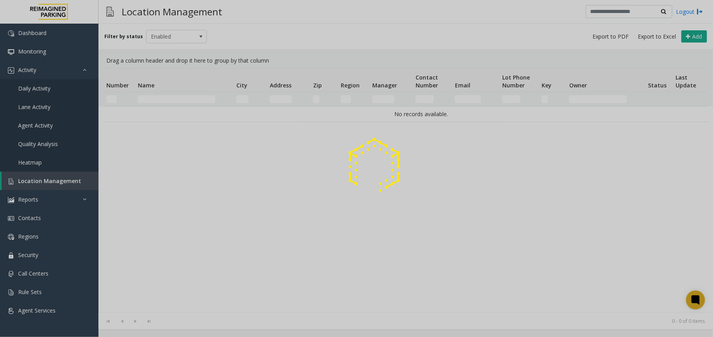
click at [161, 99] on div at bounding box center [356, 168] width 713 height 337
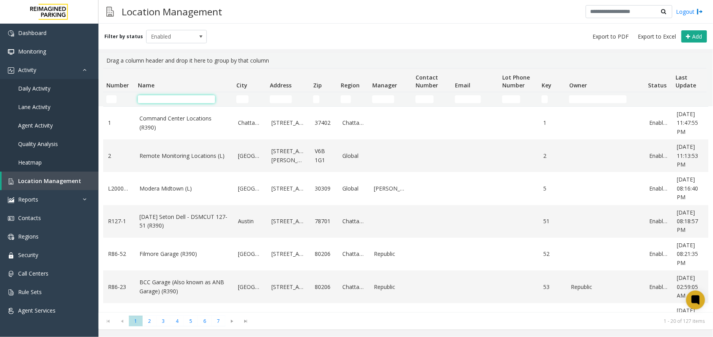
click at [161, 99] on input "Name Filter" at bounding box center [176, 99] width 77 height 8
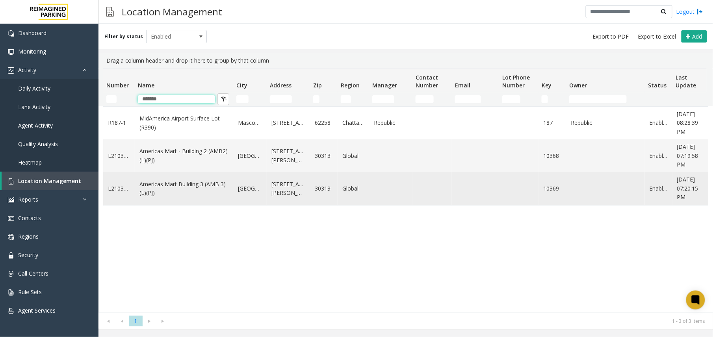
type input "*******"
click at [176, 181] on link "Americas Mart Building 3 (AMB 3) (L)(PJ)" at bounding box center [183, 189] width 89 height 18
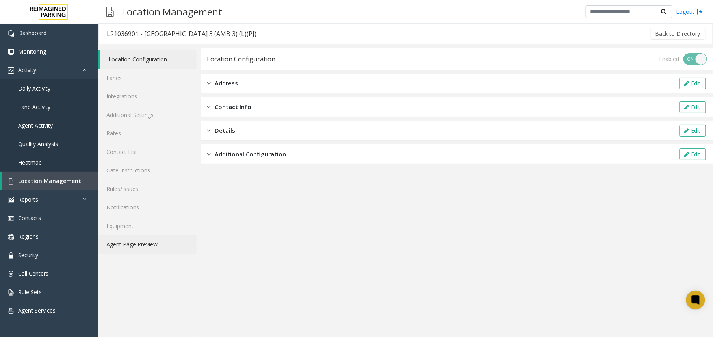
click at [147, 247] on link "Agent Page Preview" at bounding box center [147, 244] width 98 height 19
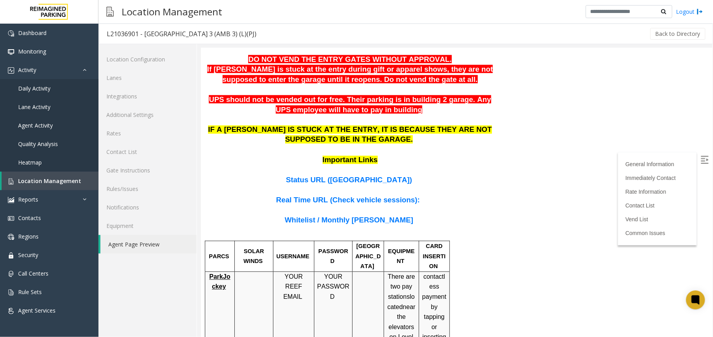
scroll to position [462, 0]
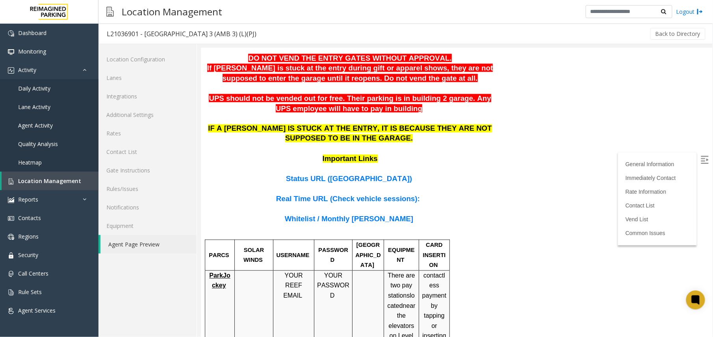
click at [361, 174] on span "Status URL (Vend Gate)" at bounding box center [349, 178] width 126 height 8
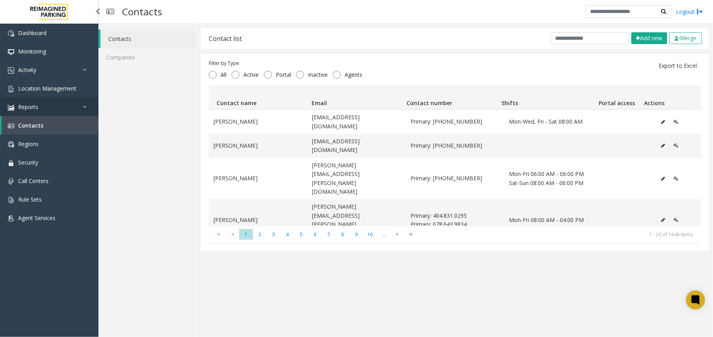
click at [69, 109] on link "Reports" at bounding box center [49, 107] width 98 height 19
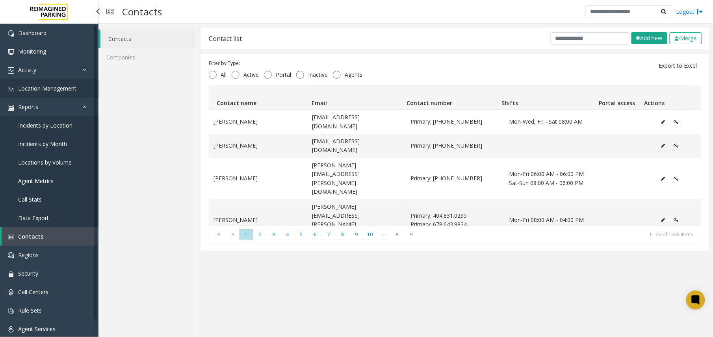
click at [61, 90] on span "Location Management" at bounding box center [47, 88] width 58 height 7
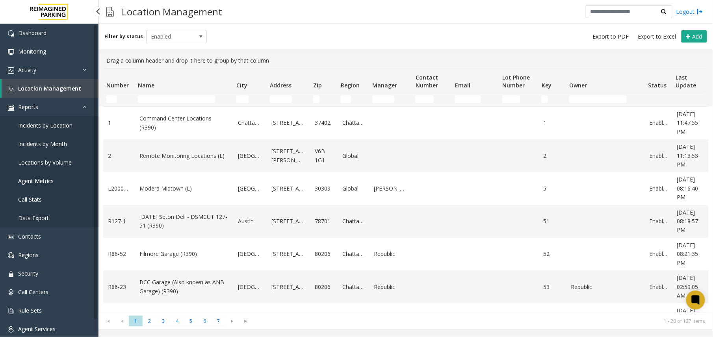
click at [46, 90] on span "Location Management" at bounding box center [49, 88] width 63 height 7
click at [58, 90] on span "Location Management" at bounding box center [49, 88] width 63 height 7
click at [169, 94] on td "Name Filter" at bounding box center [184, 99] width 98 height 14
click at [160, 100] on input "Name Filter" at bounding box center [176, 99] width 77 height 8
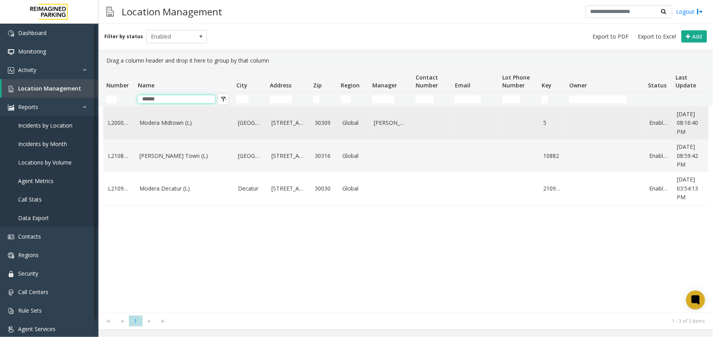
type input "******"
click at [163, 129] on td "Modera Midtown (L)" at bounding box center [184, 123] width 98 height 33
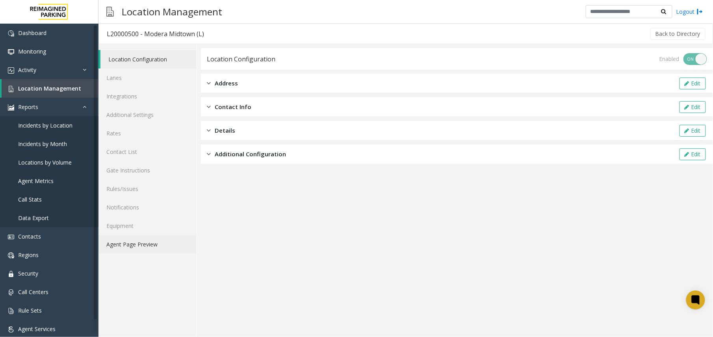
click at [146, 237] on link "Agent Page Preview" at bounding box center [147, 244] width 98 height 19
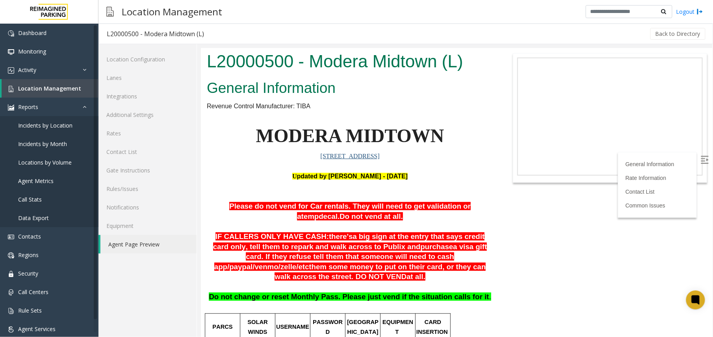
scroll to position [315, 0]
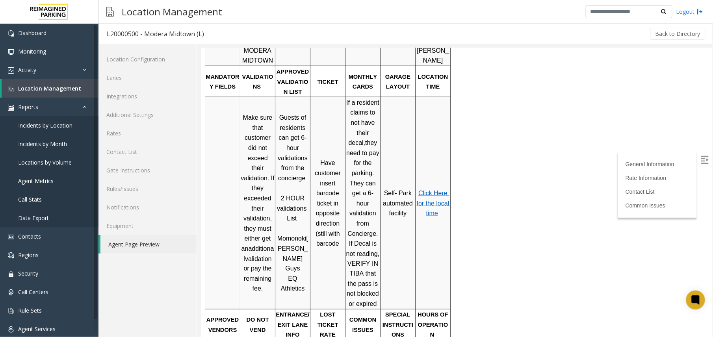
click at [435, 189] on span "Click Here for the local time" at bounding box center [433, 202] width 34 height 27
click at [422, 189] on span "Click Here for the local time" at bounding box center [433, 202] width 34 height 27
click at [145, 249] on link "Agent Page Preview" at bounding box center [148, 244] width 96 height 19
click at [430, 189] on span "Click Here for the local time" at bounding box center [433, 202] width 34 height 27
click at [60, 90] on span "Location Management" at bounding box center [49, 88] width 63 height 7
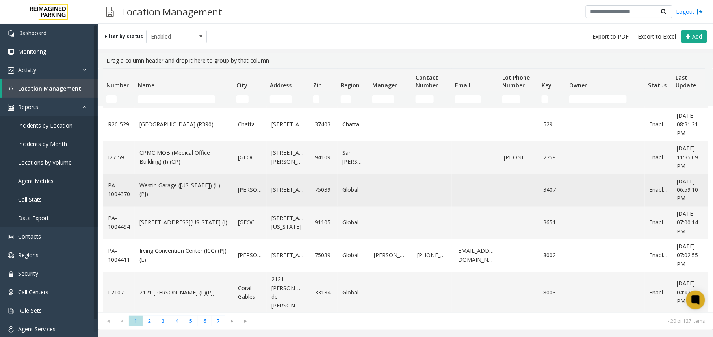
scroll to position [459, 0]
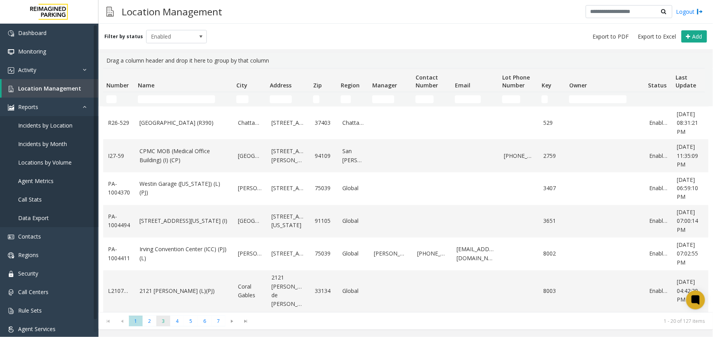
click at [164, 324] on span "3" at bounding box center [163, 321] width 14 height 11
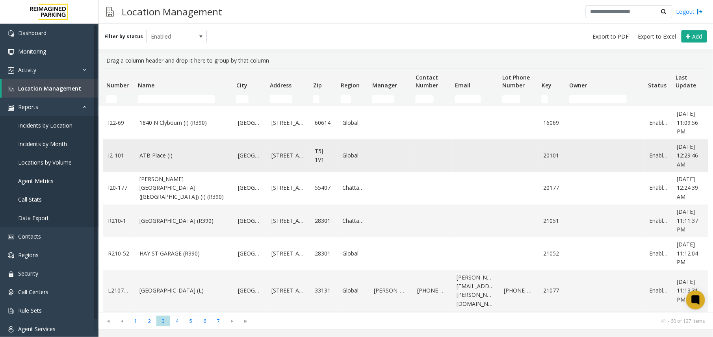
scroll to position [494, 0]
click at [204, 319] on span "6" at bounding box center [205, 321] width 14 height 11
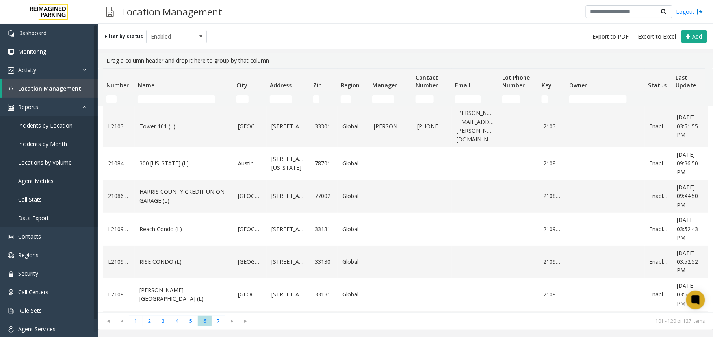
scroll to position [52, 0]
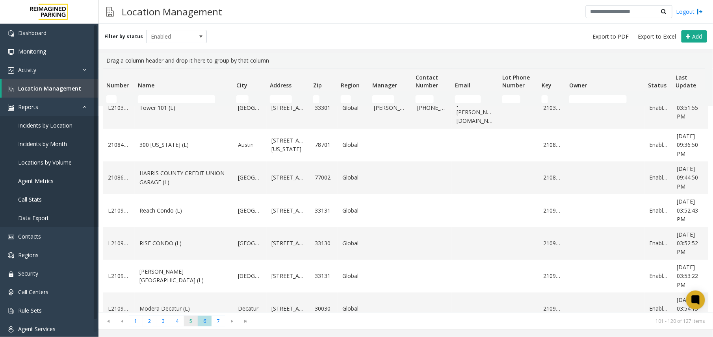
click at [188, 316] on span "5" at bounding box center [191, 321] width 14 height 11
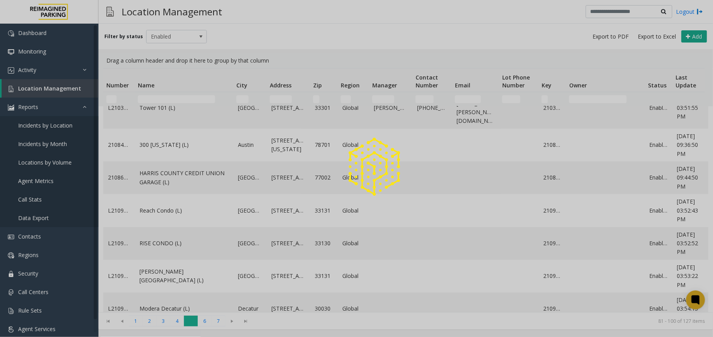
scroll to position [0, 0]
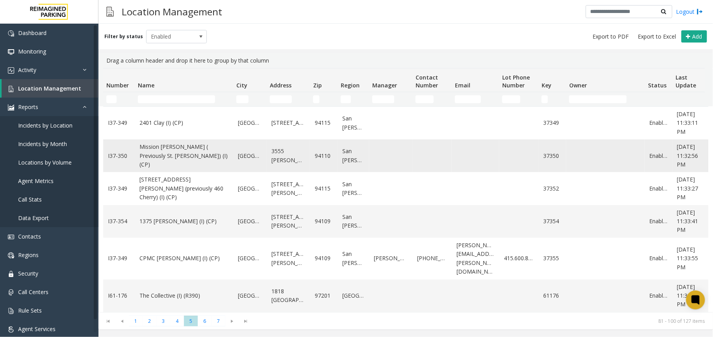
click at [158, 160] on link "Mission [PERSON_NAME] ( Previously St. [PERSON_NAME]) (I) (CP)" at bounding box center [183, 156] width 89 height 26
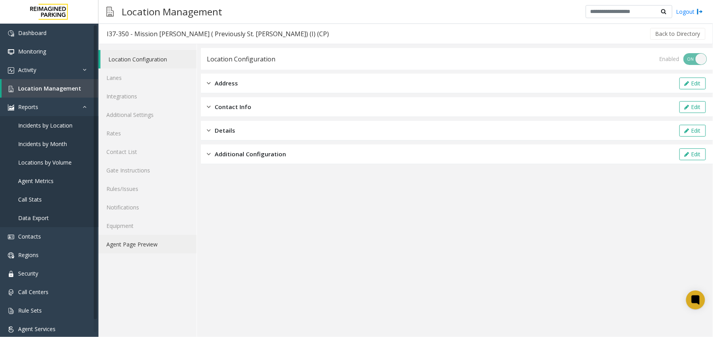
click at [150, 240] on link "Agent Page Preview" at bounding box center [147, 244] width 98 height 19
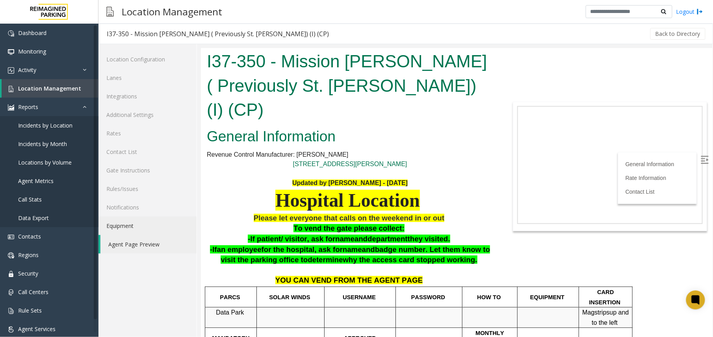
scroll to position [52, 0]
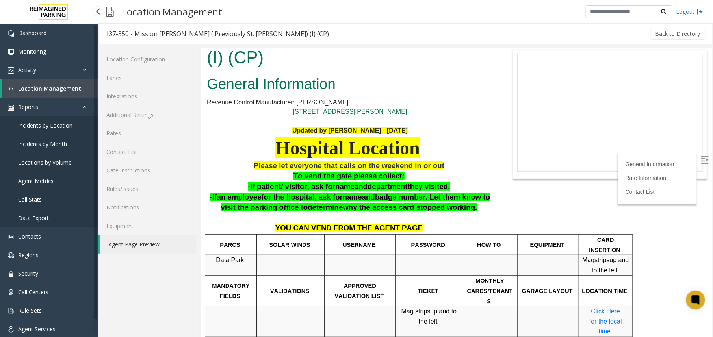
click at [51, 87] on span "Location Management" at bounding box center [49, 88] width 63 height 7
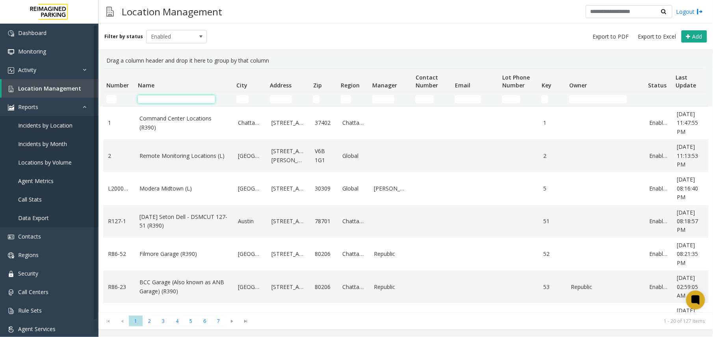
click at [169, 96] on input "Name Filter" at bounding box center [176, 99] width 77 height 8
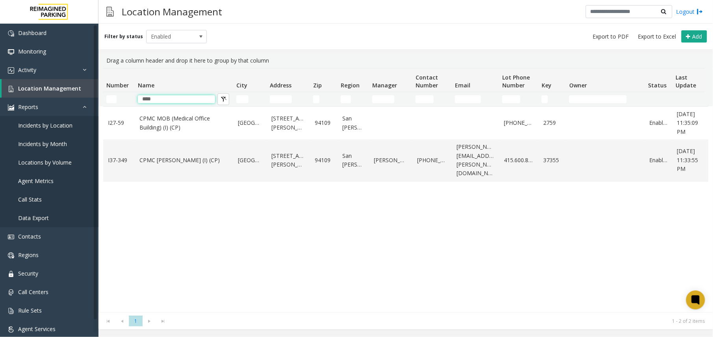
type input "****"
click at [144, 156] on link "CPMC [PERSON_NAME] (I) (CP)" at bounding box center [183, 160] width 89 height 9
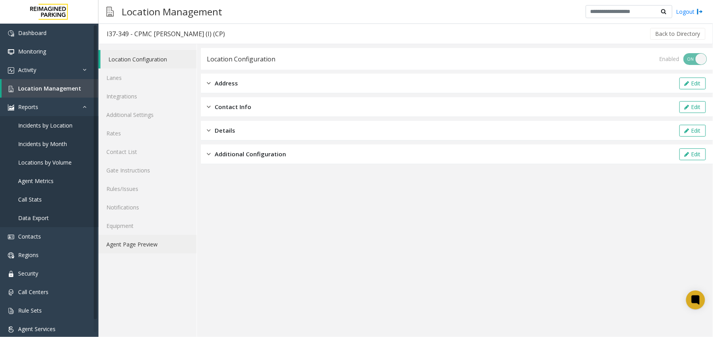
click at [131, 248] on link "Agent Page Preview" at bounding box center [147, 244] width 98 height 19
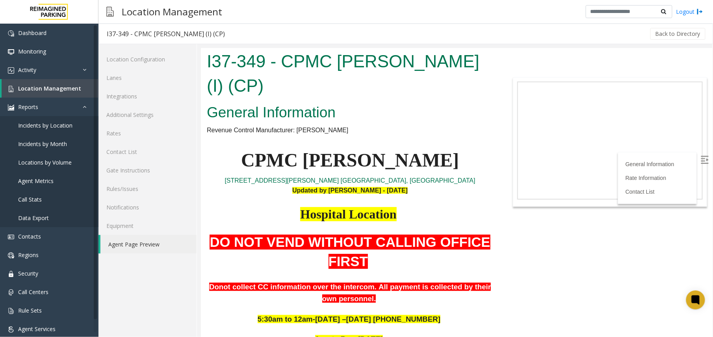
scroll to position [105, 0]
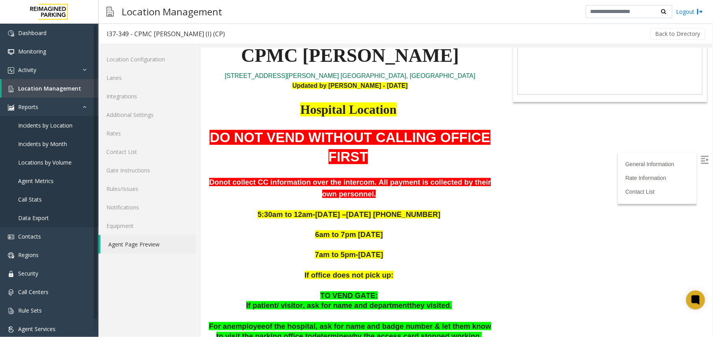
click at [304, 130] on span "DO NOT VEND WITHOUT CALLING OFFICE FIRST" at bounding box center [349, 147] width 280 height 34
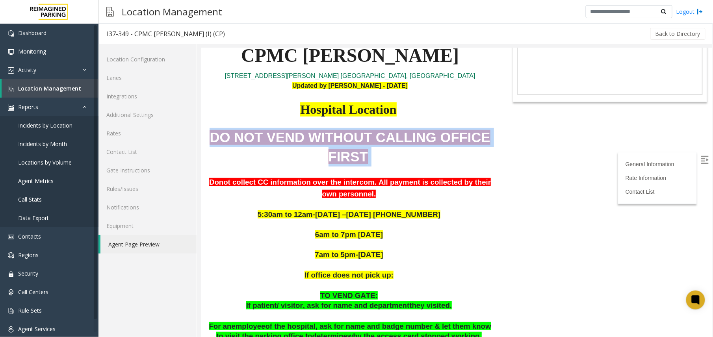
click at [304, 130] on span "DO NOT VEND WITHOUT CALLING OFFICE FIRST" at bounding box center [349, 147] width 280 height 34
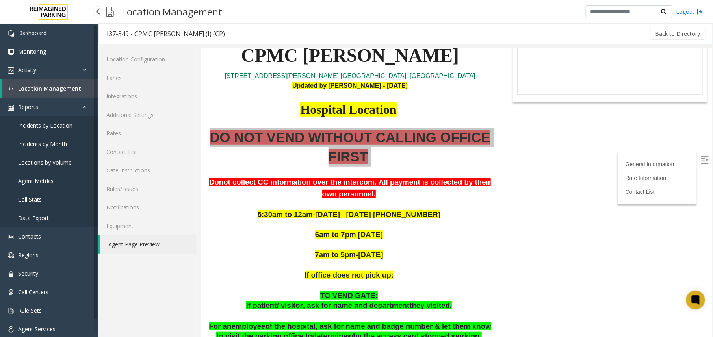
click at [49, 83] on link "Location Management" at bounding box center [50, 88] width 97 height 19
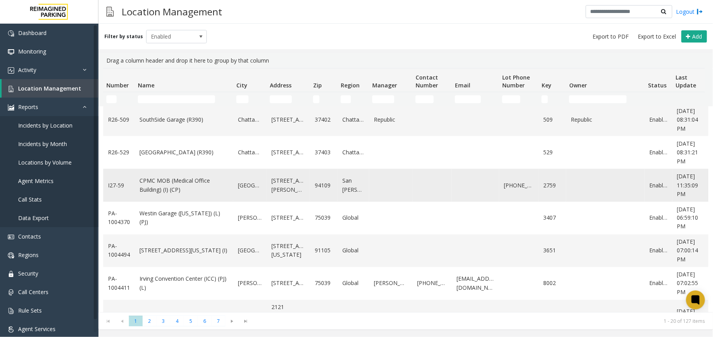
scroll to position [459, 0]
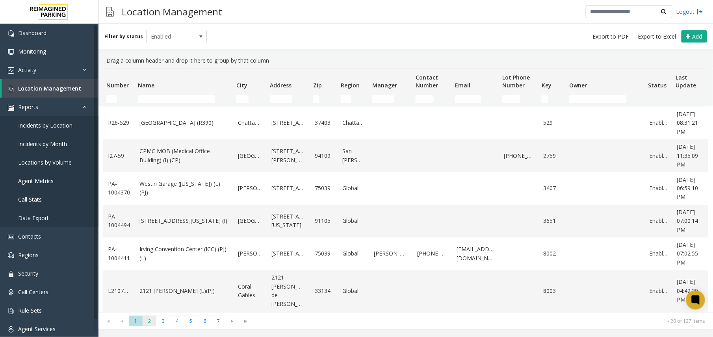
click at [152, 325] on span "2" at bounding box center [150, 321] width 14 height 11
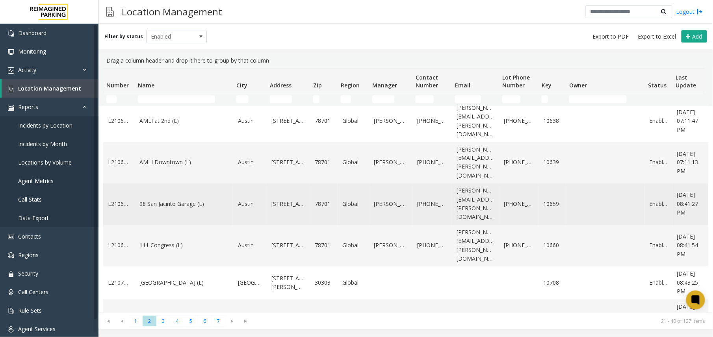
scroll to position [485, 0]
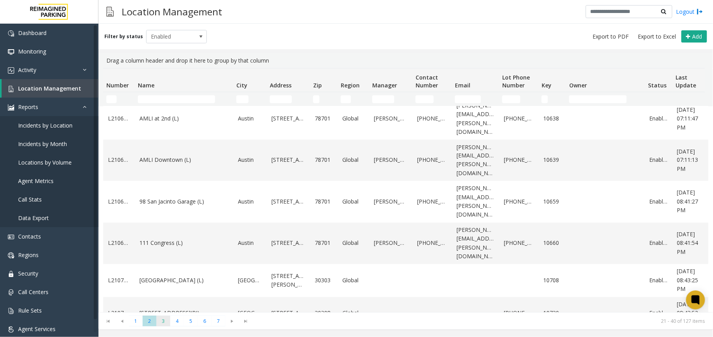
click at [164, 322] on span "3" at bounding box center [163, 321] width 14 height 11
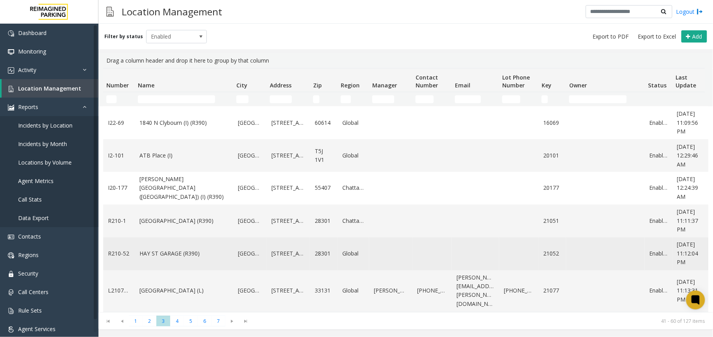
scroll to position [494, 0]
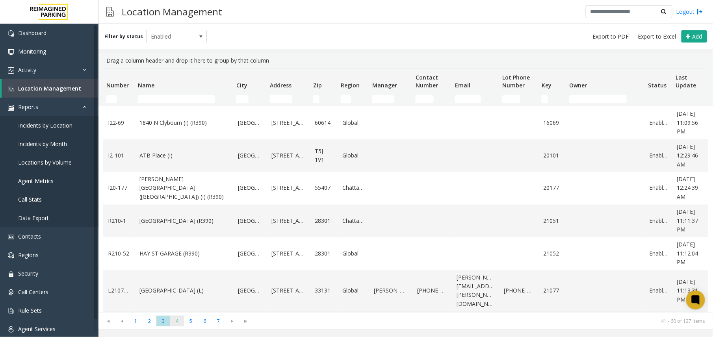
click at [179, 317] on span "4" at bounding box center [177, 321] width 14 height 11
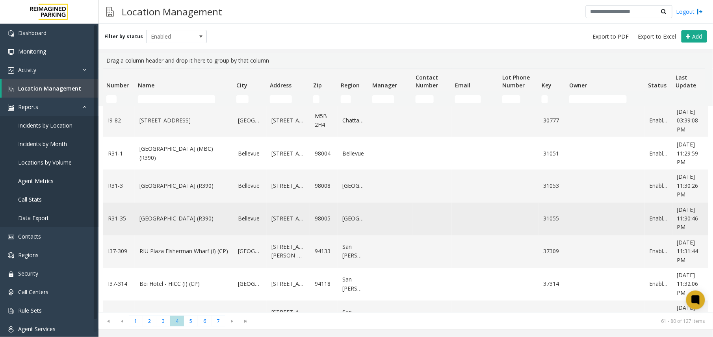
scroll to position [476, 0]
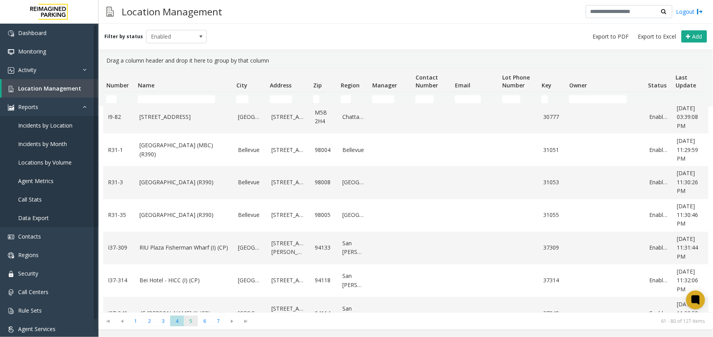
click at [186, 320] on span "5" at bounding box center [191, 321] width 14 height 11
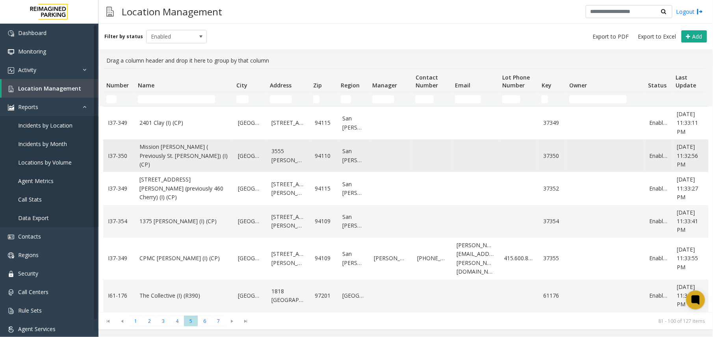
click at [148, 162] on link "Mission [PERSON_NAME] ( Previously St. [PERSON_NAME]) (I) (CP)" at bounding box center [183, 156] width 89 height 26
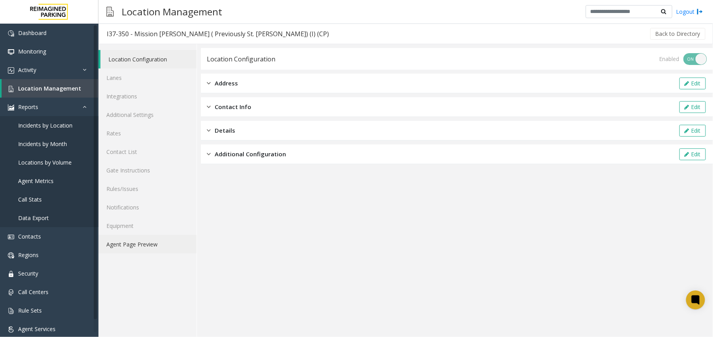
click at [119, 239] on link "Agent Page Preview" at bounding box center [147, 244] width 98 height 19
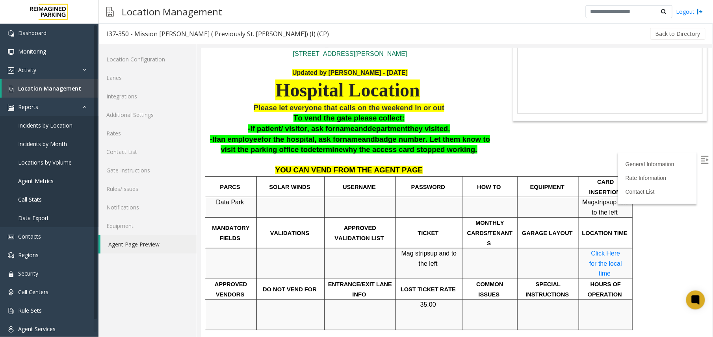
scroll to position [109, 0]
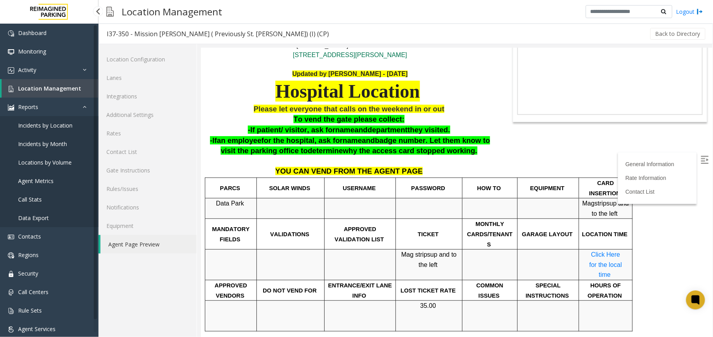
click at [51, 85] on span "Location Management" at bounding box center [49, 88] width 63 height 7
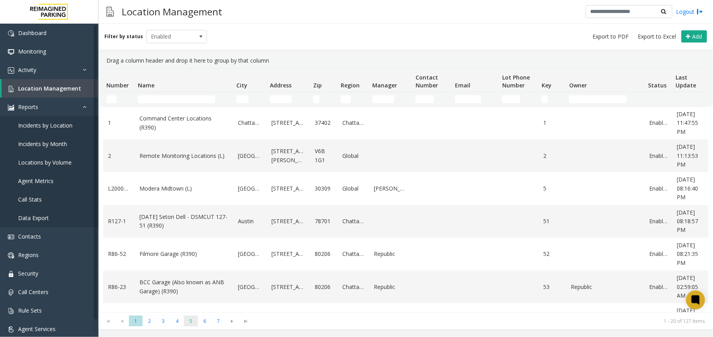
click at [190, 318] on span "5" at bounding box center [191, 321] width 14 height 11
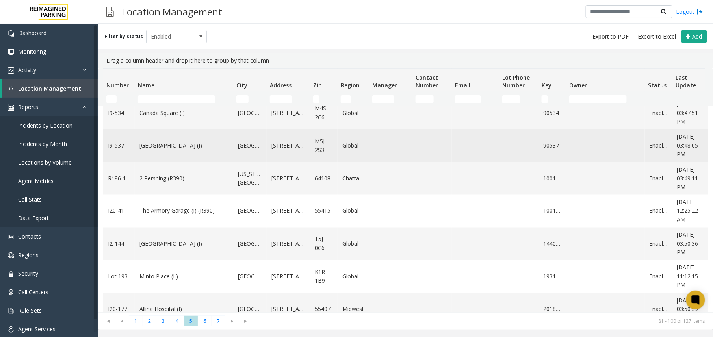
scroll to position [459, 0]
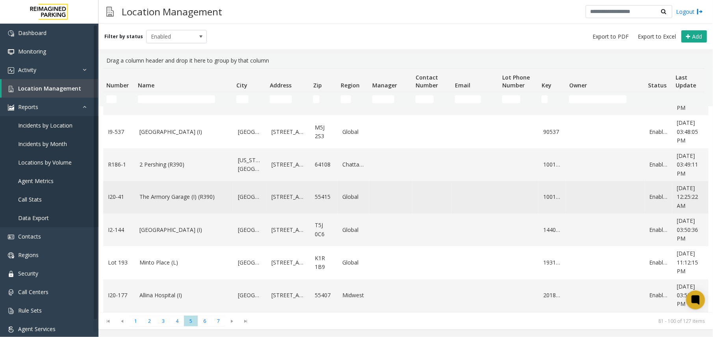
click at [166, 193] on link "The Armory Garage (I) (R390)" at bounding box center [183, 197] width 89 height 9
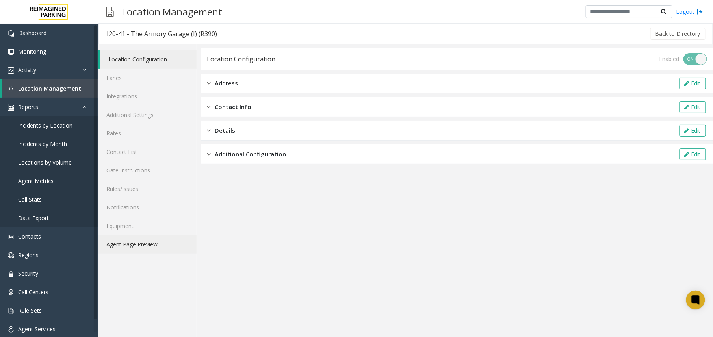
click at [124, 243] on link "Agent Page Preview" at bounding box center [147, 244] width 98 height 19
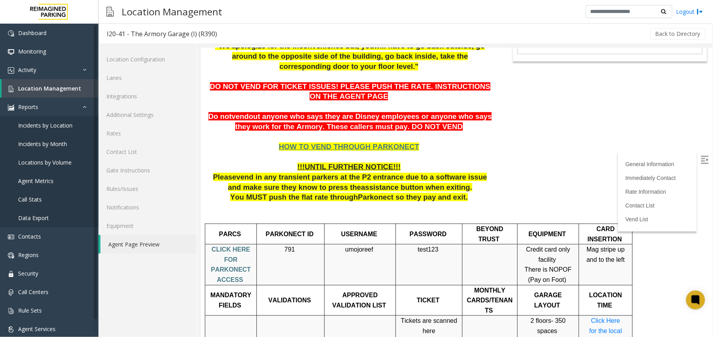
scroll to position [121, 0]
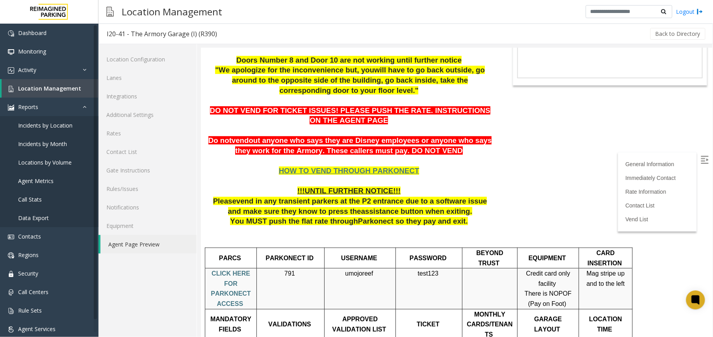
click at [353, 145] on p "Do not vend out anyone who says they are Disney employees or anyone who says th…" at bounding box center [349, 145] width 286 height 20
drag, startPoint x: 353, startPoint y: 145, endPoint x: 402, endPoint y: 154, distance: 49.1
click at [402, 154] on span "out anyone who says they are Disney employees or anyone who says they work for …" at bounding box center [363, 145] width 256 height 19
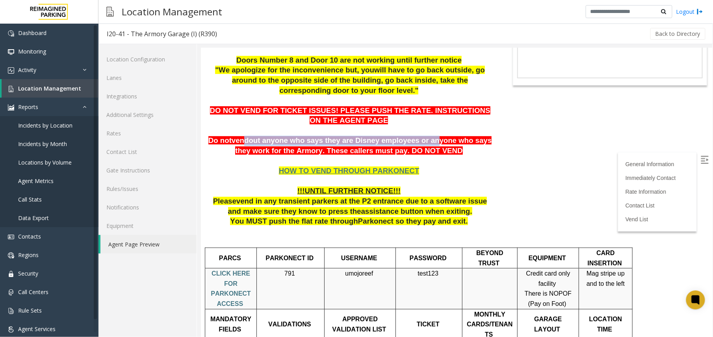
drag, startPoint x: 247, startPoint y: 140, endPoint x: 417, endPoint y: 141, distance: 170.5
click at [417, 141] on span "Do not vend out anyone who says they are Disney employees or anyone who says th…" at bounding box center [350, 145] width 284 height 19
click at [366, 145] on span "out anyone who says they are Disney employees or anyone who says they work for …" at bounding box center [363, 145] width 256 height 19
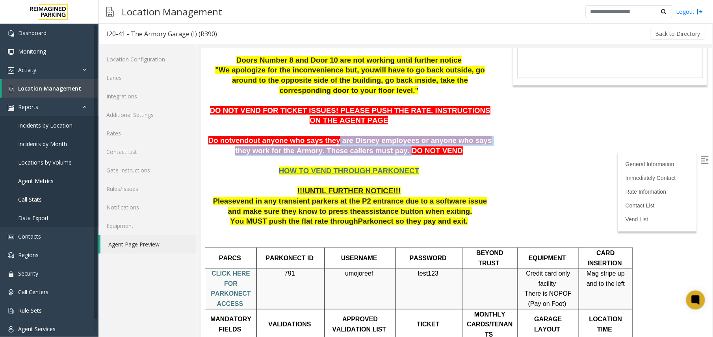
drag, startPoint x: 329, startPoint y: 137, endPoint x: 393, endPoint y: 148, distance: 64.4
click at [393, 148] on span "out anyone who says they are Disney employees or anyone who says they work for …" at bounding box center [363, 145] width 256 height 19
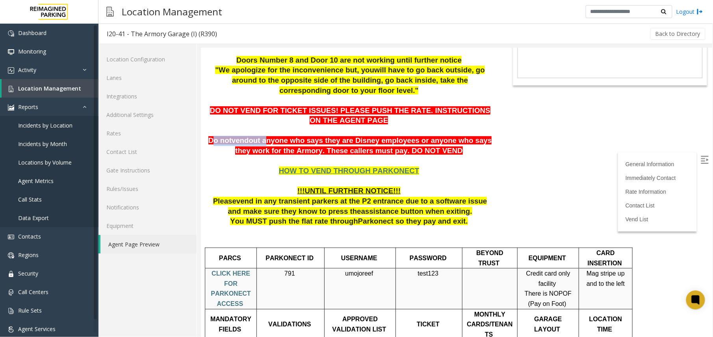
drag, startPoint x: 220, startPoint y: 143, endPoint x: 265, endPoint y: 144, distance: 44.9
click at [265, 144] on span "Do not vend out anyone who says they are Disney employees or anyone who says th…" at bounding box center [350, 145] width 284 height 19
drag, startPoint x: 265, startPoint y: 144, endPoint x: 271, endPoint y: 151, distance: 8.7
click at [270, 151] on span "out anyone who says they are Disney employees or anyone who says they work for …" at bounding box center [363, 145] width 256 height 19
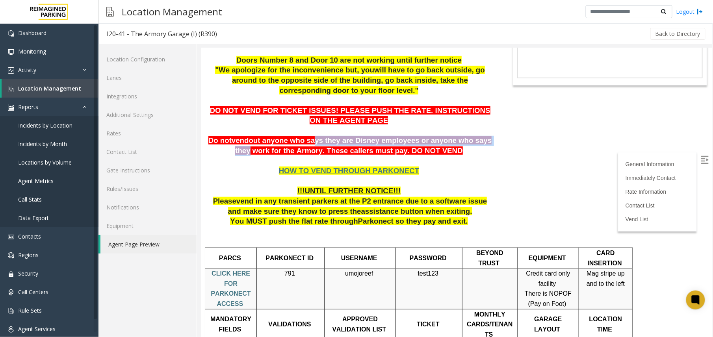
drag, startPoint x: 309, startPoint y: 144, endPoint x: 470, endPoint y: 148, distance: 160.7
click at [470, 148] on p "Do not vend out anyone who says they are Disney employees or anyone who says th…" at bounding box center [349, 145] width 286 height 20
click at [293, 148] on span "out anyone who says they are Disney employees or anyone who says they work for …" at bounding box center [363, 145] width 256 height 19
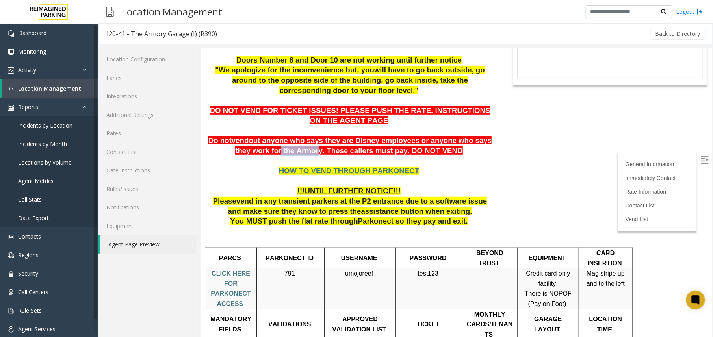
drag, startPoint x: 288, startPoint y: 155, endPoint x: 312, endPoint y: 153, distance: 24.1
click at [312, 153] on span "out anyone who says they are Disney employees or anyone who says they work for …" at bounding box center [363, 145] width 256 height 19
drag, startPoint x: 312, startPoint y: 153, endPoint x: 283, endPoint y: 158, distance: 29.6
click at [283, 158] on p "HOW TO VEND THROUGH PARKONECT !!!UNTIL FURTHER NOTICE!!! Please v end in any tr…" at bounding box center [349, 191] width 286 height 70
drag, startPoint x: 262, startPoint y: 154, endPoint x: 323, endPoint y: 155, distance: 61.1
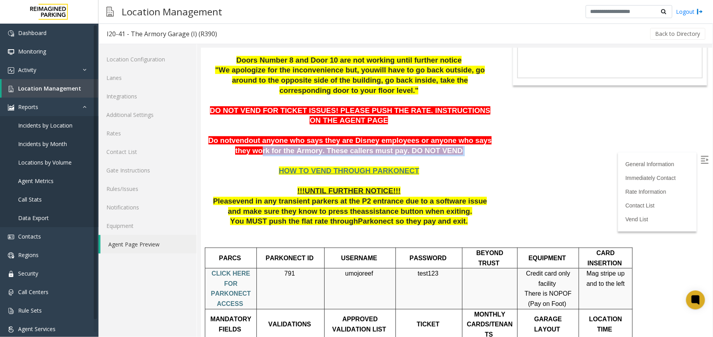
click at [323, 154] on span "out anyone who says they are Disney employees or anyone who says they work for …" at bounding box center [363, 145] width 256 height 19
drag, startPoint x: 320, startPoint y: 152, endPoint x: 390, endPoint y: 156, distance: 70.6
click at [390, 154] on span "out anyone who says they are Disney employees or anyone who says they work for …" at bounding box center [363, 145] width 256 height 19
drag, startPoint x: 390, startPoint y: 156, endPoint x: 448, endPoint y: 156, distance: 57.5
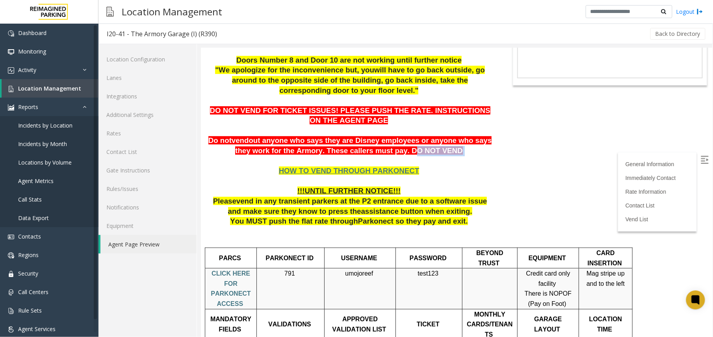
click at [448, 156] on p "Do not vend out anyone who says they are Disney employees or anyone who says th…" at bounding box center [349, 145] width 286 height 20
drag, startPoint x: 448, startPoint y: 156, endPoint x: 403, endPoint y: 154, distance: 44.9
click at [403, 154] on span "out anyone who says they are Disney employees or anyone who says they work for …" at bounding box center [363, 145] width 256 height 19
drag, startPoint x: 390, startPoint y: 149, endPoint x: 444, endPoint y: 152, distance: 54.8
click at [444, 152] on p "Do not vend out anyone who says they are Disney employees or anyone who says th…" at bounding box center [349, 145] width 286 height 20
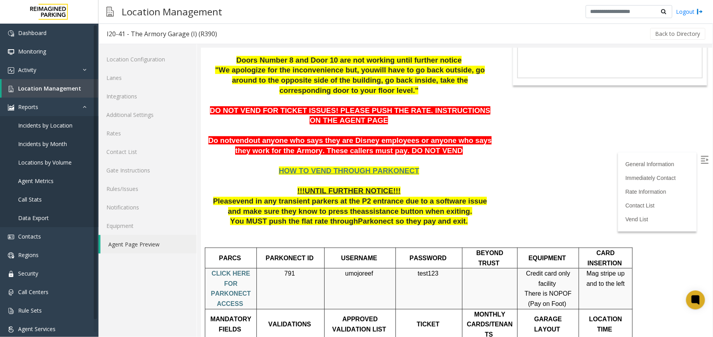
click at [456, 157] on p "HOW TO VEND THROUGH PARKONECT !!!UNTIL FURTHER NOTICE!!! Please v end in any tr…" at bounding box center [349, 191] width 286 height 70
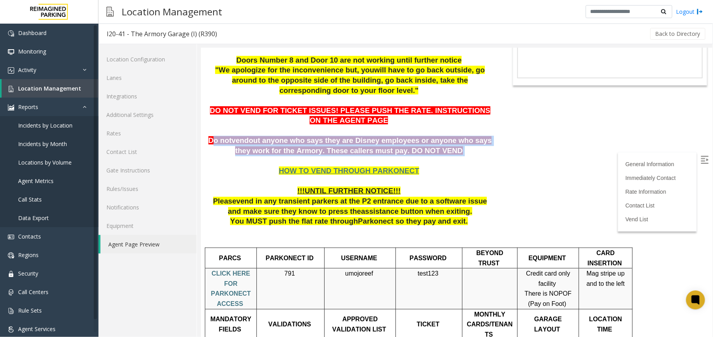
drag, startPoint x: 447, startPoint y: 148, endPoint x: 219, endPoint y: 141, distance: 228.6
click at [219, 141] on p "Do not vend out anyone who says they are Disney employees or anyone who says th…" at bounding box center [349, 145] width 286 height 20
drag, startPoint x: 219, startPoint y: 141, endPoint x: 291, endPoint y: 149, distance: 72.5
click at [288, 149] on span "out anyone who says they are Disney employees or anyone who says they work for …" at bounding box center [363, 145] width 256 height 19
drag, startPoint x: 218, startPoint y: 143, endPoint x: 380, endPoint y: 157, distance: 162.9
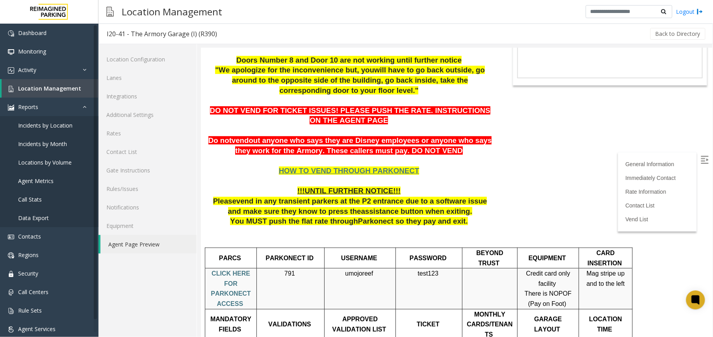
click at [266, 119] on p "DO NOT VEND FOR TICKET ISSUES! PLEASE PUSH THE RATE. INSTRUCTIONS ON THE AGENT …" at bounding box center [349, 116] width 286 height 20
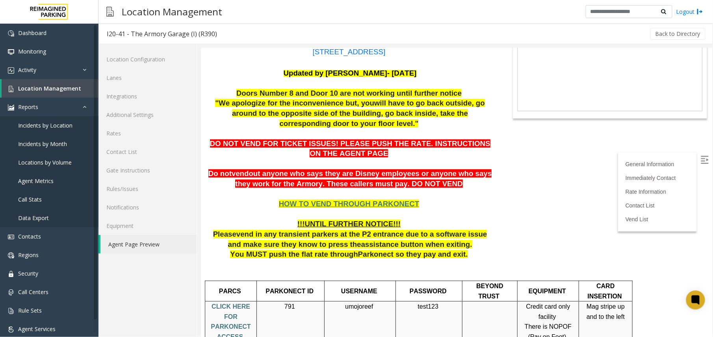
scroll to position [105, 0]
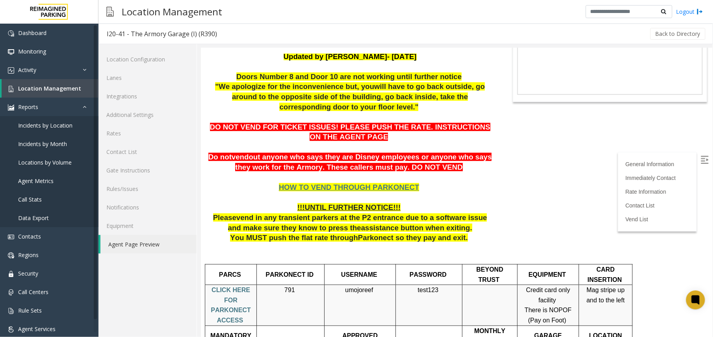
drag, startPoint x: 301, startPoint y: 189, endPoint x: 318, endPoint y: 137, distance: 54.9
click at [318, 137] on p "DO NOT VEND FOR TICKET ISSUES! PLEASE PUSH THE RATE. INSTRUCTIONS ON THE AGENT …" at bounding box center [349, 132] width 286 height 20
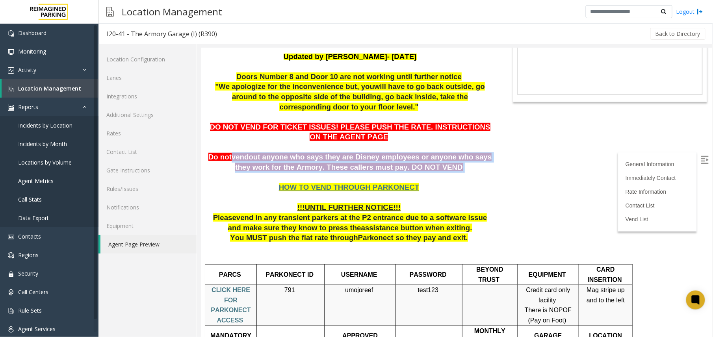
drag, startPoint x: 237, startPoint y: 160, endPoint x: 444, endPoint y: 169, distance: 207.8
click at [444, 169] on p "Do not vend out anyone who says they are Disney employees or anyone who says th…" at bounding box center [349, 162] width 286 height 20
click at [445, 171] on p "Do not vend out anyone who says they are Disney employees or anyone who says th…" at bounding box center [349, 162] width 286 height 20
drag, startPoint x: 446, startPoint y: 172, endPoint x: 211, endPoint y: 148, distance: 236.3
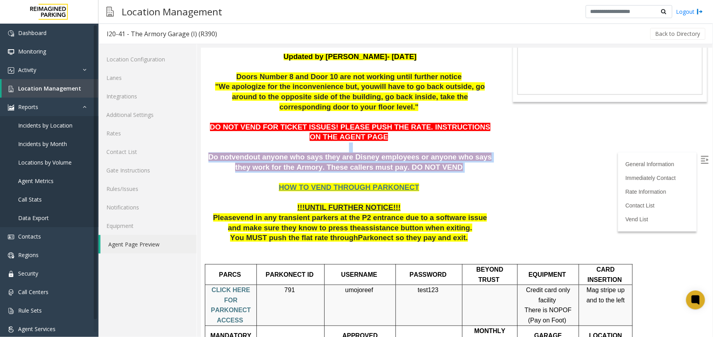
drag, startPoint x: 211, startPoint y: 148, endPoint x: 297, endPoint y: 152, distance: 86.7
click at [297, 152] on p "Do not vend out anyone who says they are Disney employees or anyone who says th…" at bounding box center [349, 162] width 286 height 20
click at [336, 154] on span "out anyone who says they are Disney employees or anyone who says they work for …" at bounding box center [363, 161] width 256 height 19
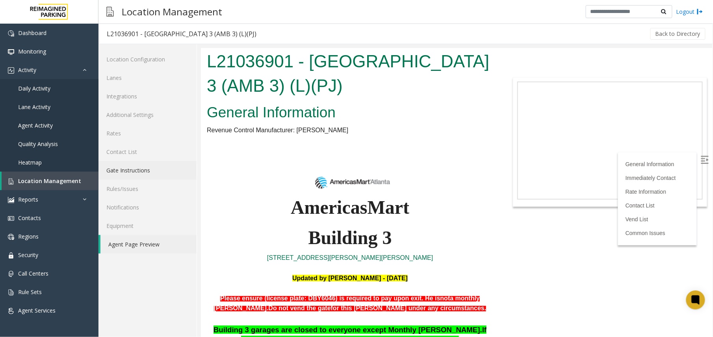
scroll to position [462, 0]
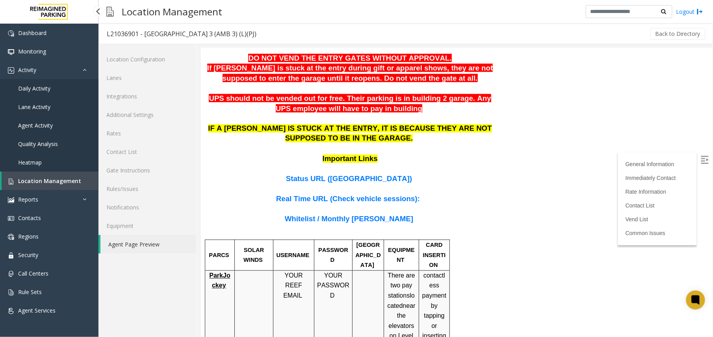
click at [71, 182] on span "Location Management" at bounding box center [49, 180] width 63 height 7
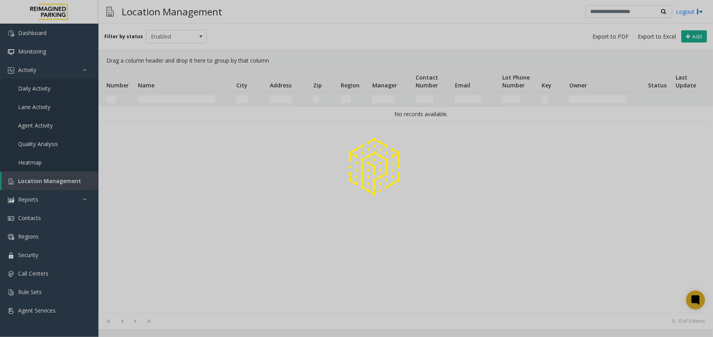
click at [168, 101] on div at bounding box center [356, 168] width 713 height 337
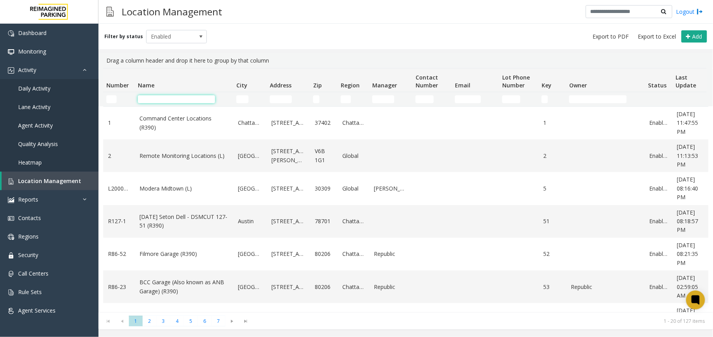
click at [168, 101] on input "Name Filter" at bounding box center [176, 99] width 77 height 8
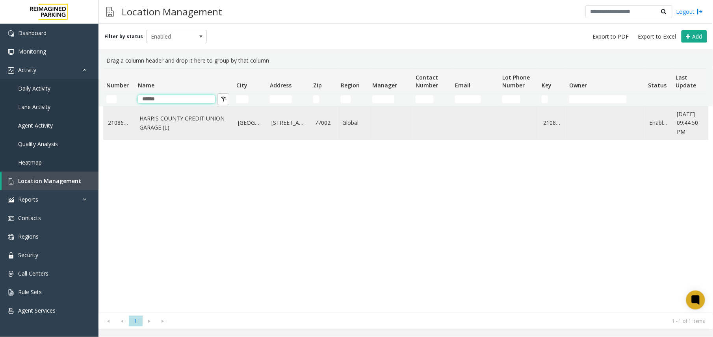
type input "******"
click at [163, 133] on td "HARRIS COUNTY CREDIT UNION GARAGE (L)" at bounding box center [184, 123] width 98 height 33
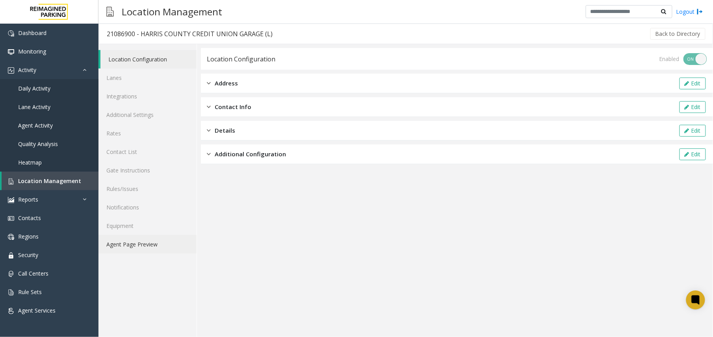
click at [147, 248] on link "Agent Page Preview" at bounding box center [147, 244] width 98 height 19
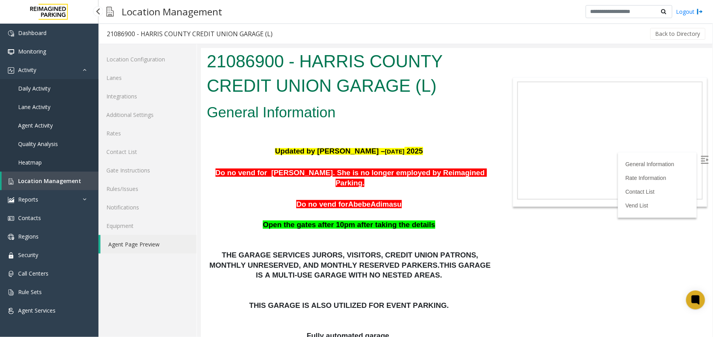
click at [63, 173] on link "Location Management" at bounding box center [50, 181] width 97 height 19
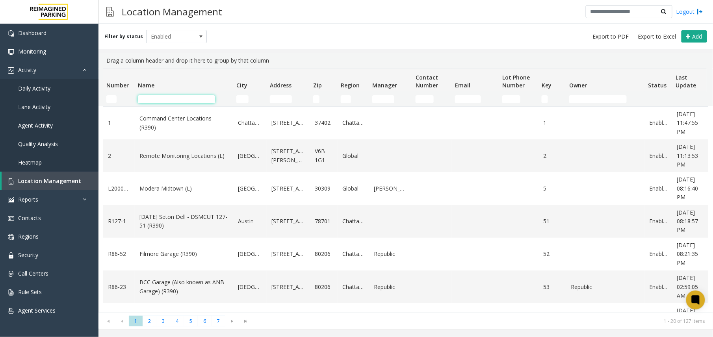
click at [152, 98] on input "Name Filter" at bounding box center [176, 99] width 77 height 8
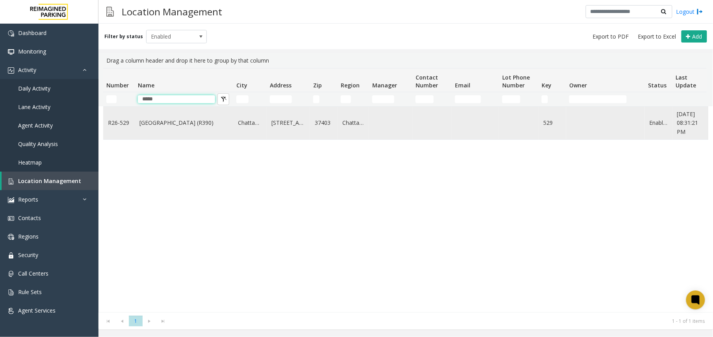
type input "*****"
click at [189, 120] on link "[GEOGRAPHIC_DATA] (R390)" at bounding box center [183, 123] width 89 height 9
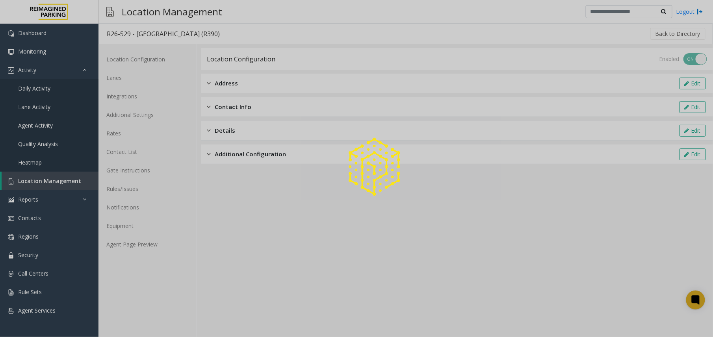
click at [141, 244] on div at bounding box center [356, 168] width 713 height 337
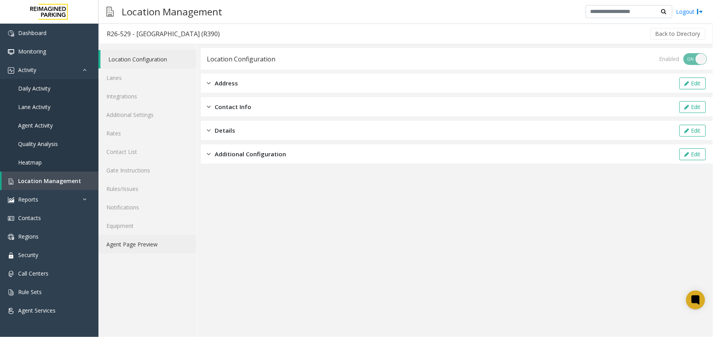
click at [141, 243] on link "Agent Page Preview" at bounding box center [147, 244] width 98 height 19
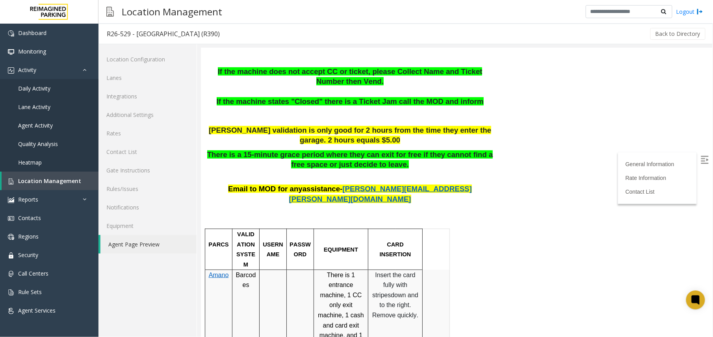
scroll to position [158, 0]
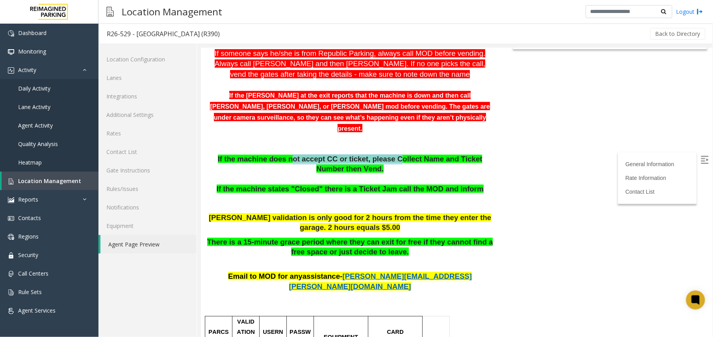
drag, startPoint x: 279, startPoint y: 124, endPoint x: 372, endPoint y: 126, distance: 93.4
click at [372, 154] on span "If the machine does not accept CC or ticket, please Collect Name and Ticket Num…" at bounding box center [349, 163] width 265 height 19
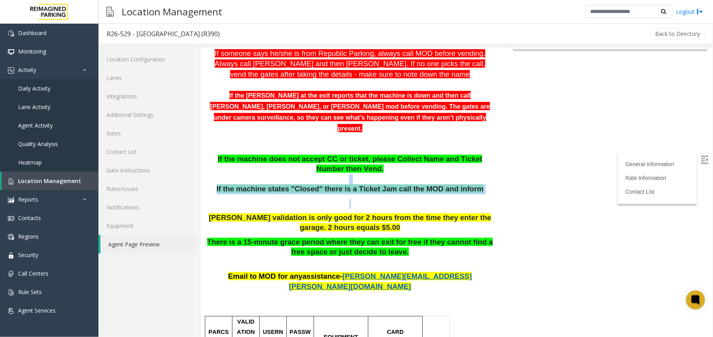
drag, startPoint x: 372, startPoint y: 126, endPoint x: 393, endPoint y: 167, distance: 46.5
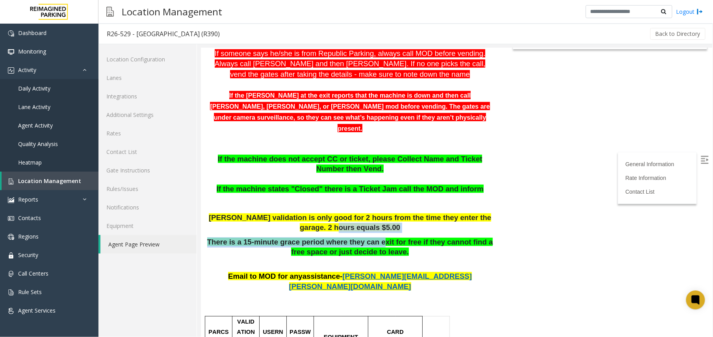
drag, startPoint x: 393, startPoint y: 167, endPoint x: 369, endPoint y: 200, distance: 40.0
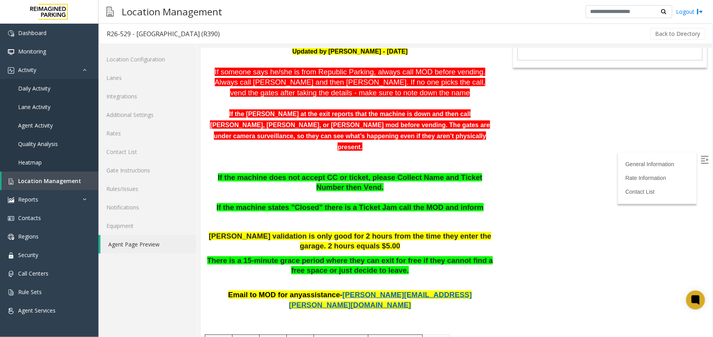
scroll to position [0, 0]
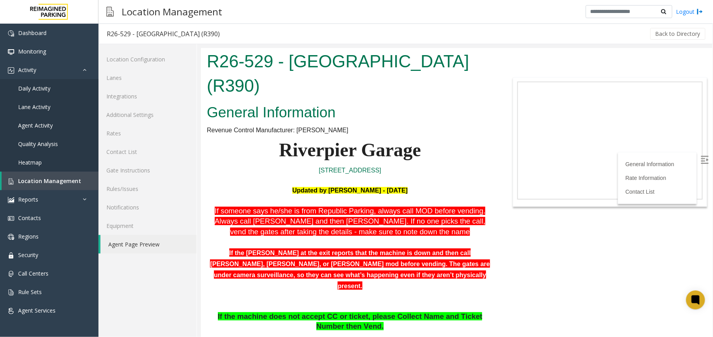
click at [296, 250] on p "If the parker at the exit reports that the machine is down and then call Marie …" at bounding box center [349, 269] width 286 height 44
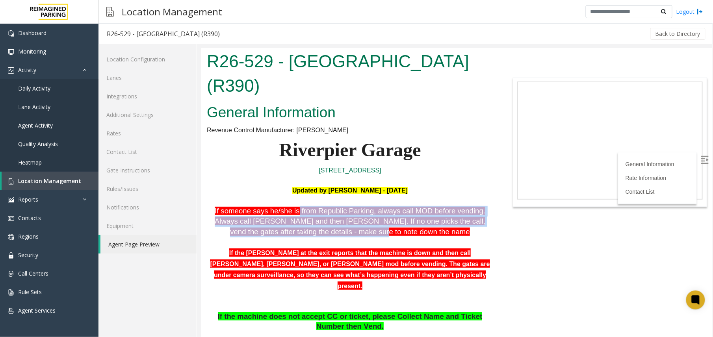
drag, startPoint x: 284, startPoint y: 188, endPoint x: 360, endPoint y: 209, distance: 79.6
click at [360, 209] on span "If someone says he/she is from Republic Parking, always call MOD before vending…" at bounding box center [349, 220] width 271 height 29
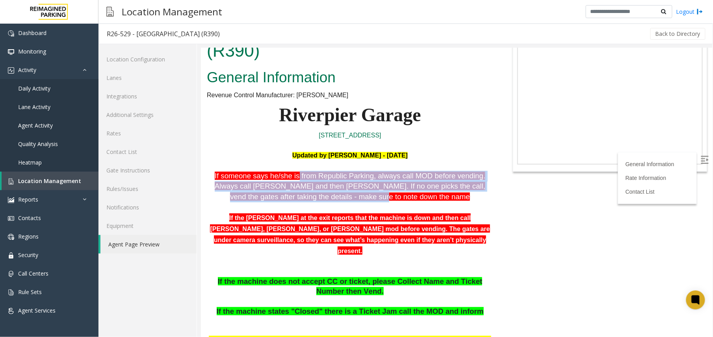
scroll to position [52, 0]
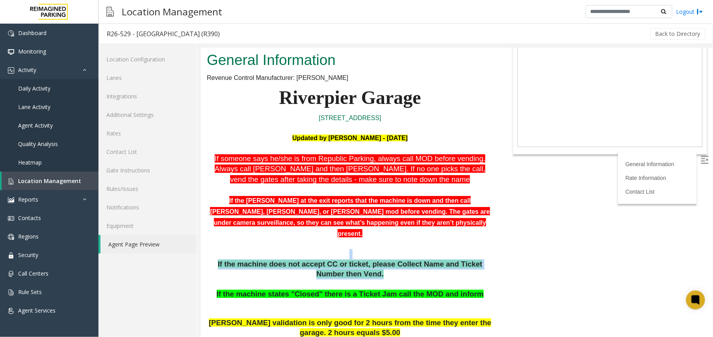
drag, startPoint x: 271, startPoint y: 220, endPoint x: 468, endPoint y: 230, distance: 196.8
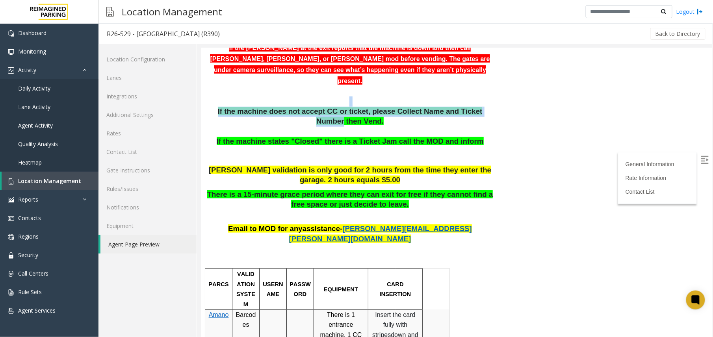
scroll to position [210, 0]
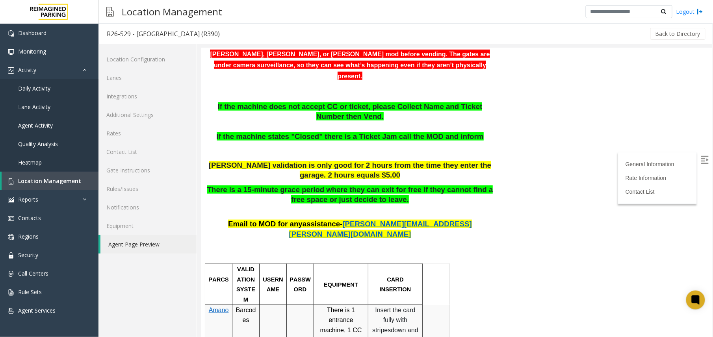
click at [307, 219] on p "Email to MOD for any assistance - Marie.johnston@reefparking.com" at bounding box center [349, 229] width 286 height 20
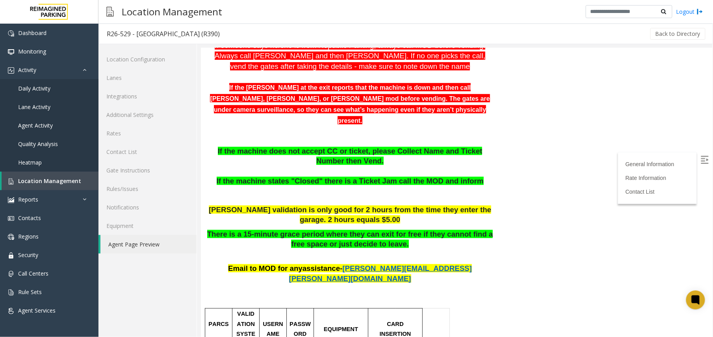
scroll to position [158, 0]
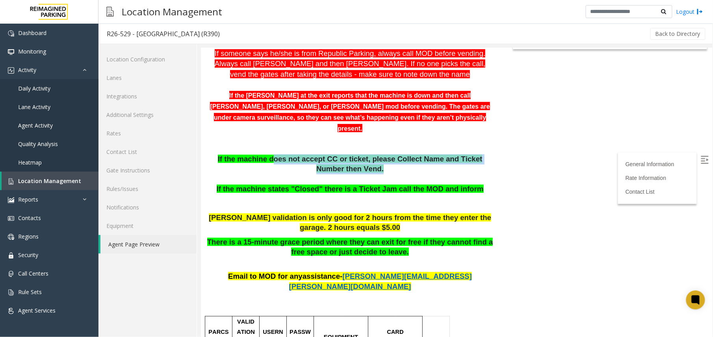
drag, startPoint x: 263, startPoint y: 124, endPoint x: 393, endPoint y: 137, distance: 131.4
click at [393, 154] on p "If the machine does not accept CC or ticket, please Collect Name and Ticket Num…" at bounding box center [349, 174] width 286 height 40
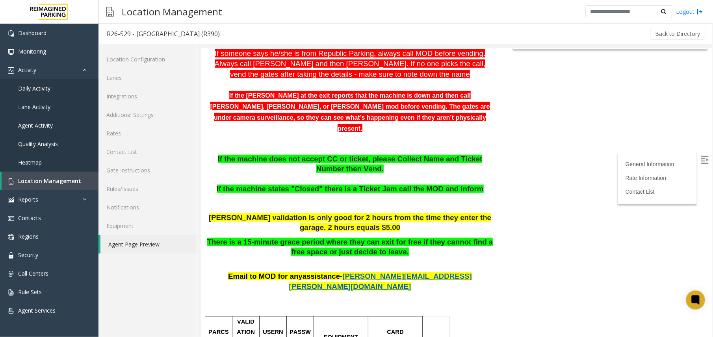
click at [312, 184] on span "If the machine states "Closed" there is a Ticket Jam call the MOD and inform" at bounding box center [349, 188] width 267 height 8
drag, startPoint x: 292, startPoint y: 147, endPoint x: 280, endPoint y: 152, distance: 12.5
click at [367, 154] on p "If the machine does not accept CC or ticket, please Collect Name and Ticket Num…" at bounding box center [349, 174] width 286 height 40
drag, startPoint x: 285, startPoint y: 152, endPoint x: 384, endPoint y: 147, distance: 99.3
click at [384, 154] on p "If the machine does not accept CC or ticket, please Collect Name and Ticket Num…" at bounding box center [349, 174] width 286 height 40
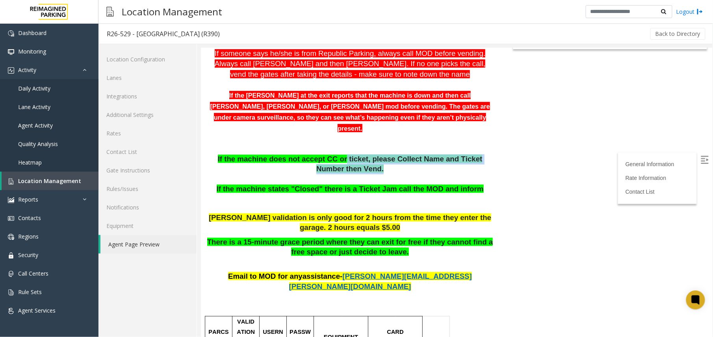
drag, startPoint x: 384, startPoint y: 147, endPoint x: 427, endPoint y: 128, distance: 46.5
click at [427, 154] on p "If the machine does not accept CC or ticket, please Collect Name and Ticket Num…" at bounding box center [349, 174] width 286 height 40
